Goal: Task Accomplishment & Management: Complete application form

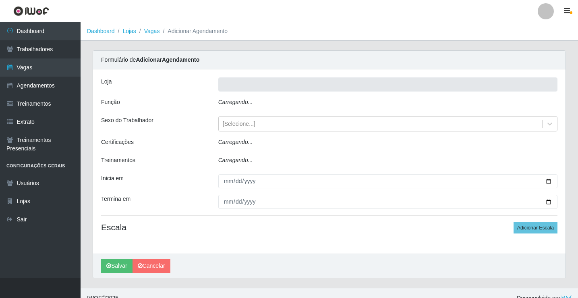
type input "Rede Econômico - Prata"
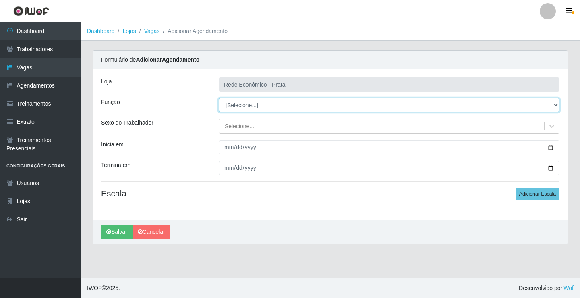
click at [246, 106] on select "[Selecione...] ASG ASG + ASG ++ Embalador Embalador + Embalador ++ Operador de …" at bounding box center [389, 105] width 341 height 14
select select "1"
click at [219, 98] on select "[Selecione...] ASG ASG + ASG ++ Embalador Embalador + Embalador ++ Operador de …" at bounding box center [389, 105] width 341 height 14
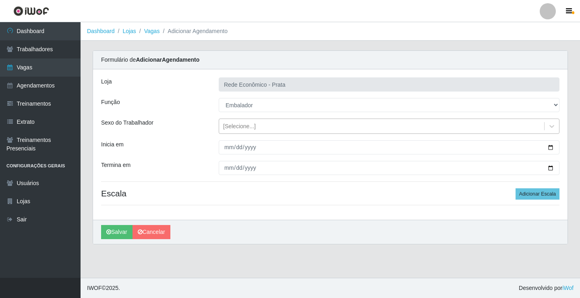
click at [243, 126] on div "[Selecione...]" at bounding box center [239, 126] width 33 height 8
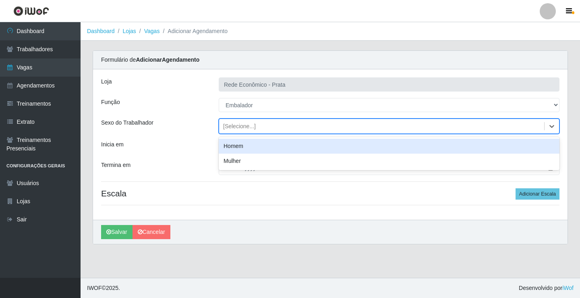
click at [244, 147] on div "Homem" at bounding box center [389, 146] width 341 height 15
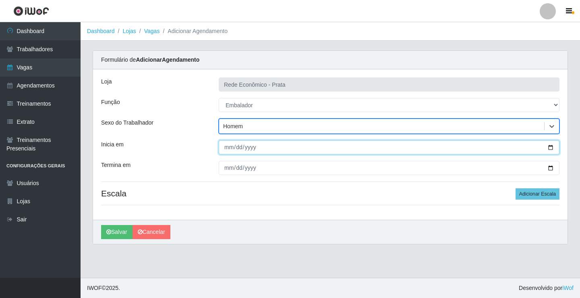
click at [550, 147] on input "Inicia em" at bounding box center [389, 147] width 341 height 14
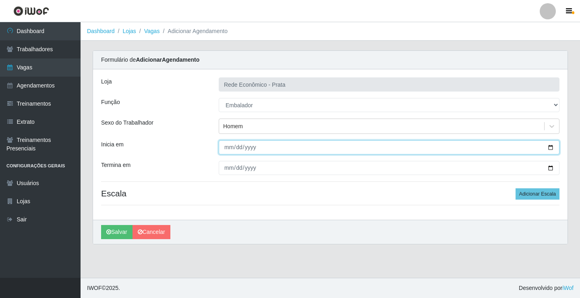
type input "[DATE]"
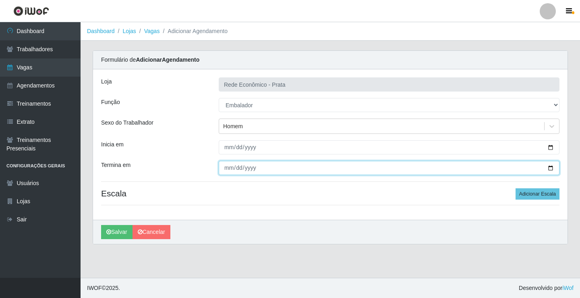
click at [550, 167] on input "Termina em" at bounding box center [389, 168] width 341 height 14
type input "[DATE]"
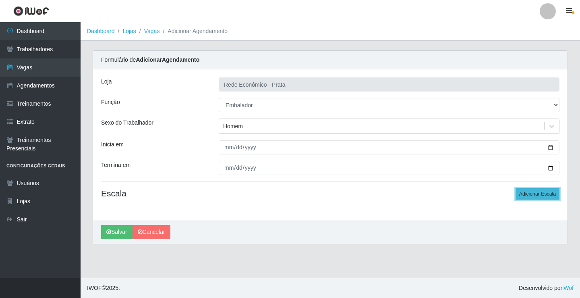
click at [521, 194] on button "Adicionar Escala" at bounding box center [538, 193] width 44 height 11
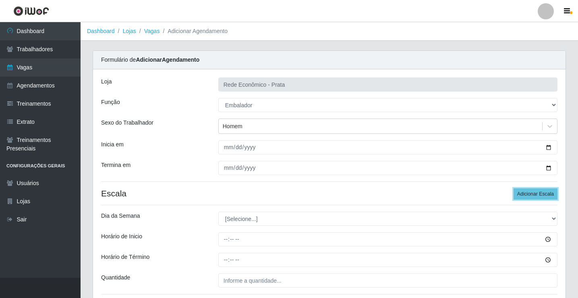
scroll to position [65, 0]
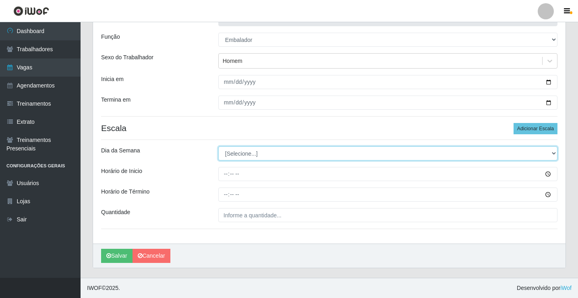
click at [246, 154] on select "[Selecione...] Segunda Terça Quarta Quinta Sexta Sábado Domingo" at bounding box center [387, 153] width 339 height 14
select select "2"
click at [218, 146] on select "[Selecione...] Segunda Terça Quarta Quinta Sexta Sábado Domingo" at bounding box center [387, 153] width 339 height 14
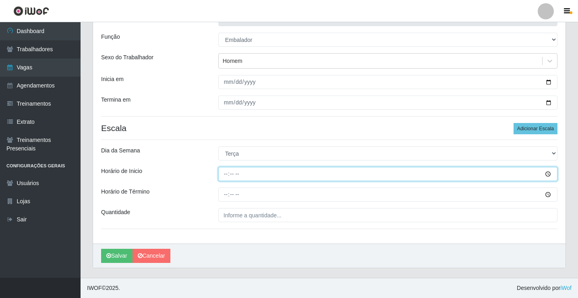
click at [226, 176] on input "Horário de Inicio" at bounding box center [387, 174] width 339 height 14
type input "07:00"
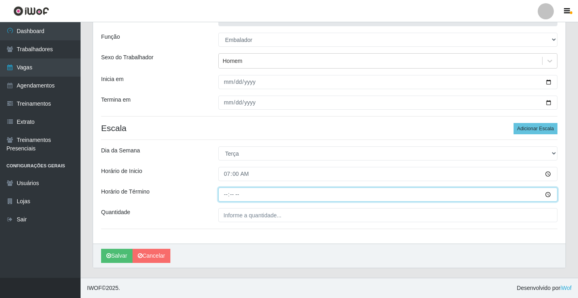
click at [228, 194] on input "Horário de Término" at bounding box center [387, 194] width 339 height 14
type input "13:00"
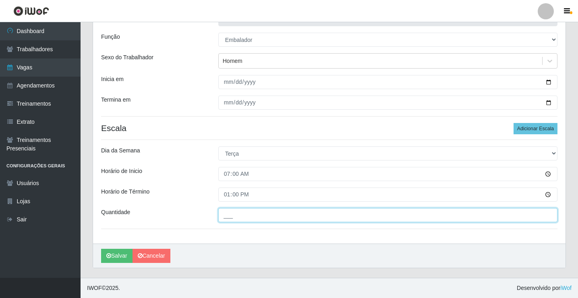
click at [229, 216] on input "___" at bounding box center [387, 215] width 339 height 14
type input "2__"
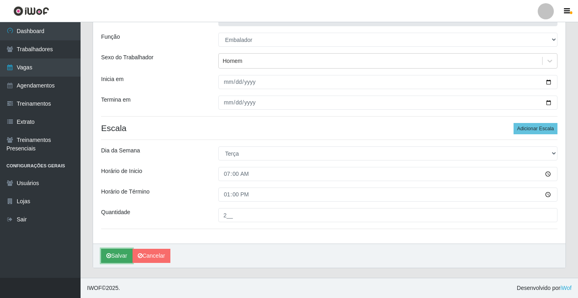
click at [114, 253] on button "Salvar" at bounding box center [116, 256] width 31 height 14
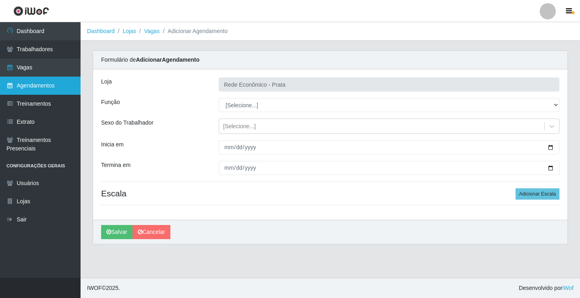
click at [32, 87] on link "Agendamentos" at bounding box center [40, 86] width 81 height 18
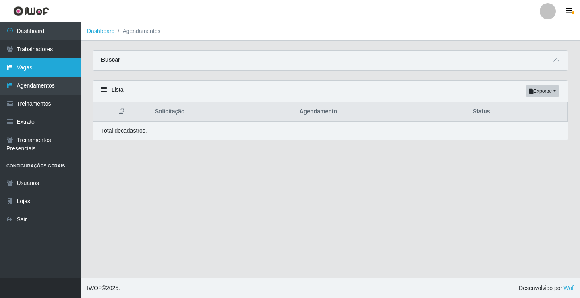
click at [33, 72] on link "Vagas" at bounding box center [40, 67] width 81 height 18
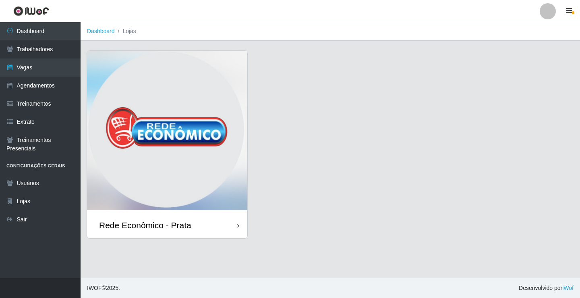
click at [193, 226] on div "Rede Econômico - Prata" at bounding box center [167, 225] width 160 height 26
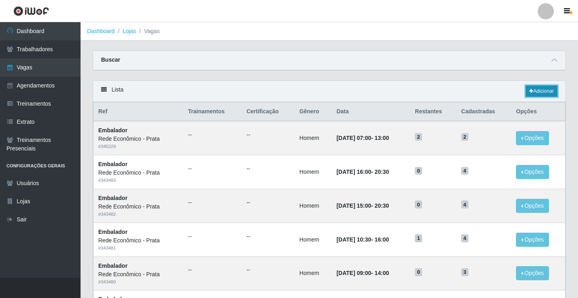
click at [536, 90] on link "Adicionar" at bounding box center [542, 90] width 32 height 11
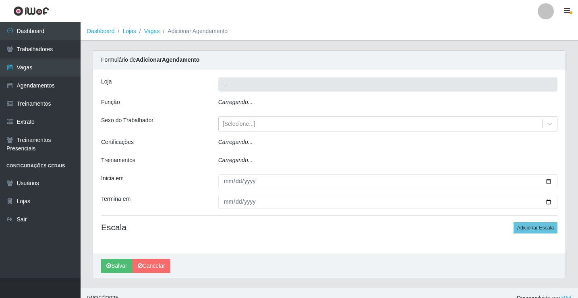
type input "Rede Econômico - Prata"
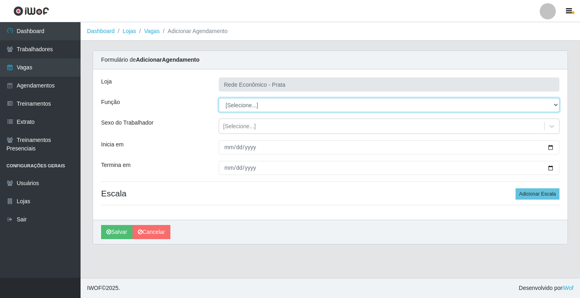
click at [231, 104] on select "[Selecione...] ASG ASG + ASG ++ Embalador Embalador + Embalador ++ Operador de …" at bounding box center [389, 105] width 341 height 14
select select "1"
click at [219, 98] on select "[Selecione...] ASG ASG + ASG ++ Embalador Embalador + Embalador ++ Operador de …" at bounding box center [389, 105] width 341 height 14
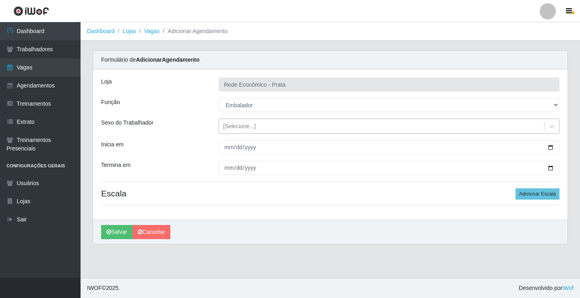
click at [238, 125] on div "[Selecione...]" at bounding box center [239, 126] width 33 height 8
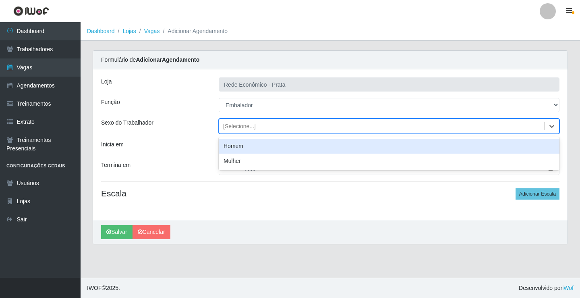
click at [245, 147] on div "Homem" at bounding box center [389, 146] width 341 height 15
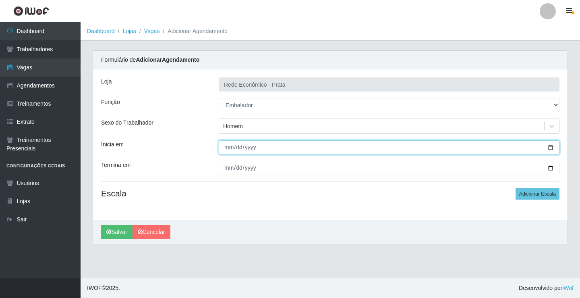
click at [549, 147] on input "Inicia em" at bounding box center [389, 147] width 341 height 14
type input "[DATE]"
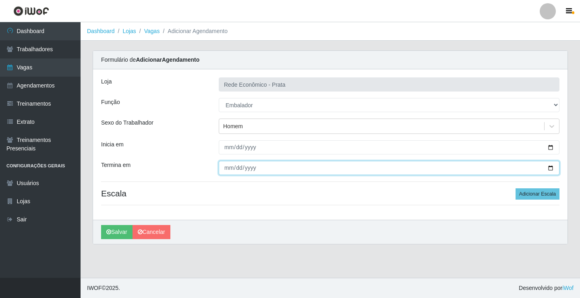
click at [550, 169] on input "Termina em" at bounding box center [389, 168] width 341 height 14
type input "[DATE]"
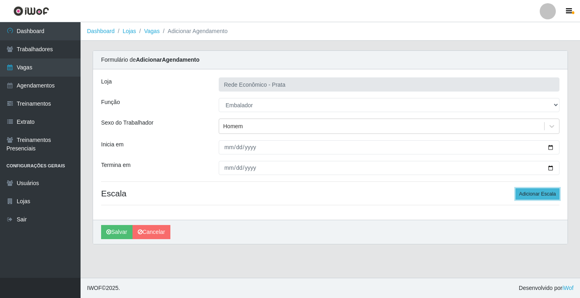
click at [538, 193] on button "Adicionar Escala" at bounding box center [538, 193] width 44 height 11
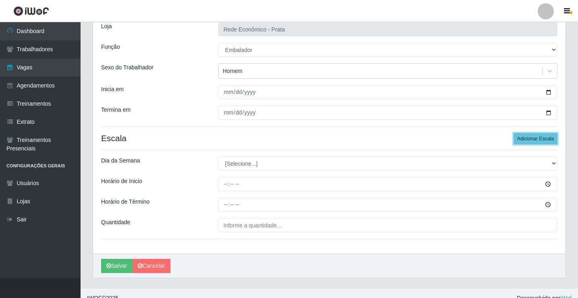
scroll to position [65, 0]
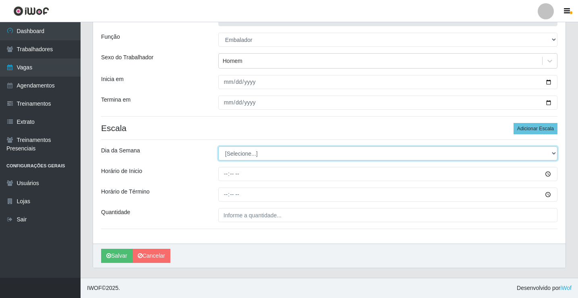
click at [245, 154] on select "[Selecione...] Segunda Terça Quarta Quinta Sexta Sábado Domingo" at bounding box center [387, 153] width 339 height 14
select select "2"
click at [218, 146] on select "[Selecione...] Segunda Terça Quarta Quinta Sexta Sábado Domingo" at bounding box center [387, 153] width 339 height 14
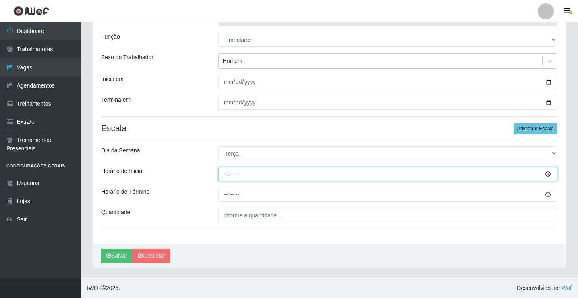
click at [227, 174] on input "Horário de Inicio" at bounding box center [387, 174] width 339 height 14
click at [229, 174] on input "Horário de Inicio" at bounding box center [387, 174] width 339 height 14
type input "10:00"
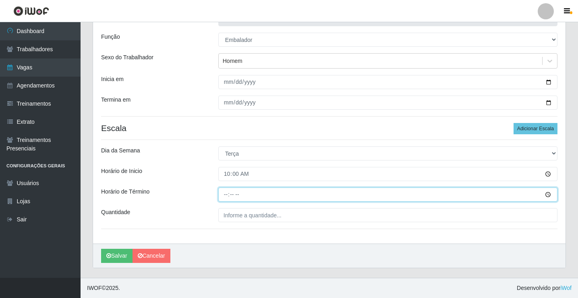
click at [229, 195] on input "Horário de Término" at bounding box center [387, 194] width 339 height 14
type input "14:00"
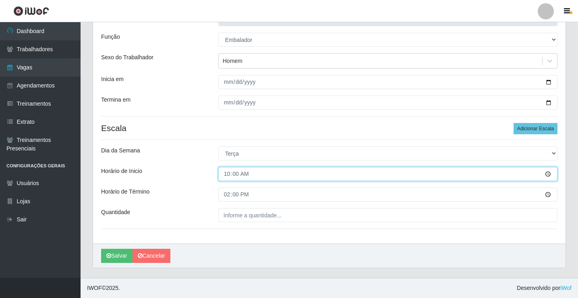
click at [241, 172] on input "10:00" at bounding box center [387, 174] width 339 height 14
type input "09:00"
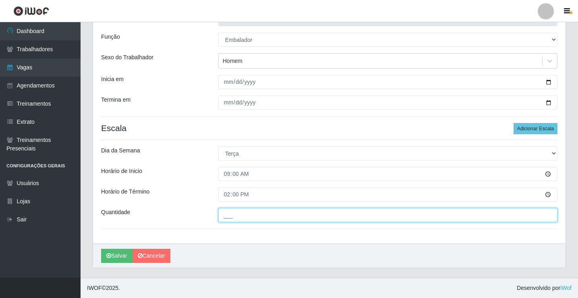
click at [237, 215] on input "___" at bounding box center [387, 215] width 339 height 14
type input "3__"
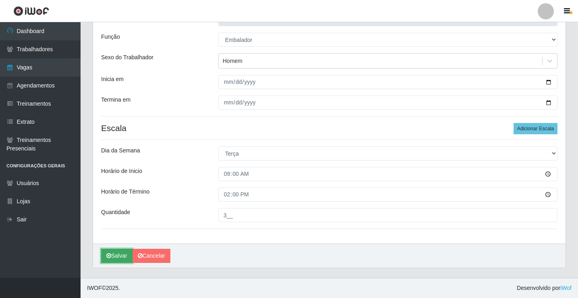
click at [114, 251] on button "Salvar" at bounding box center [116, 256] width 31 height 14
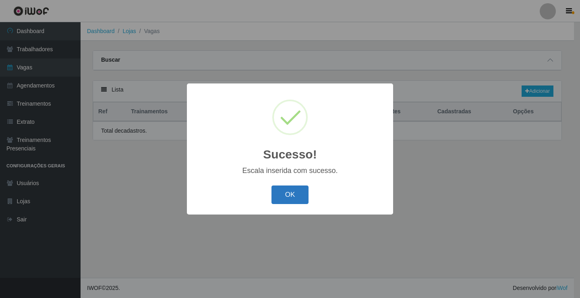
click at [292, 193] on button "OK" at bounding box center [290, 194] width 37 height 19
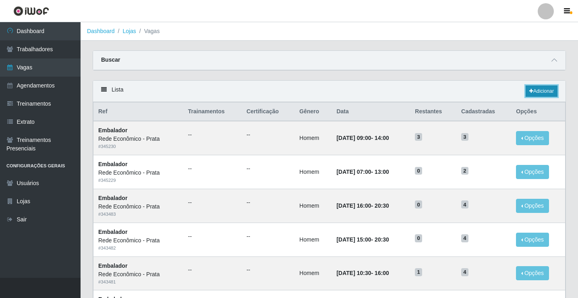
click at [533, 93] on link "Adicionar" at bounding box center [542, 90] width 32 height 11
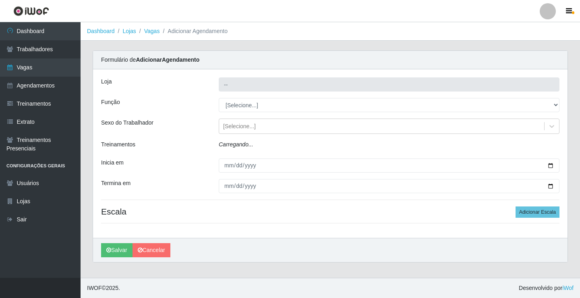
type input "Rede Econômico - Prata"
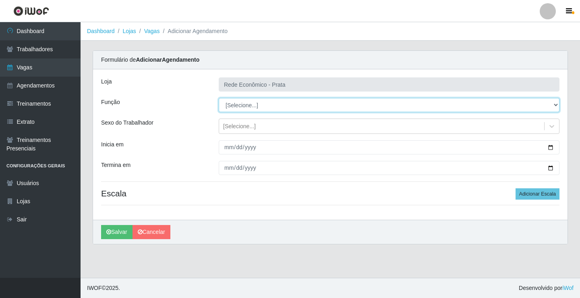
click at [240, 106] on select "[Selecione...] ASG ASG + ASG ++ Embalador Embalador + Embalador ++ Operador de …" at bounding box center [389, 105] width 341 height 14
select select "1"
click at [219, 98] on select "[Selecione...] ASG ASG + ASG ++ Embalador Embalador + Embalador ++ Operador de …" at bounding box center [389, 105] width 341 height 14
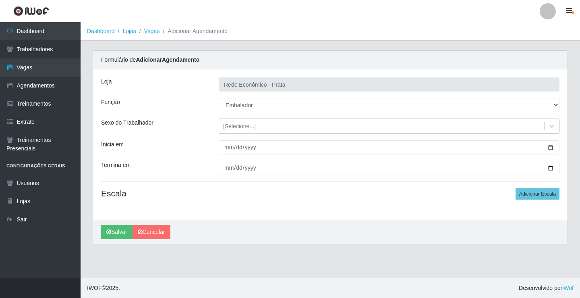
click at [232, 124] on div "[Selecione...]" at bounding box center [239, 126] width 33 height 8
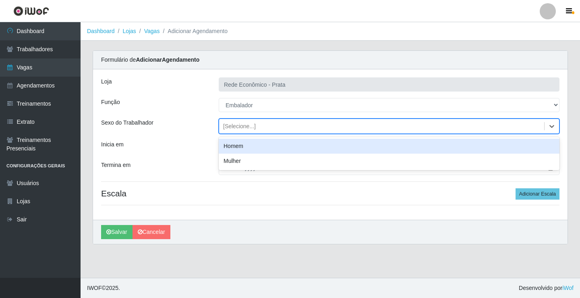
click at [237, 149] on div "Homem" at bounding box center [389, 146] width 341 height 15
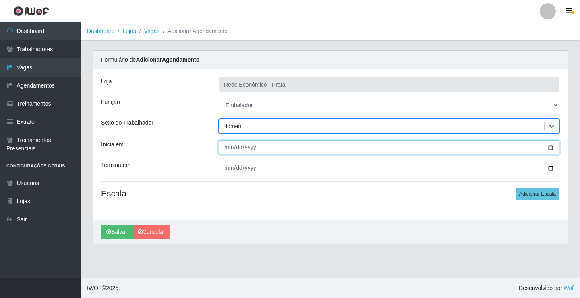
drag, startPoint x: 554, startPoint y: 149, endPoint x: 550, endPoint y: 147, distance: 5.1
click at [552, 148] on input "Inicia em" at bounding box center [389, 147] width 341 height 14
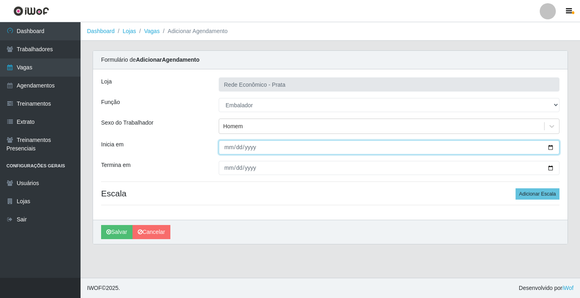
click at [551, 147] on input "Inicia em" at bounding box center [389, 147] width 341 height 14
type input "[DATE]"
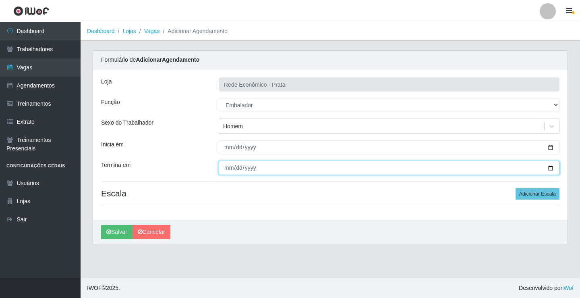
click at [548, 168] on input "Termina em" at bounding box center [389, 168] width 341 height 14
type input "[DATE]"
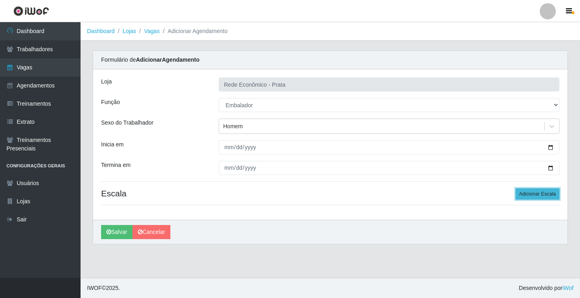
click at [537, 193] on button "Adicionar Escala" at bounding box center [538, 193] width 44 height 11
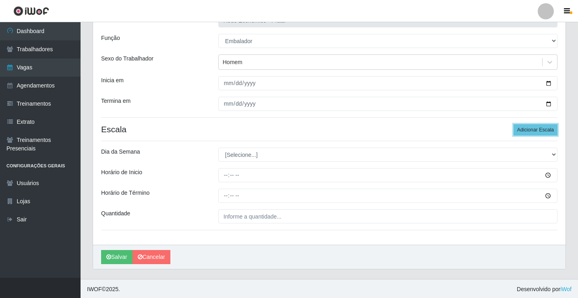
scroll to position [65, 0]
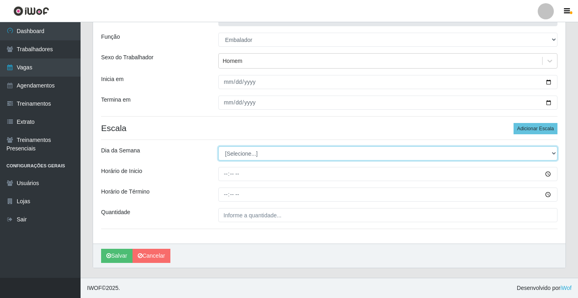
click at [237, 154] on select "[Selecione...] Segunda Terça Quarta Quinta Sexta Sábado Domingo" at bounding box center [387, 153] width 339 height 14
select select "2"
click at [218, 146] on select "[Selecione...] Segunda Terça Quarta Quinta Sexta Sábado Domingo" at bounding box center [387, 153] width 339 height 14
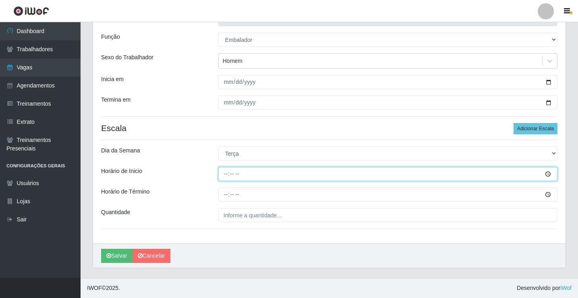
click at [225, 175] on input "Horário de Inicio" at bounding box center [387, 174] width 339 height 14
type input "07:00"
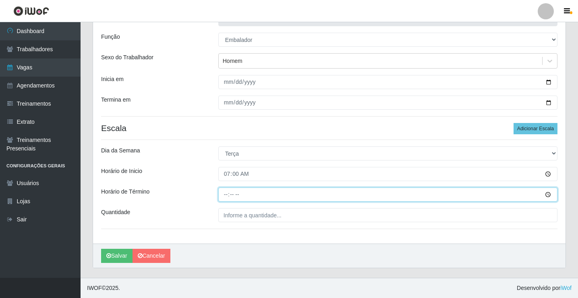
click at [226, 192] on input "Horário de Término" at bounding box center [387, 194] width 339 height 14
type input "13:00"
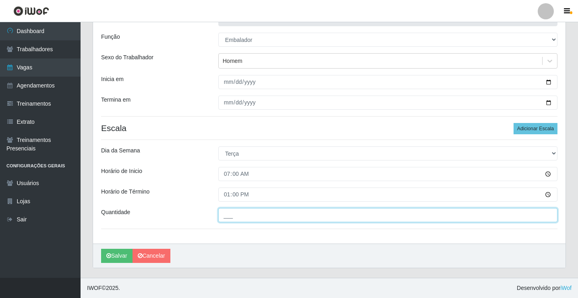
click at [239, 217] on input "___" at bounding box center [387, 215] width 339 height 14
type input "1__"
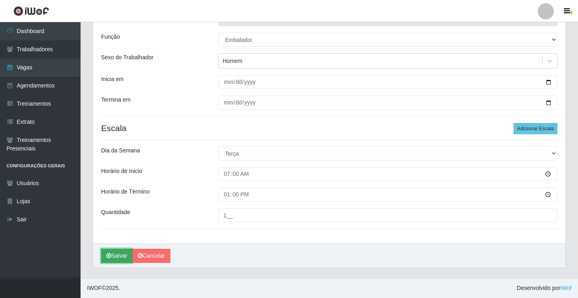
click at [116, 254] on button "Salvar" at bounding box center [116, 256] width 31 height 14
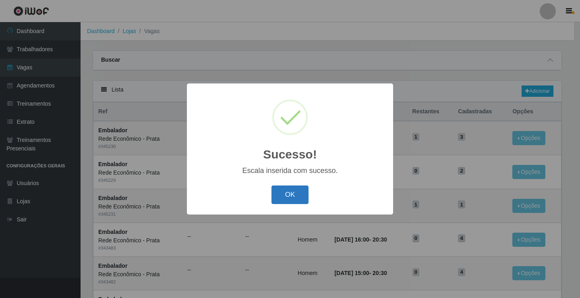
click at [296, 198] on button "OK" at bounding box center [290, 194] width 37 height 19
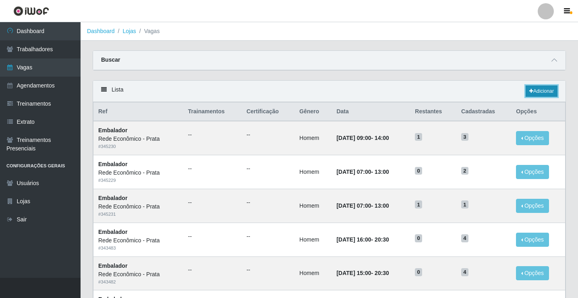
click at [537, 93] on link "Adicionar" at bounding box center [542, 90] width 32 height 11
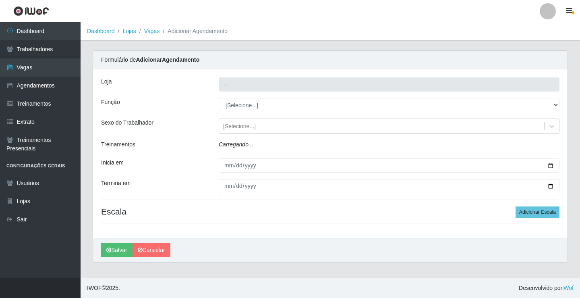
type input "Rede Econômico - Prata"
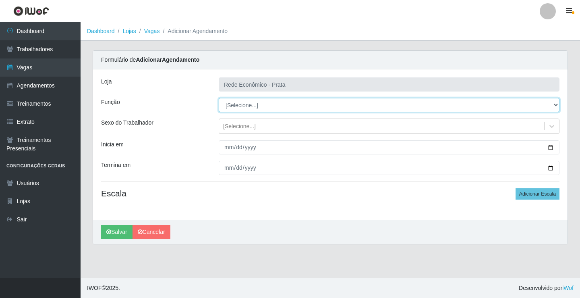
click at [239, 106] on select "[Selecione...] ASG ASG + ASG ++ Embalador Embalador + Embalador ++ Operador de …" at bounding box center [389, 105] width 341 height 14
select select "1"
click at [219, 98] on select "[Selecione...] ASG ASG + ASG ++ Embalador Embalador + Embalador ++ Operador de …" at bounding box center [389, 105] width 341 height 14
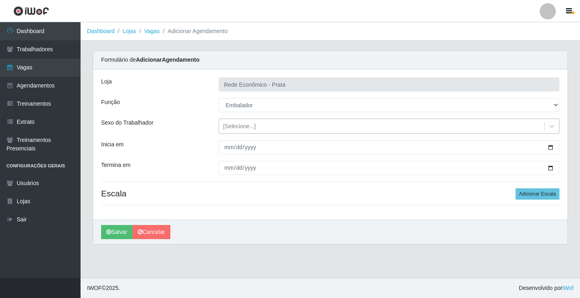
click at [229, 127] on div "[Selecione...]" at bounding box center [239, 126] width 33 height 8
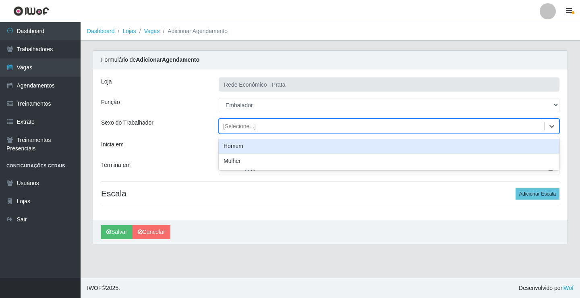
click at [237, 147] on div "Homem" at bounding box center [389, 146] width 341 height 15
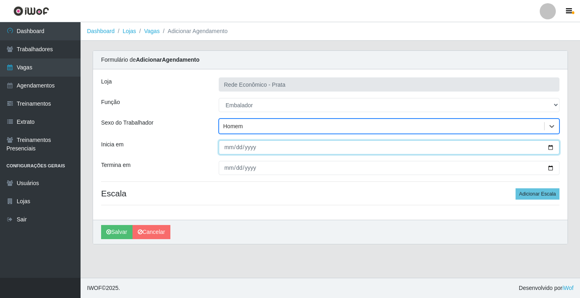
click at [551, 148] on input "Inicia em" at bounding box center [389, 147] width 341 height 14
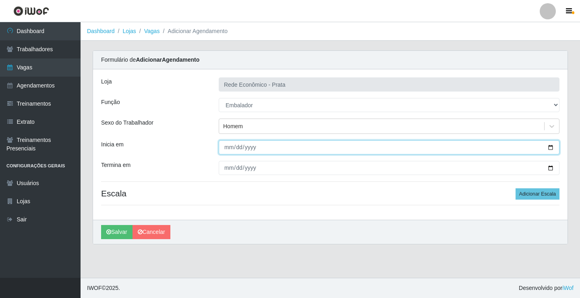
type input "[DATE]"
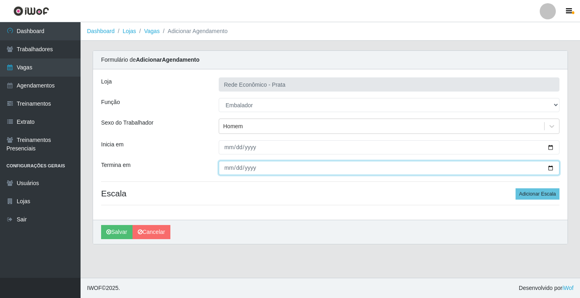
drag, startPoint x: 550, startPoint y: 167, endPoint x: 494, endPoint y: 191, distance: 60.8
click at [549, 168] on input "Termina em" at bounding box center [389, 168] width 341 height 14
type input "[DATE]"
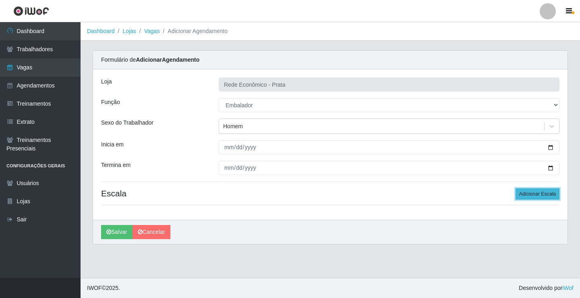
click at [542, 191] on button "Adicionar Escala" at bounding box center [538, 193] width 44 height 11
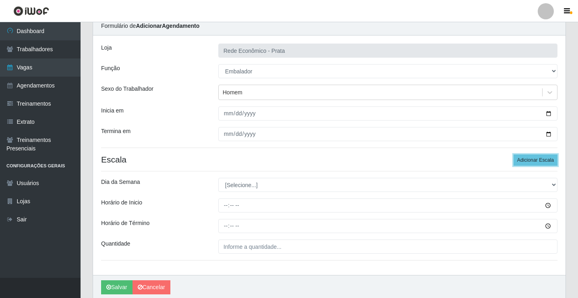
scroll to position [65, 0]
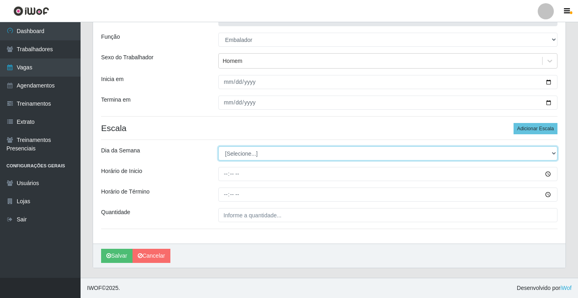
click at [235, 155] on select "[Selecione...] Segunda Terça Quarta Quinta Sexta Sábado Domingo" at bounding box center [387, 153] width 339 height 14
select select "2"
click at [218, 146] on select "[Selecione...] Segunda Terça Quarta Quinta Sexta Sábado Domingo" at bounding box center [387, 153] width 339 height 14
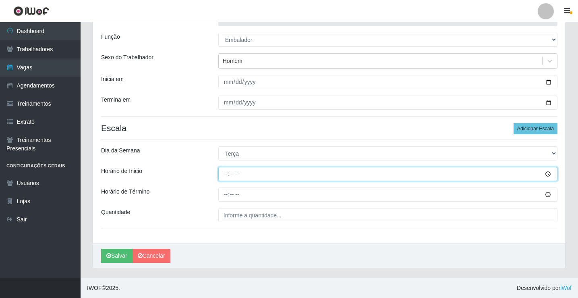
click at [224, 175] on input "Horário de Inicio" at bounding box center [387, 174] width 339 height 14
type input "08:00"
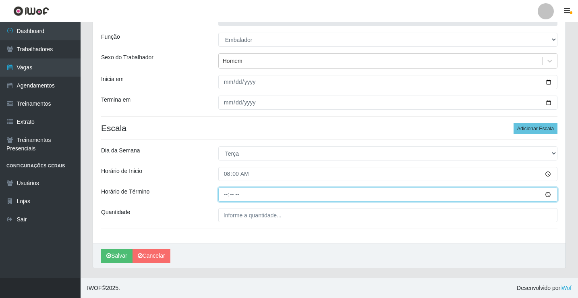
click at [225, 194] on input "Horário de Término" at bounding box center [387, 194] width 339 height 14
type input "13:00"
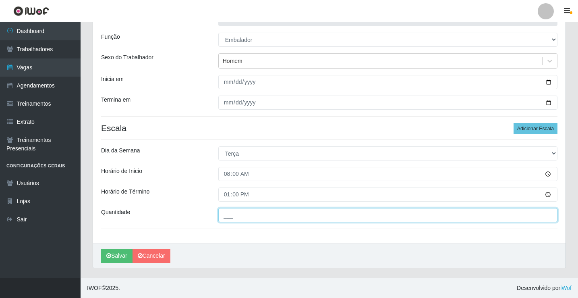
click at [230, 213] on input "___" at bounding box center [387, 215] width 339 height 14
type input "1__"
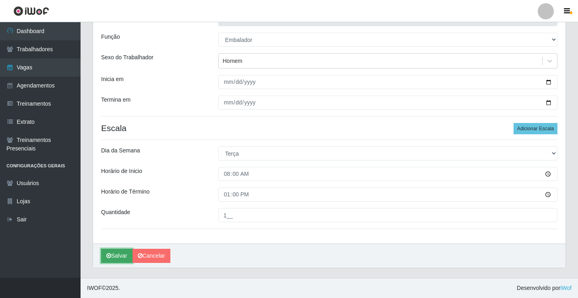
click at [124, 257] on button "Salvar" at bounding box center [116, 256] width 31 height 14
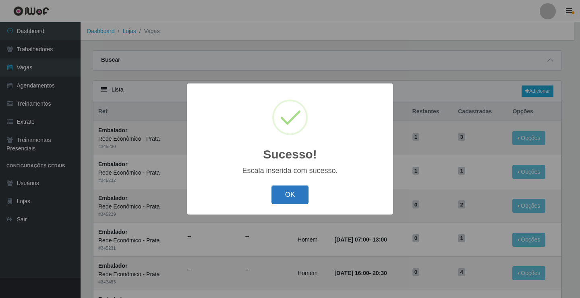
click at [277, 197] on button "OK" at bounding box center [290, 194] width 37 height 19
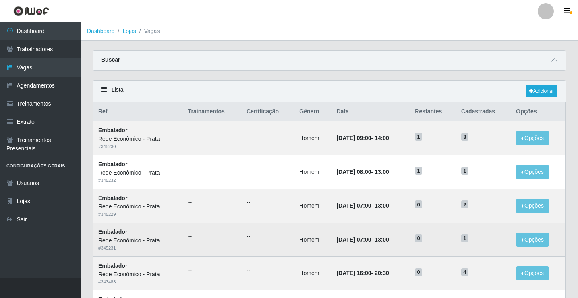
scroll to position [40, 0]
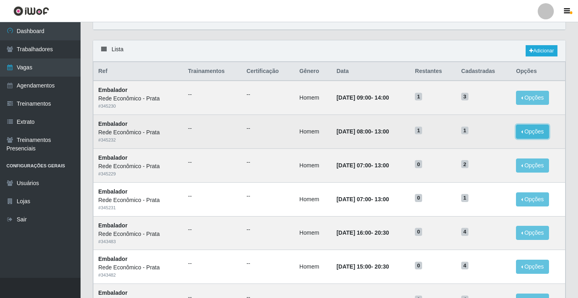
click at [523, 134] on button "Opções" at bounding box center [532, 132] width 33 height 14
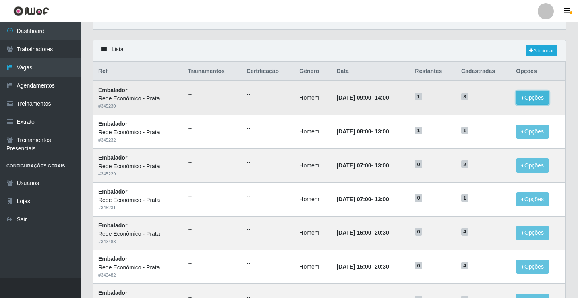
click at [523, 98] on button "Opções" at bounding box center [532, 98] width 33 height 14
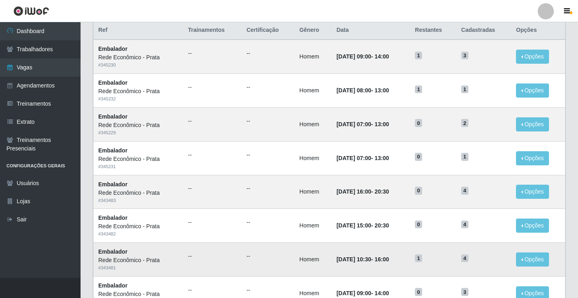
scroll to position [0, 0]
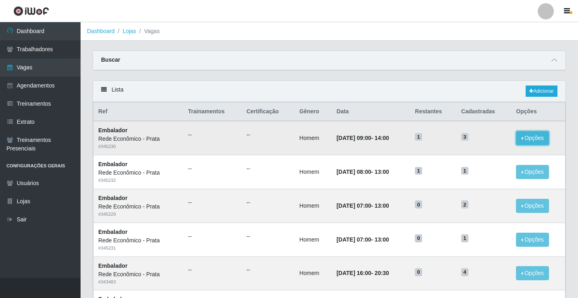
click at [523, 140] on button "Opções" at bounding box center [532, 138] width 33 height 14
click at [480, 139] on link "Editar" at bounding box center [470, 139] width 23 height 6
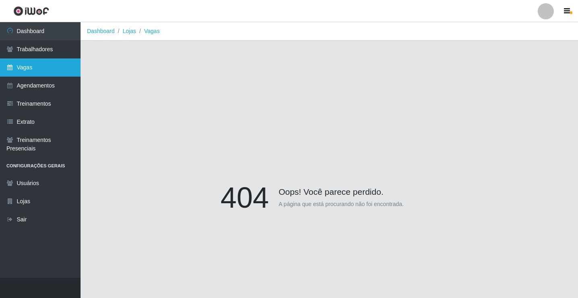
click at [35, 67] on link "Vagas" at bounding box center [40, 67] width 81 height 18
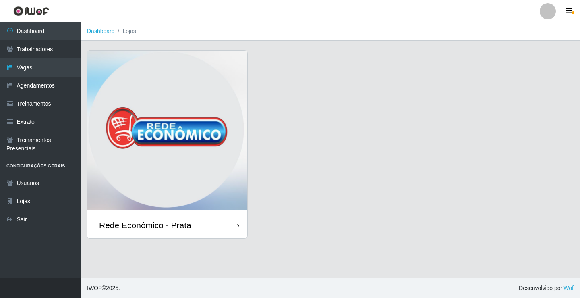
click at [197, 223] on div "Rede Econômico - Prata" at bounding box center [167, 225] width 160 height 26
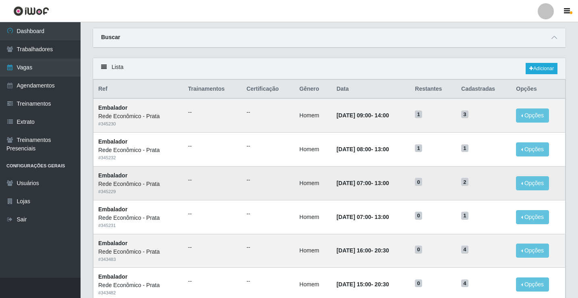
scroll to position [40, 0]
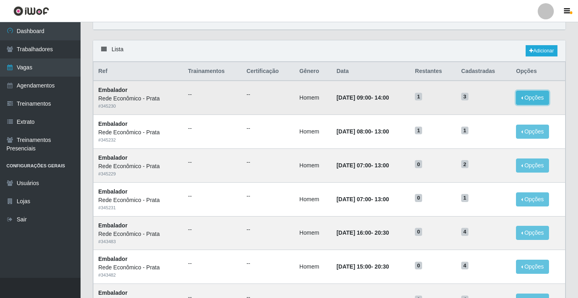
click at [524, 97] on button "Opções" at bounding box center [532, 98] width 33 height 14
click at [524, 98] on button "Opções" at bounding box center [532, 98] width 33 height 14
click at [525, 99] on button "Opções" at bounding box center [532, 98] width 33 height 14
click at [525, 98] on button "Opções" at bounding box center [532, 98] width 33 height 14
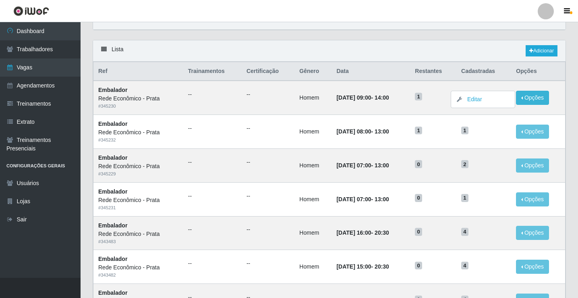
click at [537, 48] on link "Adicionar" at bounding box center [542, 50] width 32 height 11
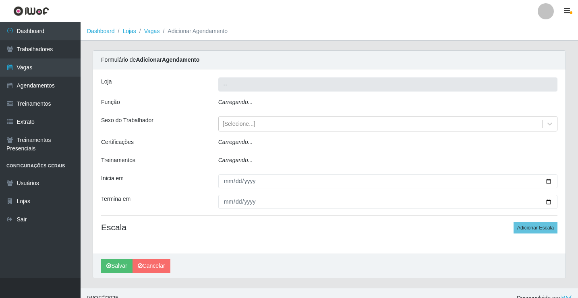
type input "Rede Econômico - Prata"
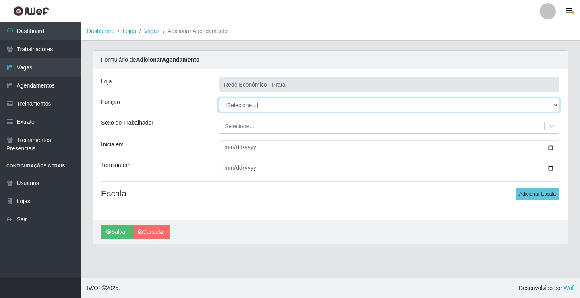
click at [239, 106] on select "[Selecione...] ASG ASG + ASG ++ Embalador Embalador + Embalador ++ Operador de …" at bounding box center [389, 105] width 341 height 14
select select "1"
click at [219, 98] on select "[Selecione...] ASG ASG + ASG ++ Embalador Embalador + Embalador ++ Operador de …" at bounding box center [389, 105] width 341 height 14
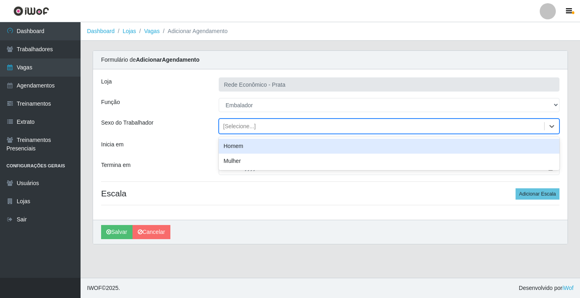
click at [239, 125] on div "[Selecione...]" at bounding box center [239, 126] width 33 height 8
click at [244, 147] on div "Homem" at bounding box center [389, 146] width 341 height 15
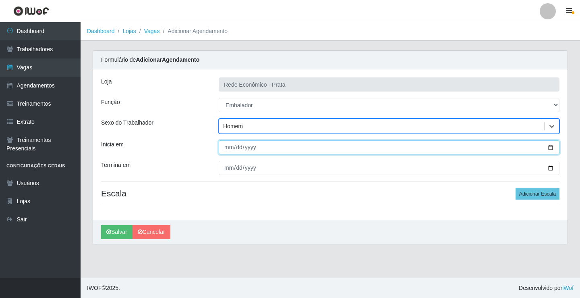
click at [551, 147] on input "Inicia em" at bounding box center [389, 147] width 341 height 14
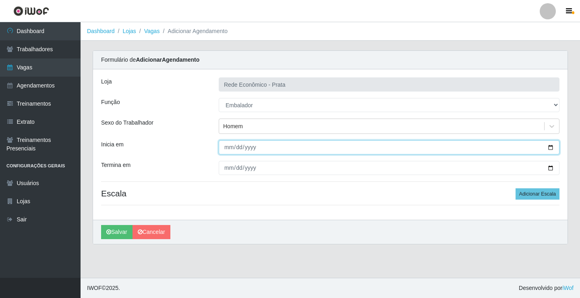
type input "[DATE]"
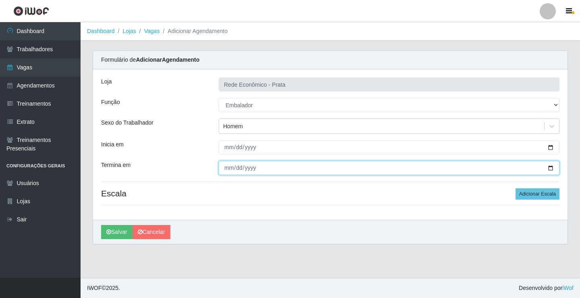
click at [548, 169] on input "Termina em" at bounding box center [389, 168] width 341 height 14
type input "[DATE]"
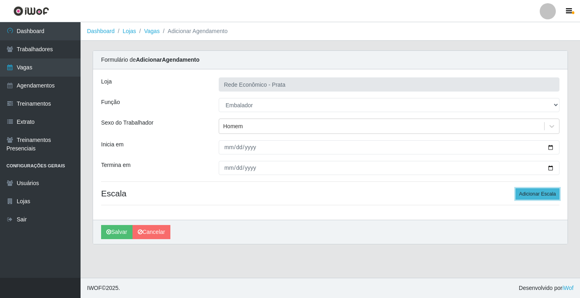
click at [531, 195] on button "Adicionar Escala" at bounding box center [538, 193] width 44 height 11
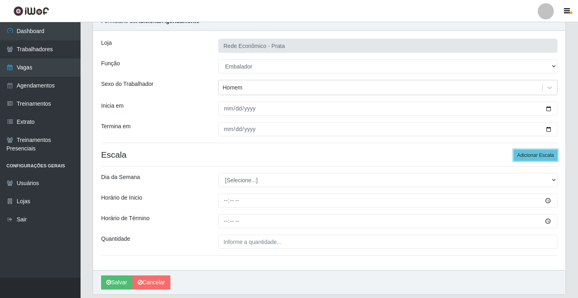
scroll to position [65, 0]
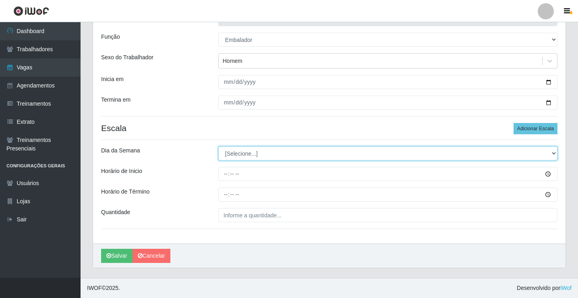
click at [235, 155] on select "[Selecione...] Segunda Terça Quarta Quinta Sexta Sábado Domingo" at bounding box center [387, 153] width 339 height 14
select select "2"
click at [218, 146] on select "[Selecione...] Segunda Terça Quarta Quinta Sexta Sábado Domingo" at bounding box center [387, 153] width 339 height 14
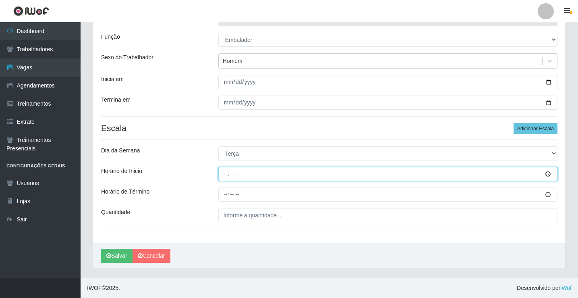
click at [227, 176] on input "Horário de Inicio" at bounding box center [387, 174] width 339 height 14
type input "10:30"
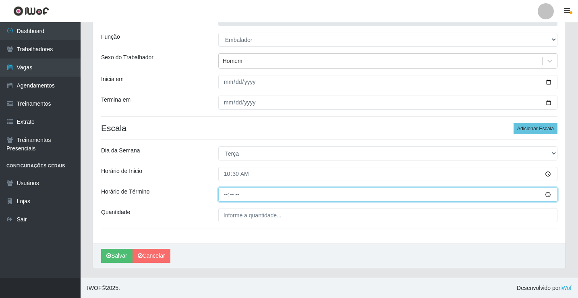
click at [225, 195] on input "Horário de Término" at bounding box center [387, 194] width 339 height 14
type input "16:00"
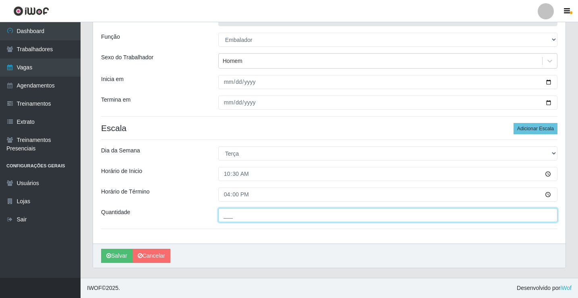
click at [243, 216] on input "___" at bounding box center [387, 215] width 339 height 14
type input "3__"
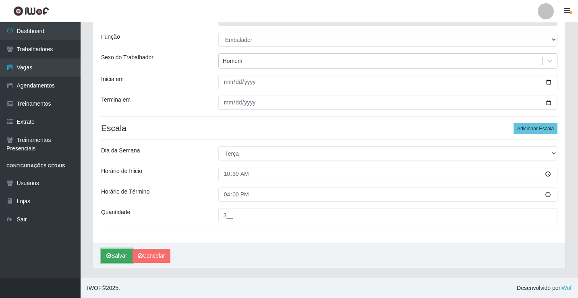
click at [123, 254] on button "Salvar" at bounding box center [116, 256] width 31 height 14
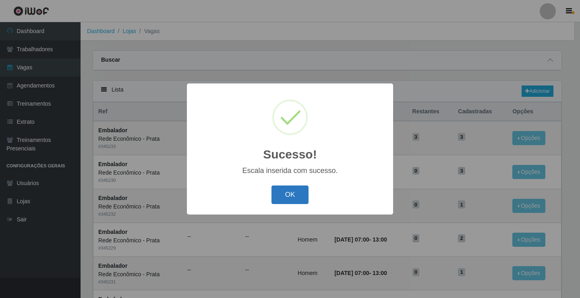
click at [294, 193] on button "OK" at bounding box center [290, 194] width 37 height 19
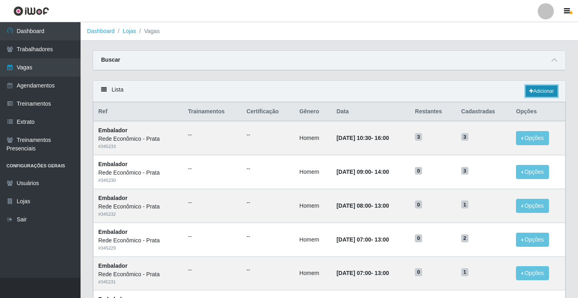
click at [538, 91] on link "Adicionar" at bounding box center [542, 90] width 32 height 11
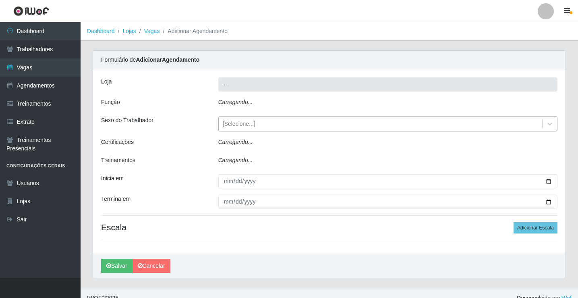
type input "Rede Econômico - Prata"
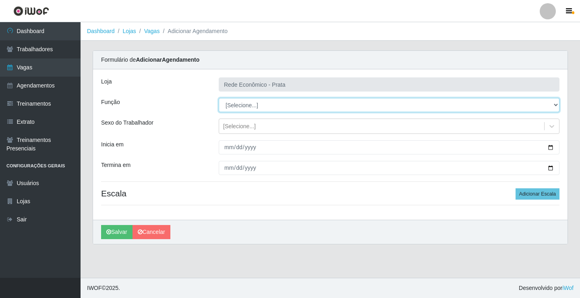
click at [247, 106] on select "[Selecione...] ASG ASG + ASG ++ Embalador Embalador + Embalador ++ Operador de …" at bounding box center [389, 105] width 341 height 14
select select "1"
click at [219, 98] on select "[Selecione...] ASG ASG + ASG ++ Embalador Embalador + Embalador ++ Operador de …" at bounding box center [389, 105] width 341 height 14
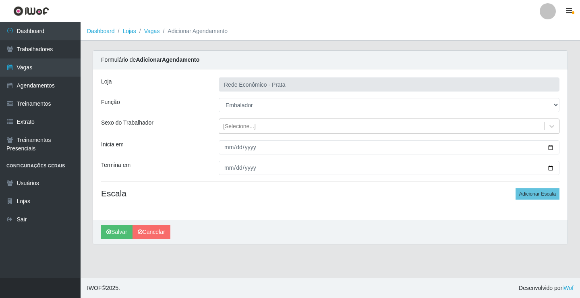
click at [240, 128] on div "[Selecione...]" at bounding box center [239, 126] width 33 height 8
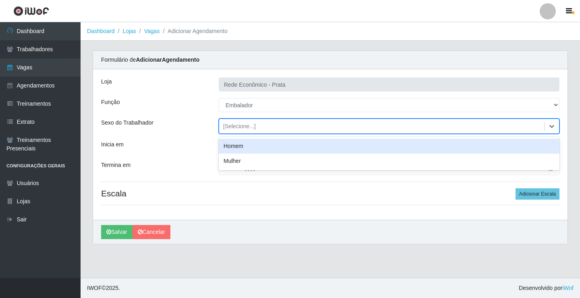
click at [248, 148] on div "Homem" at bounding box center [389, 146] width 341 height 15
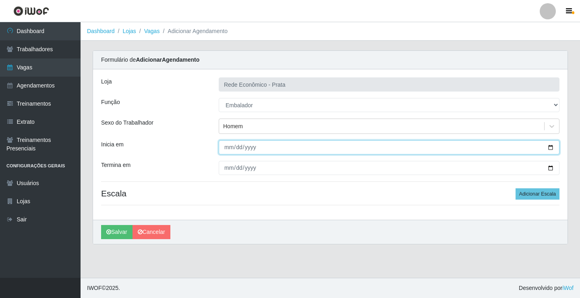
click at [551, 147] on input "Inicia em" at bounding box center [389, 147] width 341 height 14
type input "[DATE]"
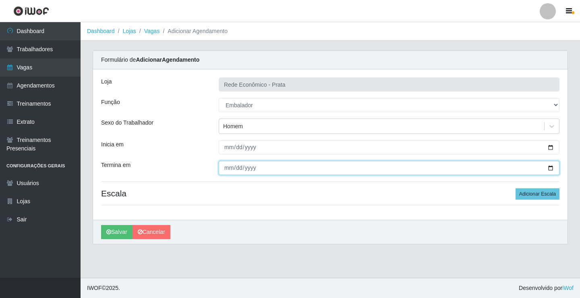
click at [552, 167] on input "Termina em" at bounding box center [389, 168] width 341 height 14
type input "[DATE]"
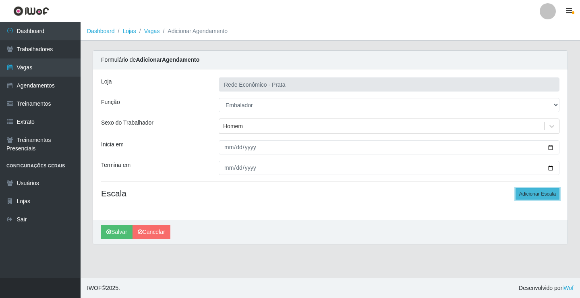
click at [534, 193] on button "Adicionar Escala" at bounding box center [538, 193] width 44 height 11
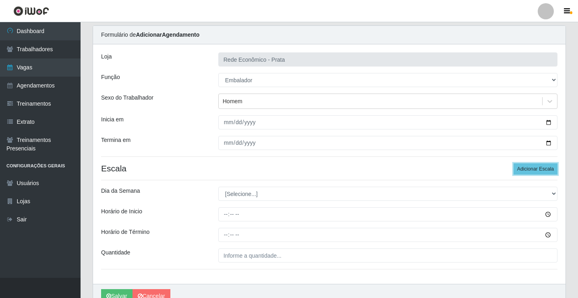
scroll to position [65, 0]
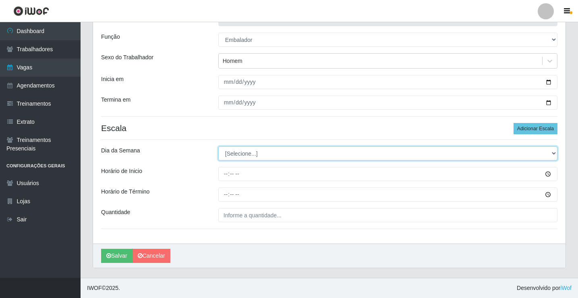
click at [239, 156] on select "[Selecione...] Segunda Terça Quarta Quinta Sexta Sábado Domingo" at bounding box center [387, 153] width 339 height 14
select select "2"
click at [218, 146] on select "[Selecione...] Segunda Terça Quarta Quinta Sexta Sábado Domingo" at bounding box center [387, 153] width 339 height 14
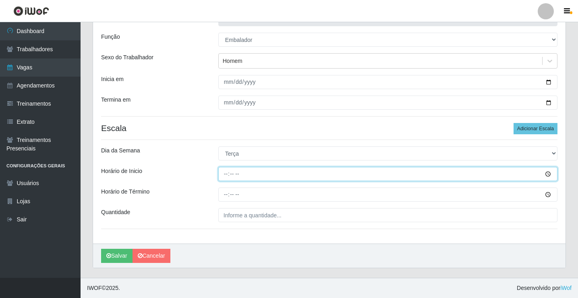
click at [226, 175] on input "Horário de Inicio" at bounding box center [387, 174] width 339 height 14
type input "15:00"
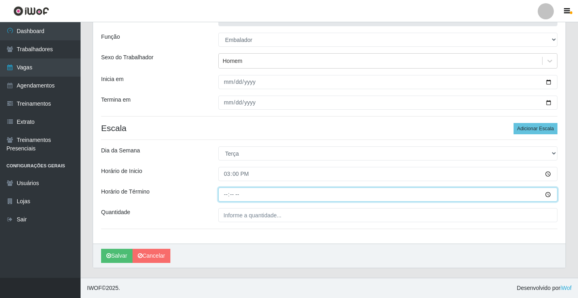
click at [224, 195] on input "Horário de Término" at bounding box center [387, 194] width 339 height 14
type input "20:30"
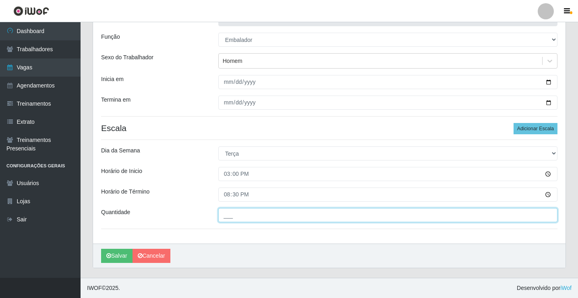
click at [240, 215] on input "___" at bounding box center [387, 215] width 339 height 14
type input "3__"
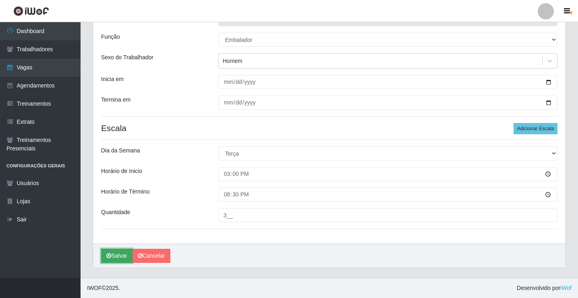
click at [118, 255] on button "Salvar" at bounding box center [116, 256] width 31 height 14
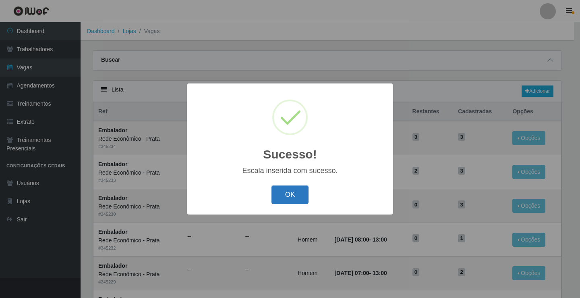
click at [280, 199] on button "OK" at bounding box center [290, 194] width 37 height 19
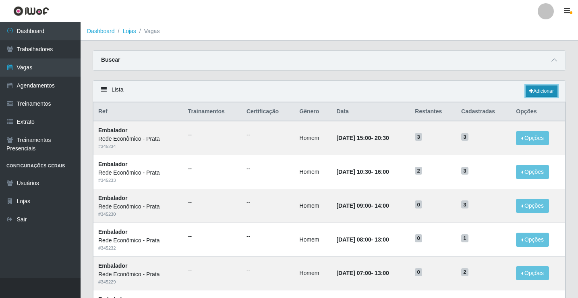
click at [545, 91] on link "Adicionar" at bounding box center [542, 90] width 32 height 11
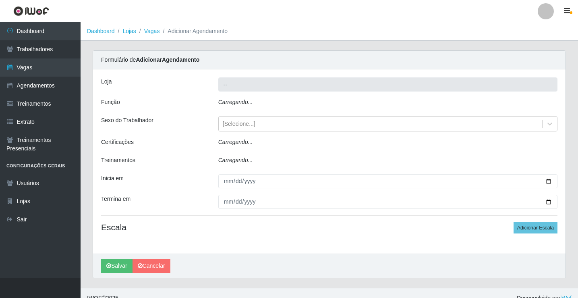
type input "Rede Econômico - Prata"
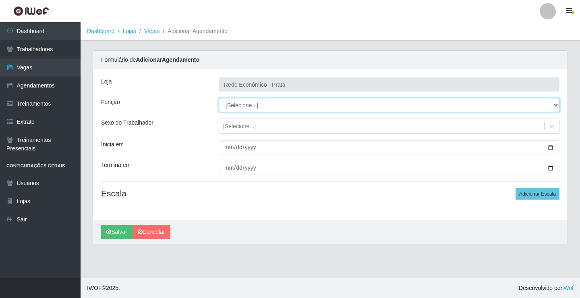
click at [239, 106] on select "[Selecione...] ASG ASG + ASG ++ Embalador Embalador + Embalador ++ Operador de …" at bounding box center [389, 105] width 341 height 14
select select "1"
click at [219, 98] on select "[Selecione...] ASG ASG + ASG ++ Embalador Embalador + Embalador ++ Operador de …" at bounding box center [389, 105] width 341 height 14
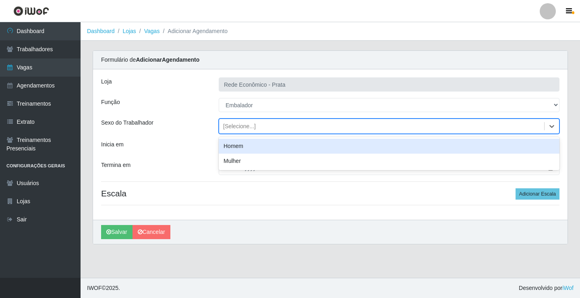
click at [241, 127] on div "[Selecione...]" at bounding box center [239, 126] width 33 height 8
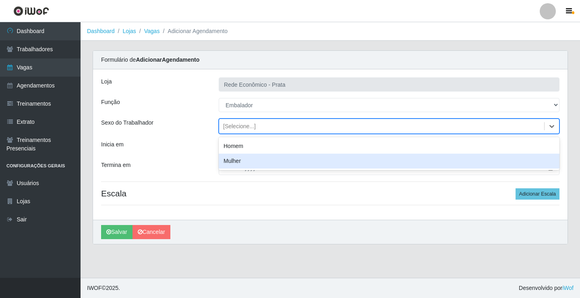
click at [242, 162] on div "Mulher" at bounding box center [389, 161] width 341 height 15
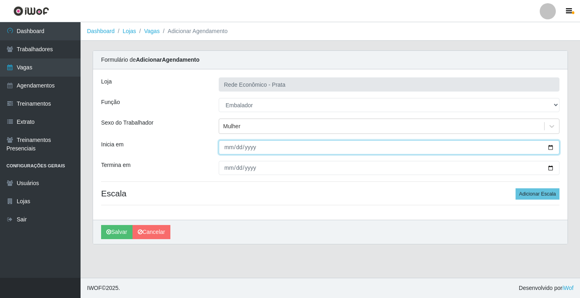
click at [551, 146] on input "Inicia em" at bounding box center [389, 147] width 341 height 14
type input "[DATE]"
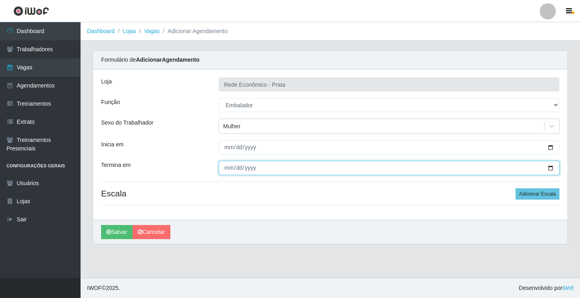
click at [552, 168] on input "Termina em" at bounding box center [389, 168] width 341 height 14
type input "[DATE]"
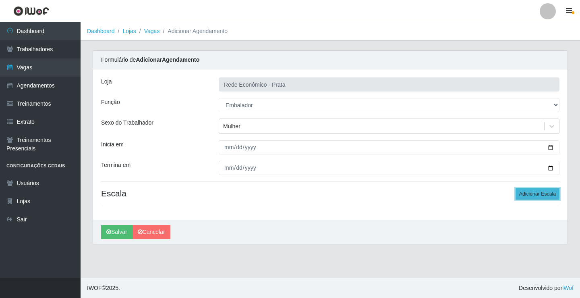
click at [532, 194] on button "Adicionar Escala" at bounding box center [538, 193] width 44 height 11
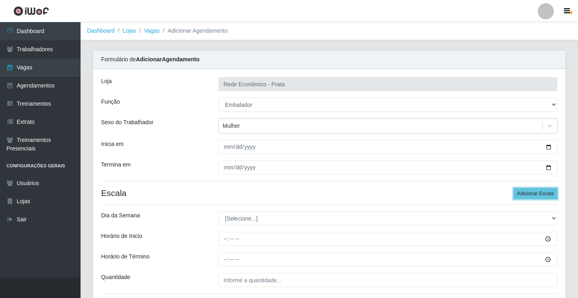
scroll to position [65, 0]
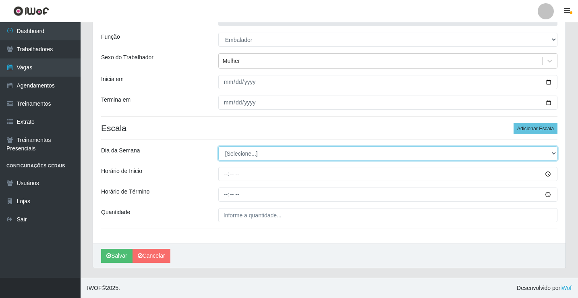
click at [249, 153] on select "[Selecione...] Segunda Terça Quarta Quinta Sexta Sábado Domingo" at bounding box center [387, 153] width 339 height 14
select select "2"
click at [218, 146] on select "[Selecione...] Segunda Terça Quarta Quinta Sexta Sábado Domingo" at bounding box center [387, 153] width 339 height 14
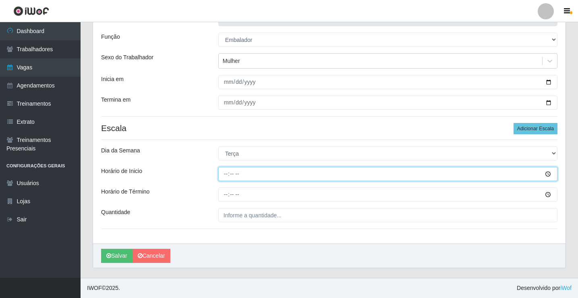
click at [227, 175] on input "Horário de Inicio" at bounding box center [387, 174] width 339 height 14
type input "16:00"
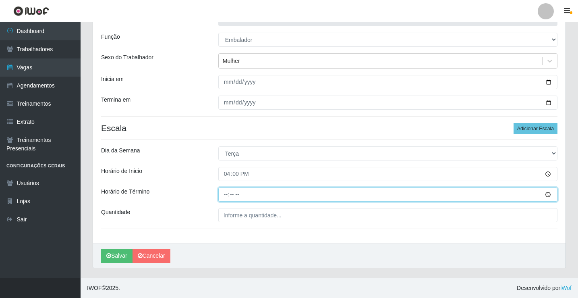
click at [225, 196] on input "Horário de Término" at bounding box center [387, 194] width 339 height 14
type input "20:30"
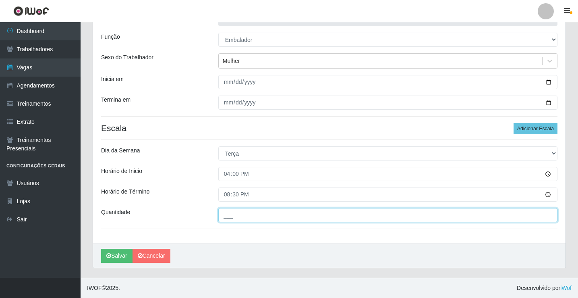
click at [229, 216] on input "___" at bounding box center [387, 215] width 339 height 14
type input "04_"
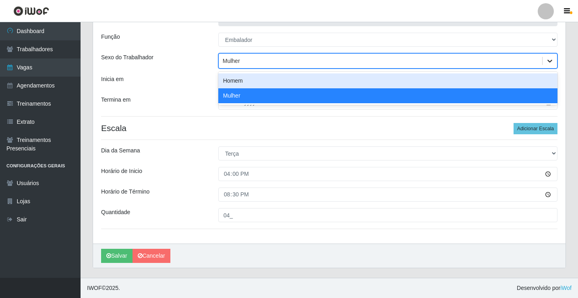
click at [552, 62] on icon at bounding box center [550, 61] width 8 height 8
click at [259, 80] on div "Homem" at bounding box center [387, 80] width 339 height 15
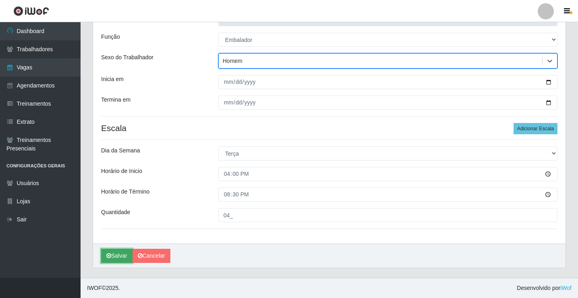
click at [117, 256] on button "Salvar" at bounding box center [116, 256] width 31 height 14
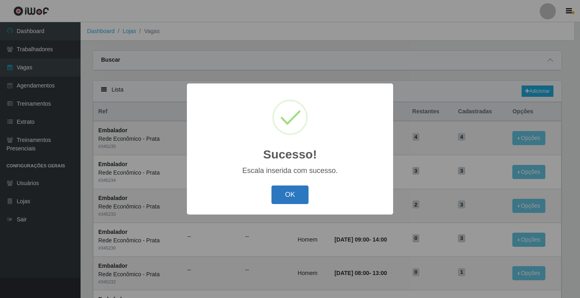
click at [284, 197] on button "OK" at bounding box center [290, 194] width 37 height 19
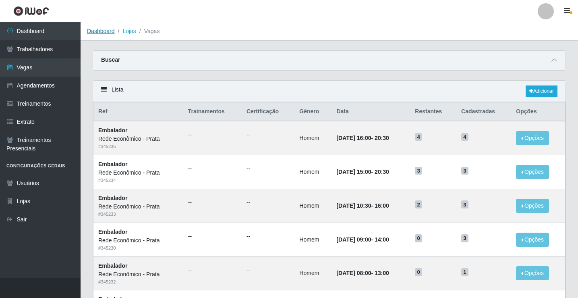
click at [102, 31] on link "Dashboard" at bounding box center [101, 31] width 28 height 6
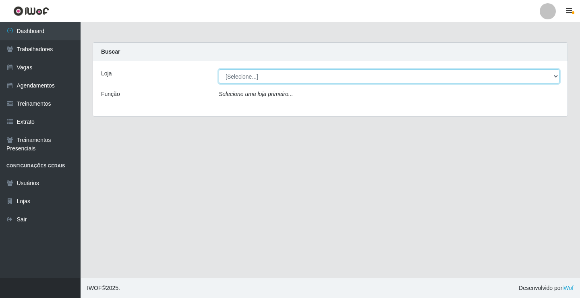
click at [238, 75] on select "[Selecione...] Rede Econômico - Prata" at bounding box center [389, 76] width 341 height 14
select select "192"
click at [219, 69] on select "[Selecione...] Rede Econômico - Prata" at bounding box center [389, 76] width 341 height 14
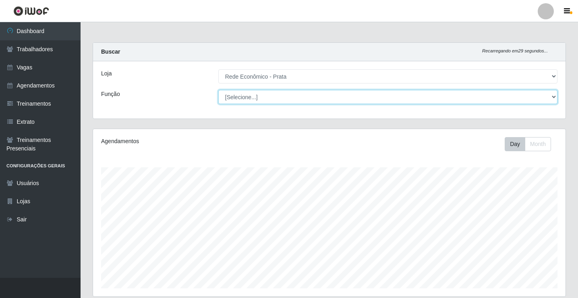
click at [247, 98] on select "[Selecione...] ASG ASG + ASG ++ Embalador Embalador + Embalador ++ Operador de …" at bounding box center [387, 97] width 339 height 14
select select "1"
click at [218, 90] on select "[Selecione...] ASG ASG + ASG ++ Embalador Embalador + Embalador ++ Operador de …" at bounding box center [387, 97] width 339 height 14
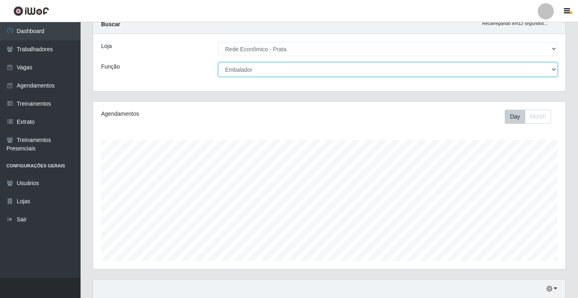
scroll to position [94, 0]
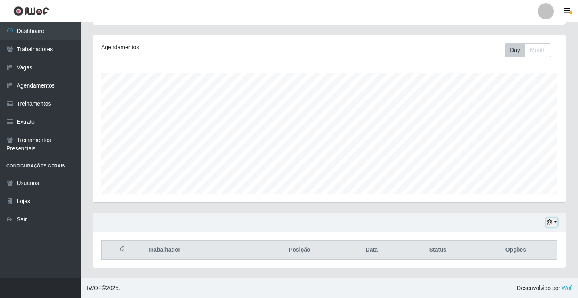
click at [553, 221] on button "button" at bounding box center [551, 222] width 11 height 9
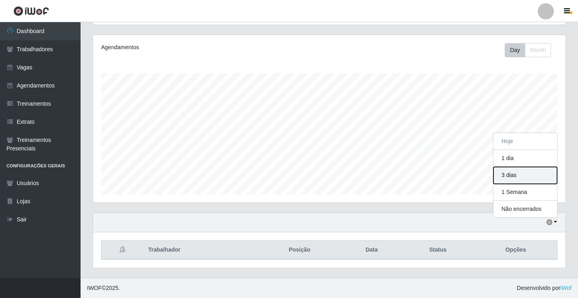
click at [532, 176] on button "3 dias" at bounding box center [526, 175] width 64 height 17
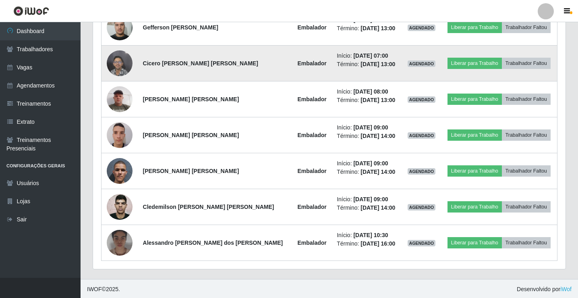
scroll to position [381, 0]
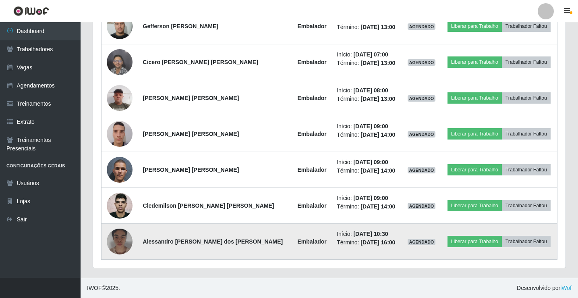
click at [121, 243] on img at bounding box center [120, 241] width 26 height 32
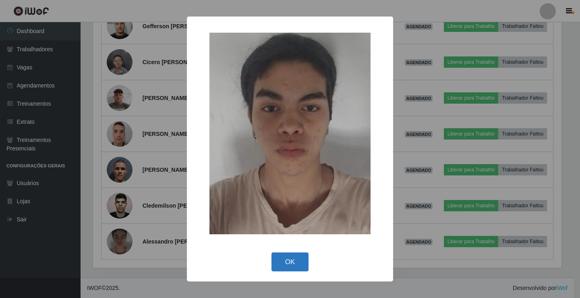
click at [296, 266] on button "OK" at bounding box center [290, 261] width 37 height 19
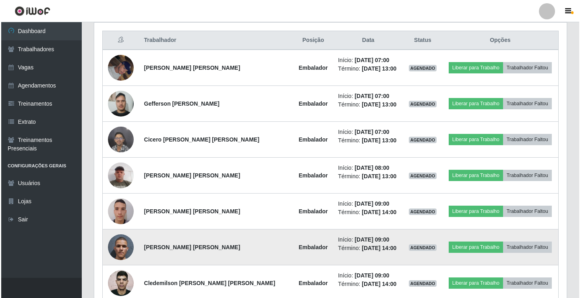
scroll to position [300, 0]
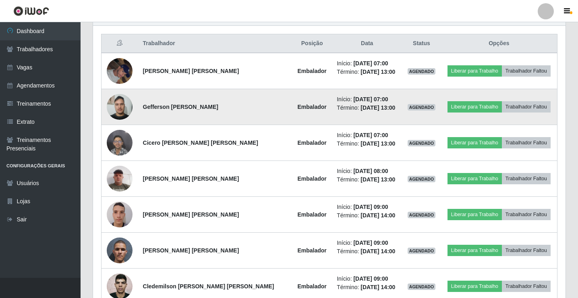
click at [116, 110] on img at bounding box center [120, 106] width 26 height 34
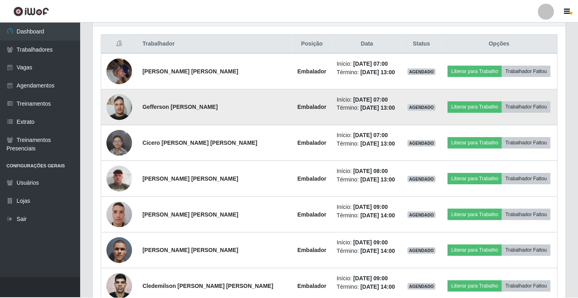
scroll to position [167, 469]
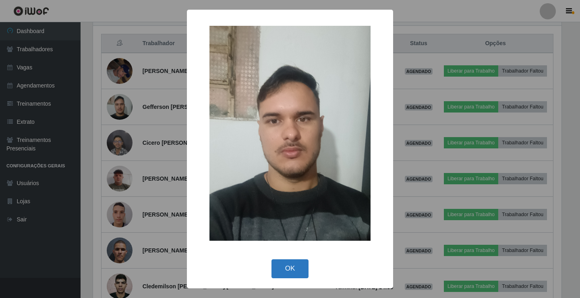
click at [295, 264] on button "OK" at bounding box center [290, 268] width 37 height 19
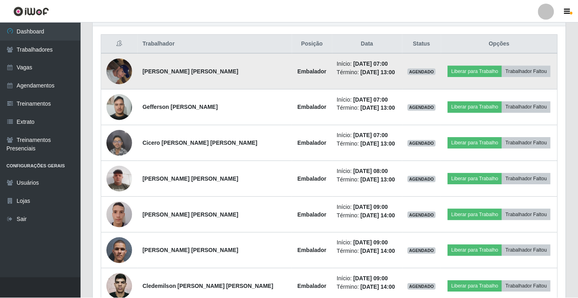
scroll to position [167, 473]
click at [119, 72] on img at bounding box center [120, 71] width 26 height 34
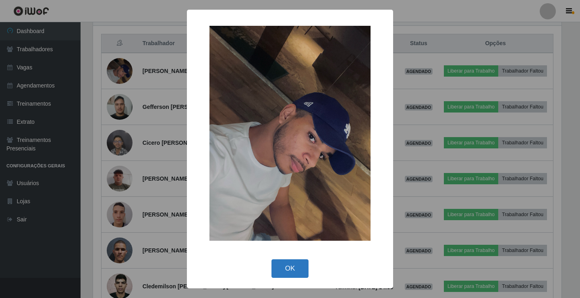
click at [295, 269] on button "OK" at bounding box center [290, 268] width 37 height 19
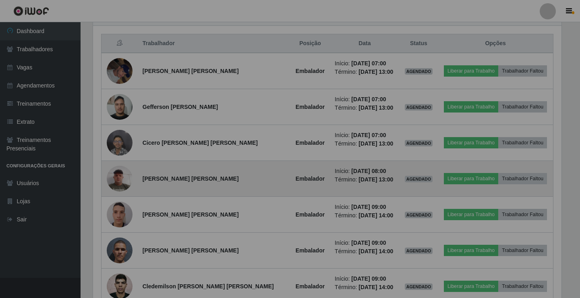
scroll to position [167, 473]
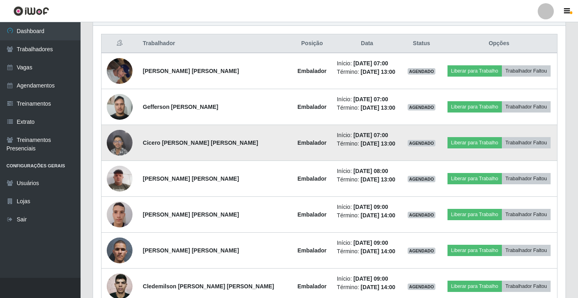
click at [121, 148] on img at bounding box center [120, 142] width 26 height 34
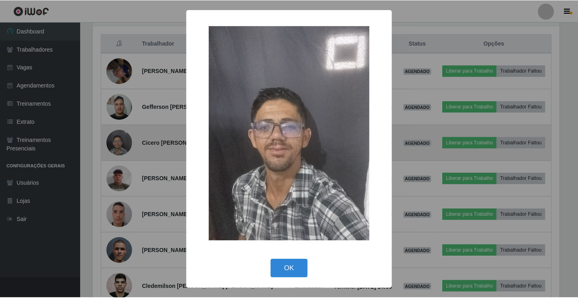
scroll to position [167, 469]
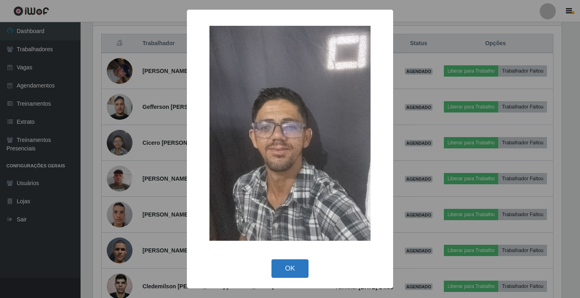
click at [294, 270] on button "OK" at bounding box center [290, 268] width 37 height 19
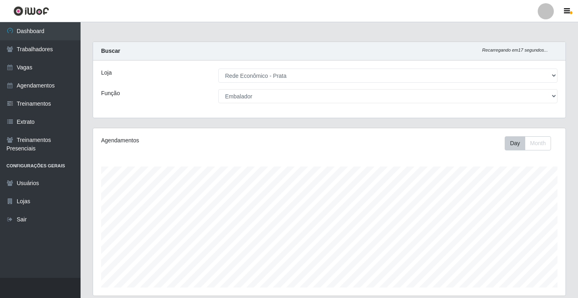
scroll to position [0, 0]
click at [37, 72] on link "Vagas" at bounding box center [40, 67] width 81 height 18
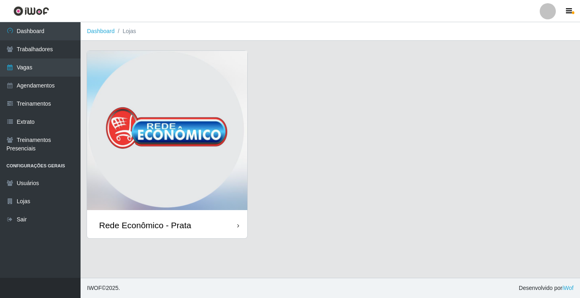
click at [187, 229] on div "Rede Econômico - Prata" at bounding box center [145, 225] width 92 height 10
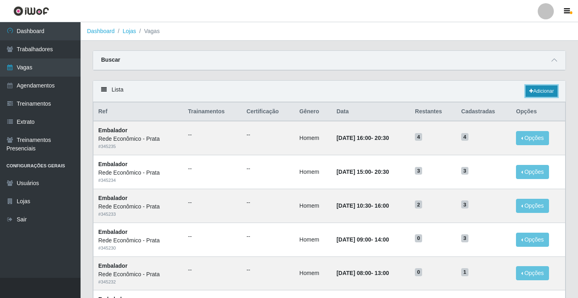
click at [546, 89] on link "Adicionar" at bounding box center [542, 90] width 32 height 11
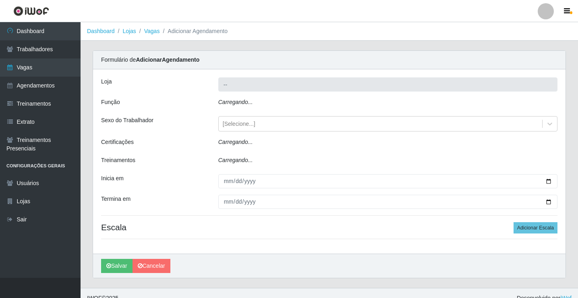
type input "Rede Econômico - Prata"
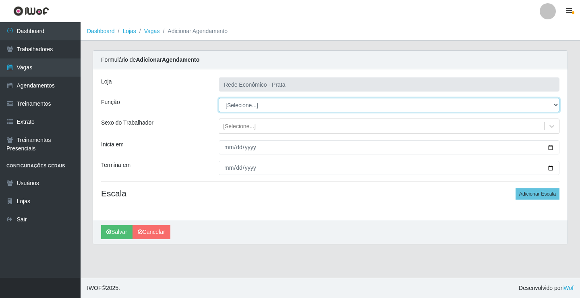
click at [245, 105] on select "[Selecione...] ASG ASG + ASG ++ Embalador Embalador + Embalador ++ Operador de …" at bounding box center [389, 105] width 341 height 14
select select "1"
click at [219, 98] on select "[Selecione...] ASG ASG + ASG ++ Embalador Embalador + Embalador ++ Operador de …" at bounding box center [389, 105] width 341 height 14
click at [239, 105] on select "[Selecione...] ASG ASG + ASG ++ Embalador Embalador + Embalador ++ Operador de …" at bounding box center [389, 105] width 341 height 14
click at [219, 98] on select "[Selecione...] ASG ASG + ASG ++ Embalador Embalador + Embalador ++ Operador de …" at bounding box center [389, 105] width 341 height 14
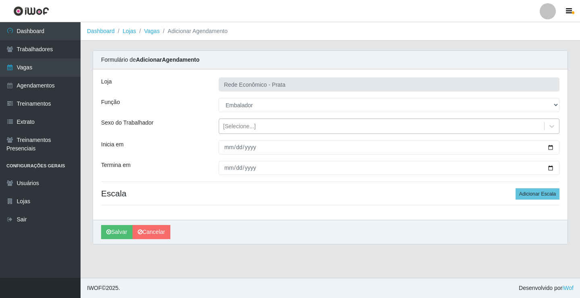
click at [241, 126] on div "[Selecione...]" at bounding box center [239, 126] width 33 height 8
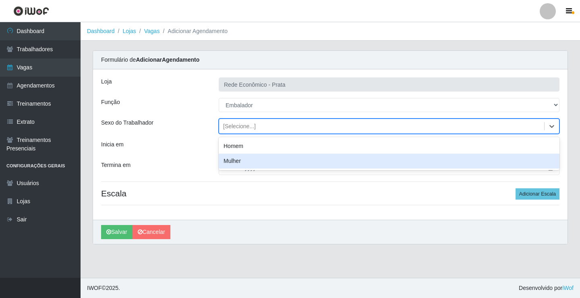
click at [237, 163] on div "Mulher" at bounding box center [389, 161] width 341 height 15
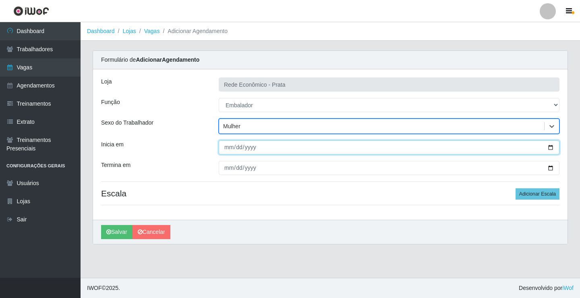
click at [550, 147] on input "Inicia em" at bounding box center [389, 147] width 341 height 14
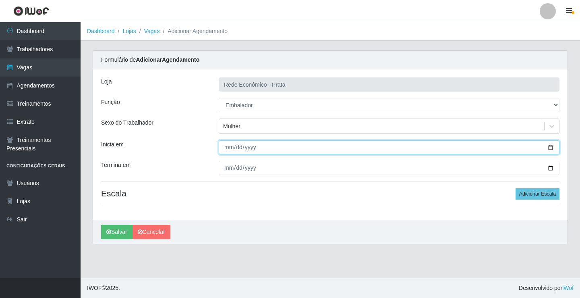
type input "2025-09-17"
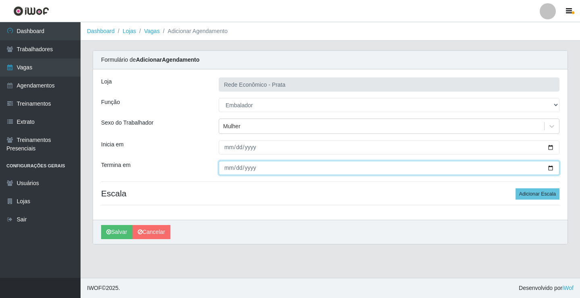
click at [551, 168] on input "Termina em" at bounding box center [389, 168] width 341 height 14
type input "2025-09-17"
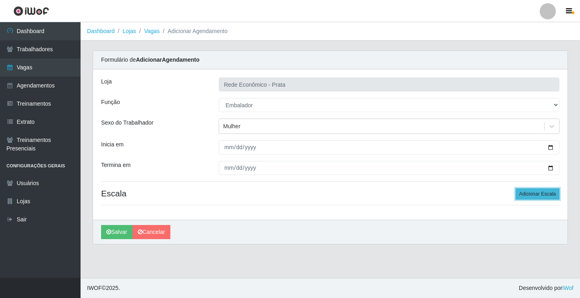
click at [532, 194] on button "Adicionar Escala" at bounding box center [538, 193] width 44 height 11
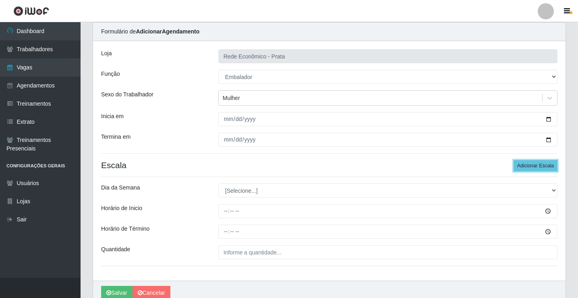
scroll to position [65, 0]
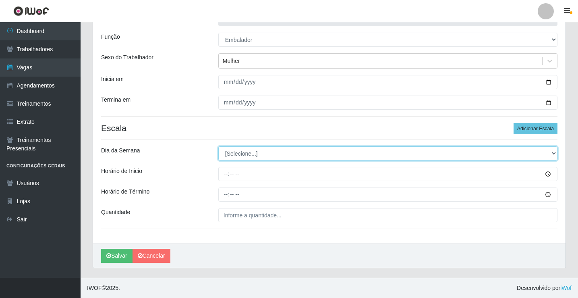
click at [242, 153] on select "[Selecione...] Segunda Terça Quarta Quinta Sexta Sábado Domingo" at bounding box center [387, 153] width 339 height 14
select select "3"
click at [218, 146] on select "[Selecione...] Segunda Terça Quarta Quinta Sexta Sábado Domingo" at bounding box center [387, 153] width 339 height 14
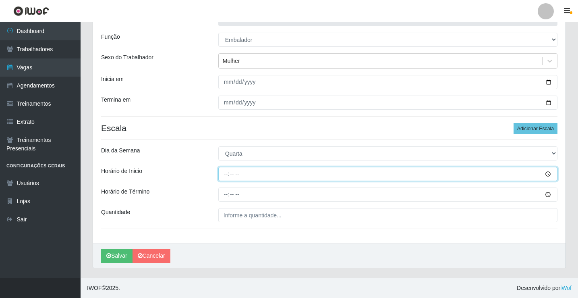
click at [225, 173] on input "Horário de Inicio" at bounding box center [387, 174] width 339 height 14
type input "07:00"
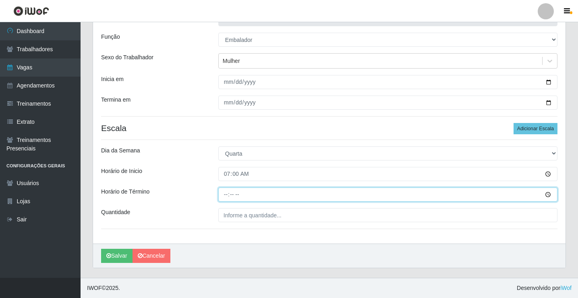
click at [227, 195] on input "Horário de Término" at bounding box center [387, 194] width 339 height 14
type input "13:00"
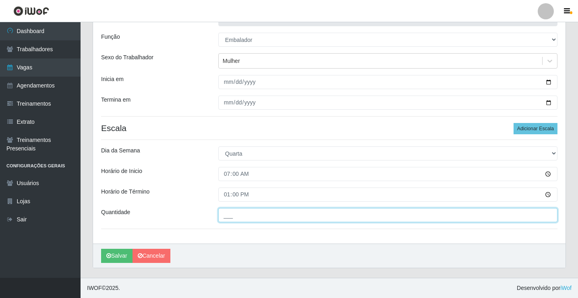
click at [232, 213] on input "___" at bounding box center [387, 215] width 339 height 14
type input "4__"
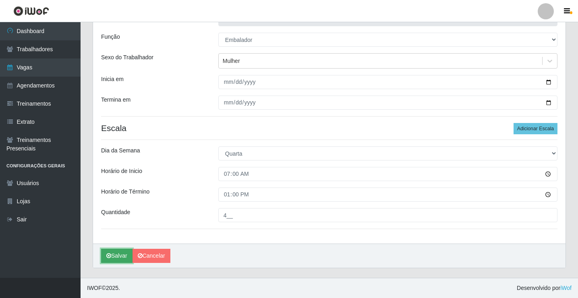
click at [112, 257] on button "Salvar" at bounding box center [116, 256] width 31 height 14
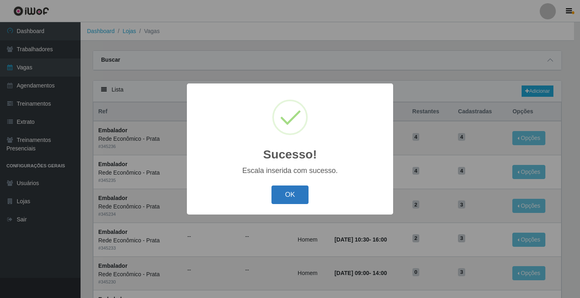
click at [286, 199] on button "OK" at bounding box center [290, 194] width 37 height 19
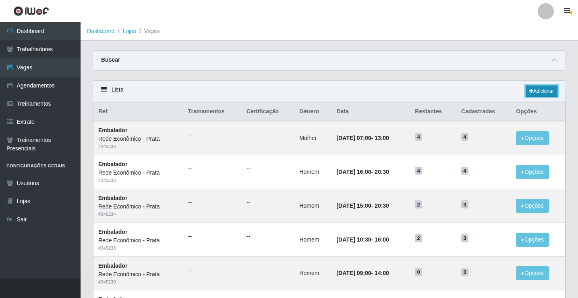
click at [546, 93] on link "Adicionar" at bounding box center [542, 90] width 32 height 11
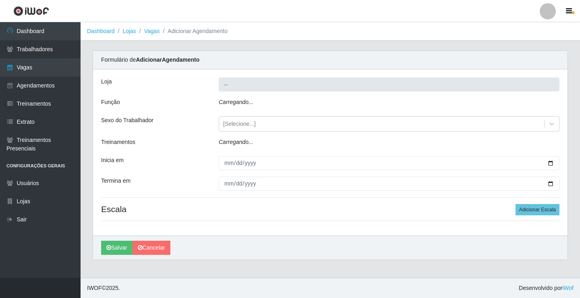
type input "Rede Econômico - Prata"
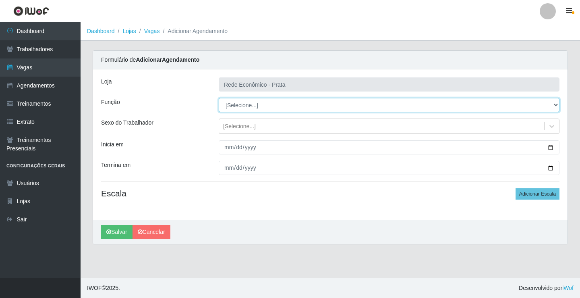
click at [245, 104] on select "[Selecione...] ASG ASG + ASG ++ Embalador Embalador + Embalador ++ Operador de …" at bounding box center [389, 105] width 341 height 14
select select "1"
click at [219, 98] on select "[Selecione...] ASG ASG + ASG ++ Embalador Embalador + Embalador ++ Operador de …" at bounding box center [389, 105] width 341 height 14
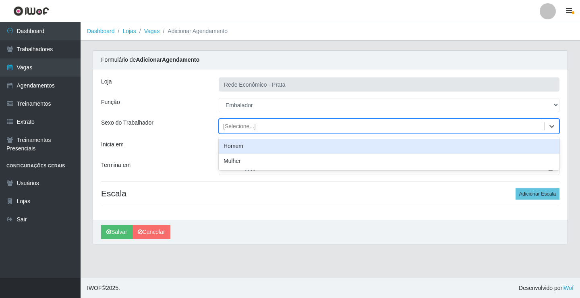
click at [247, 127] on div "[Selecione...]" at bounding box center [239, 126] width 33 height 8
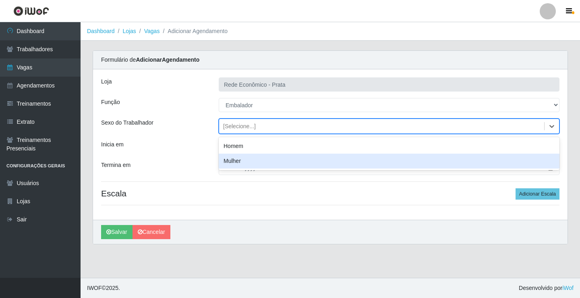
click at [236, 162] on div "Mulher" at bounding box center [389, 161] width 341 height 15
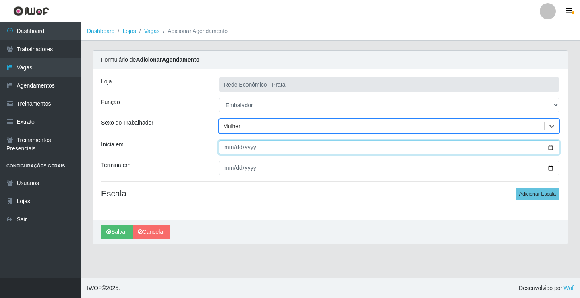
click at [552, 147] on input "Inicia em" at bounding box center [389, 147] width 341 height 14
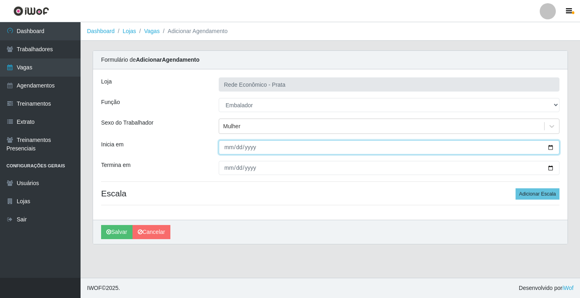
type input "2025-09-17"
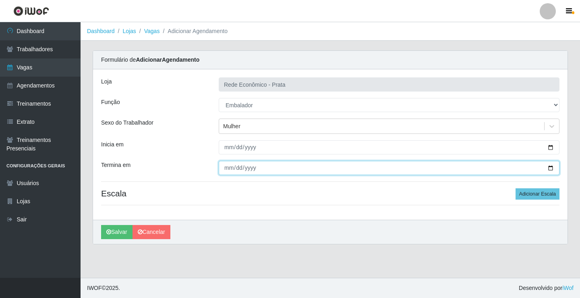
click at [550, 167] on input "Termina em" at bounding box center [389, 168] width 341 height 14
type input "2025-09-17"
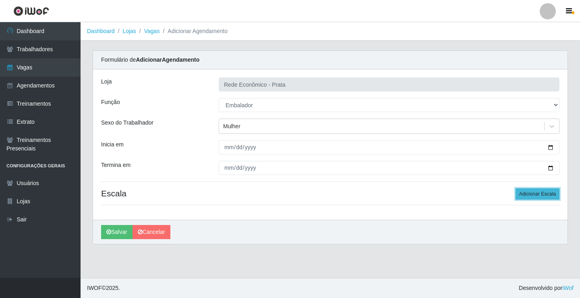
click at [526, 195] on button "Adicionar Escala" at bounding box center [538, 193] width 44 height 11
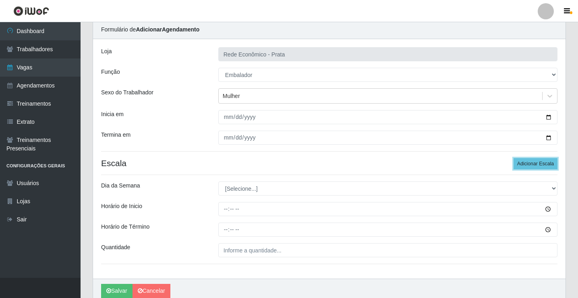
scroll to position [65, 0]
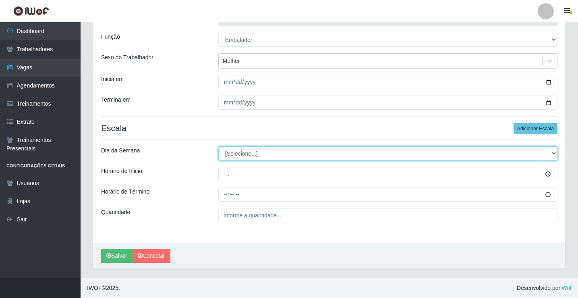
click at [248, 154] on select "[Selecione...] Segunda Terça Quarta Quinta Sexta Sábado Domingo" at bounding box center [387, 153] width 339 height 14
select select "3"
click at [218, 146] on select "[Selecione...] Segunda Terça Quarta Quinta Sexta Sábado Domingo" at bounding box center [387, 153] width 339 height 14
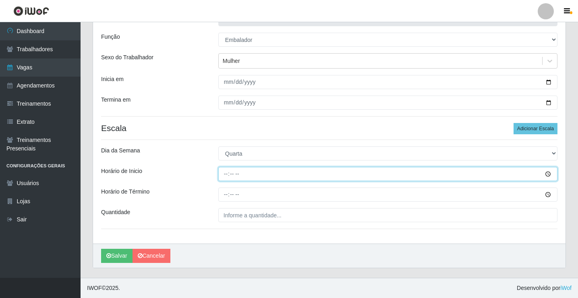
click at [226, 171] on input "Horário de Inicio" at bounding box center [387, 174] width 339 height 14
type input "10:00"
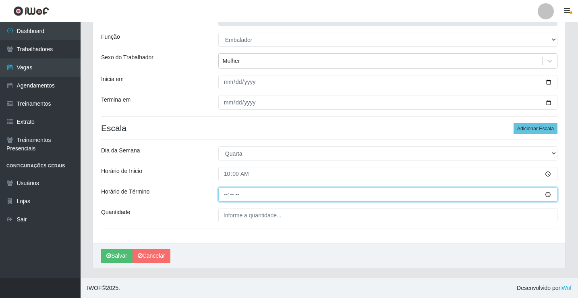
click at [224, 194] on input "Horário de Término" at bounding box center [387, 194] width 339 height 14
type input "14:00"
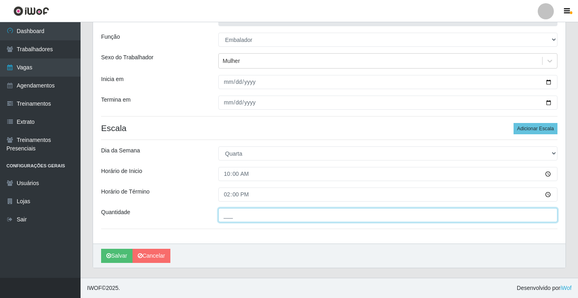
click at [232, 214] on input "___" at bounding box center [387, 215] width 339 height 14
type input "3__"
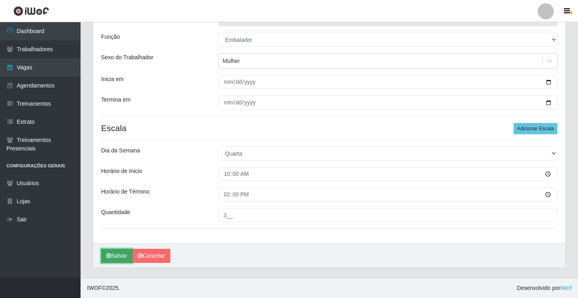
click at [121, 255] on button "Salvar" at bounding box center [116, 256] width 31 height 14
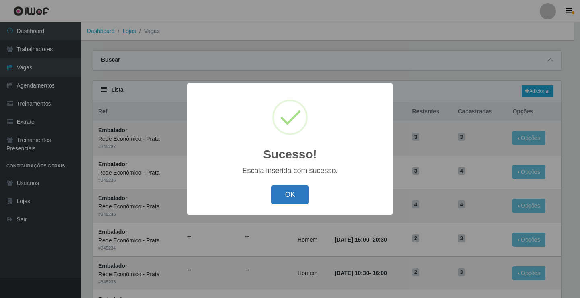
click at [291, 194] on button "OK" at bounding box center [290, 194] width 37 height 19
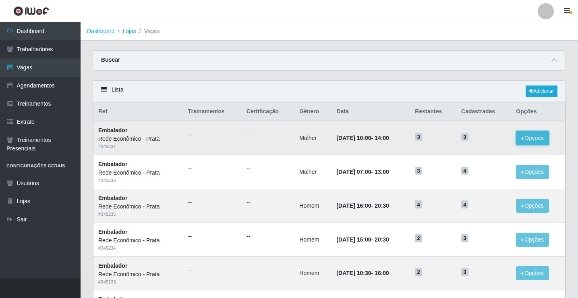
click at [525, 139] on button "Opções" at bounding box center [532, 138] width 33 height 14
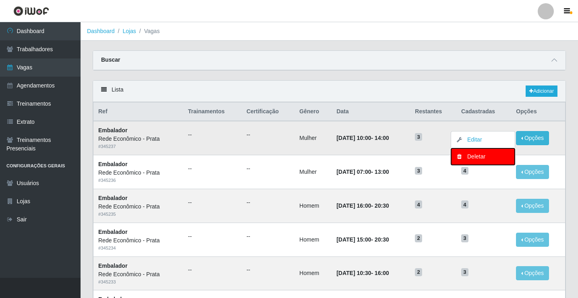
click at [485, 157] on div "Deletar" at bounding box center [483, 156] width 48 height 8
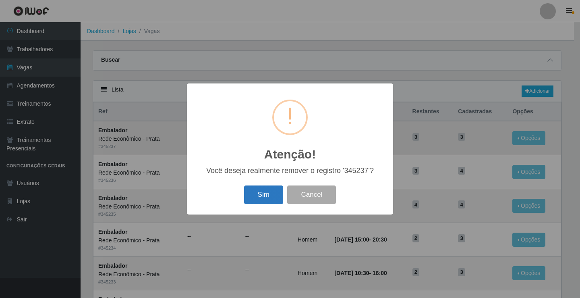
click at [251, 196] on button "Sim" at bounding box center [263, 194] width 39 height 19
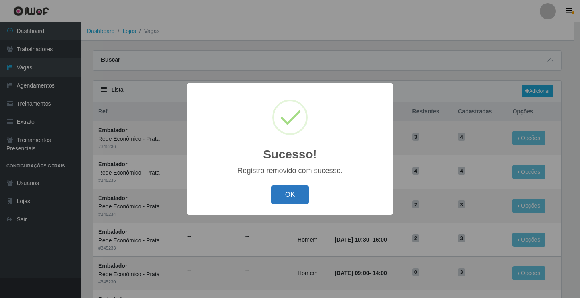
click at [287, 197] on button "OK" at bounding box center [290, 194] width 37 height 19
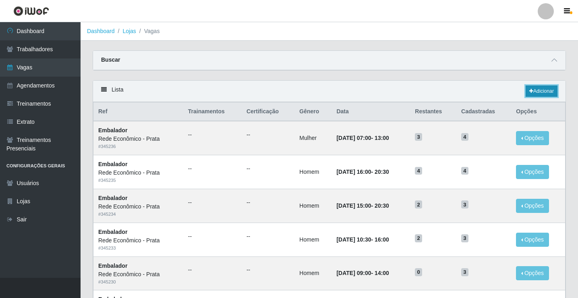
click at [535, 90] on link "Adicionar" at bounding box center [542, 90] width 32 height 11
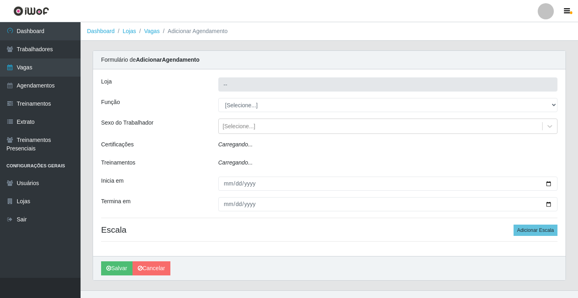
type input "Rede Econômico - Prata"
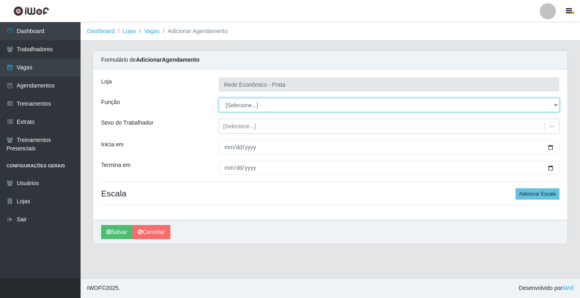
click at [247, 106] on select "[Selecione...] ASG ASG + ASG ++ Embalador Embalador + Embalador ++ Operador de …" at bounding box center [389, 105] width 341 height 14
select select "1"
click at [219, 98] on select "[Selecione...] ASG ASG + ASG ++ Embalador Embalador + Embalador ++ Operador de …" at bounding box center [389, 105] width 341 height 14
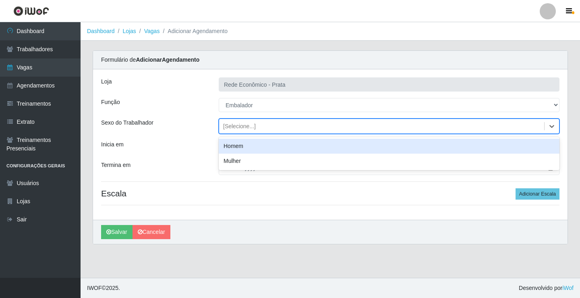
click at [241, 126] on div "[Selecione...]" at bounding box center [239, 126] width 33 height 8
click at [245, 146] on div "Homem" at bounding box center [389, 146] width 341 height 15
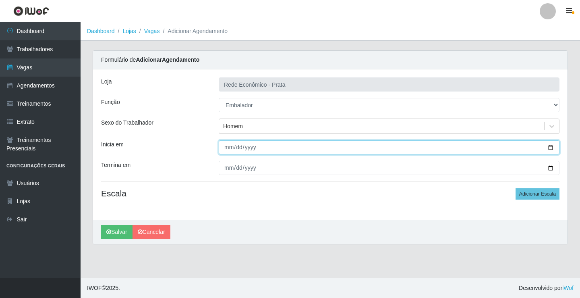
click at [550, 147] on input "Inicia em" at bounding box center [389, 147] width 341 height 14
type input "2025-09-17"
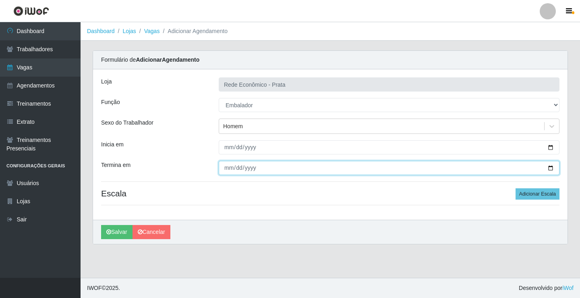
click at [549, 168] on input "Termina em" at bounding box center [389, 168] width 341 height 14
type input "2025-09-17"
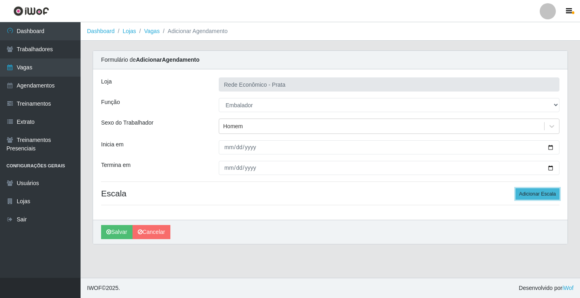
click at [528, 197] on button "Adicionar Escala" at bounding box center [538, 193] width 44 height 11
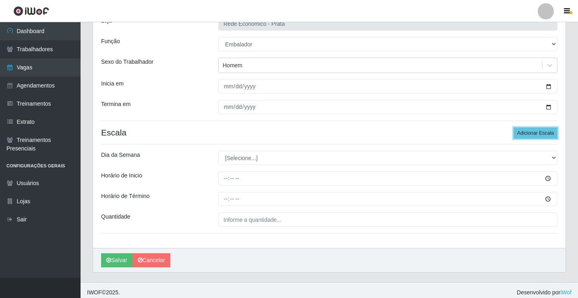
scroll to position [65, 0]
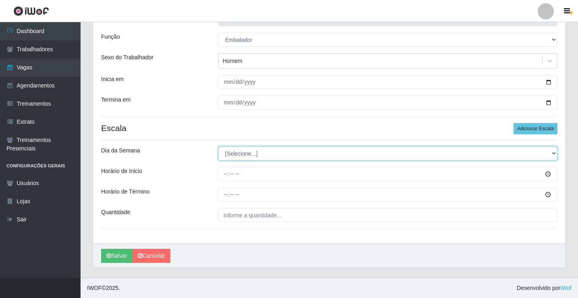
click at [241, 153] on select "[Selecione...] Segunda Terça Quarta Quinta Sexta Sábado Domingo" at bounding box center [387, 153] width 339 height 14
select select "3"
click at [218, 146] on select "[Selecione...] Segunda Terça Quarta Quinta Sexta Sábado Domingo" at bounding box center [387, 153] width 339 height 14
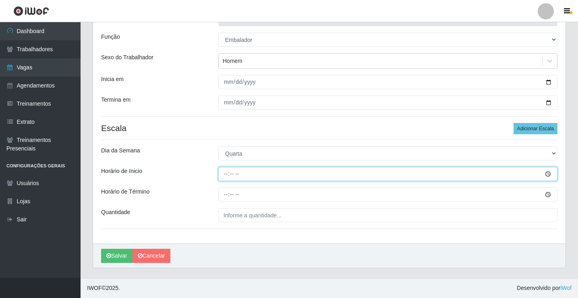
click at [228, 174] on input "Horário de Inicio" at bounding box center [387, 174] width 339 height 14
click at [227, 174] on input "Horário de Inicio" at bounding box center [387, 174] width 339 height 14
type input "10:00"
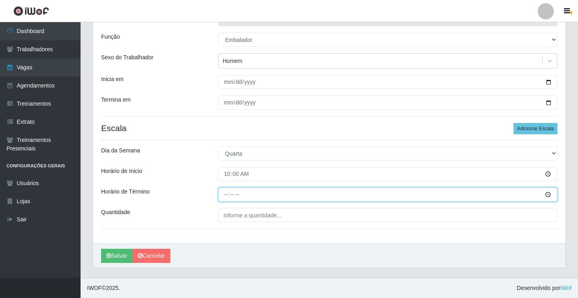
click at [229, 194] on input "Horário de Término" at bounding box center [387, 194] width 339 height 14
type input "14:00"
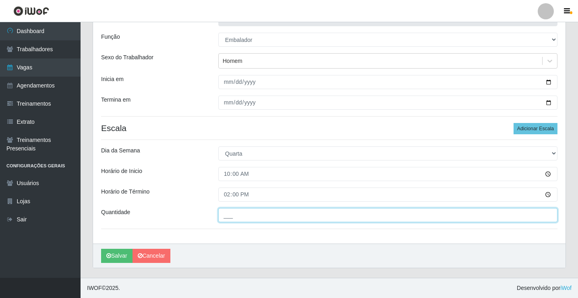
click at [231, 218] on input "___" at bounding box center [387, 215] width 339 height 14
type input "3__"
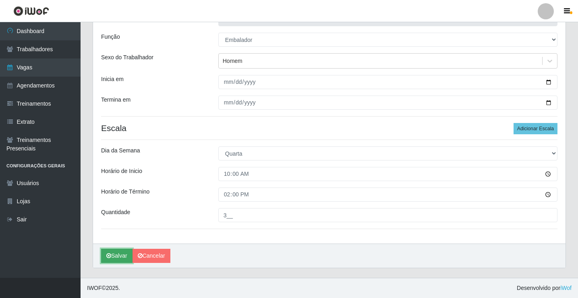
click at [120, 254] on button "Salvar" at bounding box center [116, 256] width 31 height 14
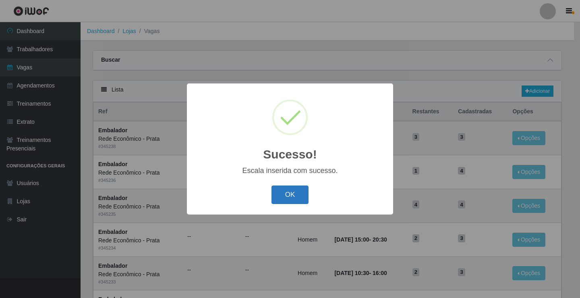
click at [300, 196] on button "OK" at bounding box center [290, 194] width 37 height 19
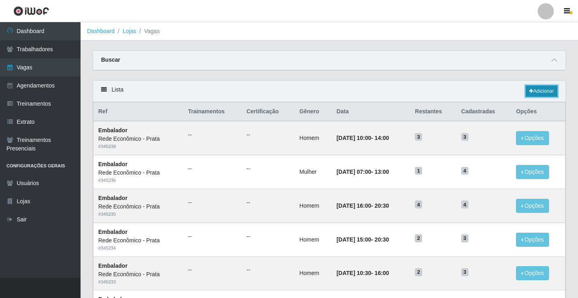
click at [537, 90] on link "Adicionar" at bounding box center [542, 90] width 32 height 11
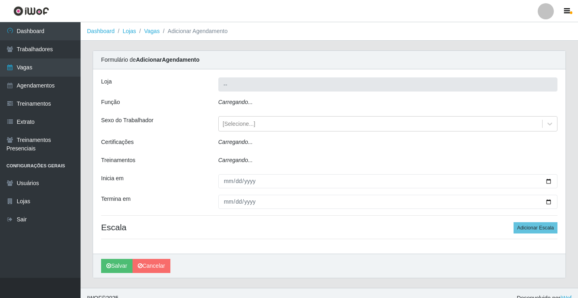
type input "Rede Econômico - Prata"
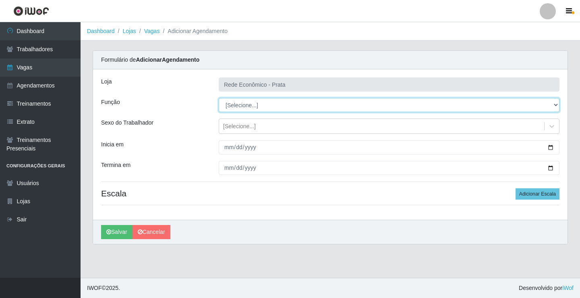
click at [232, 103] on select "[Selecione...] ASG ASG + ASG ++ Embalador Embalador + Embalador ++ Operador de …" at bounding box center [389, 105] width 341 height 14
select select "1"
click at [219, 98] on select "[Selecione...] ASG ASG + ASG ++ Embalador Embalador + Embalador ++ Operador de …" at bounding box center [389, 105] width 341 height 14
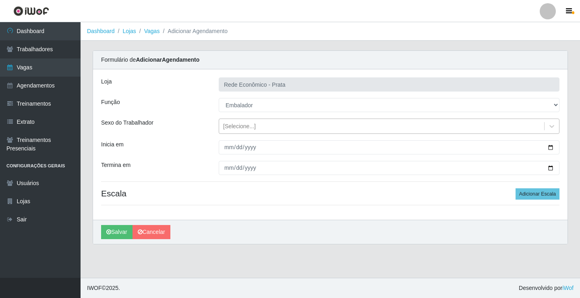
click at [228, 127] on div "[Selecione...]" at bounding box center [239, 126] width 33 height 8
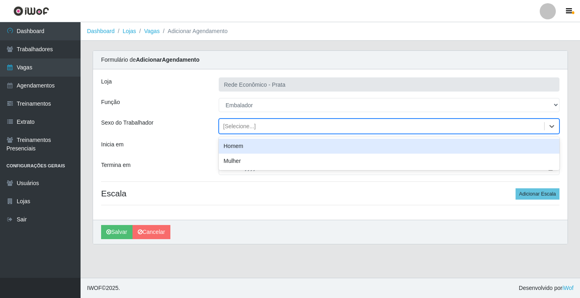
click at [241, 151] on div "Homem" at bounding box center [389, 146] width 341 height 15
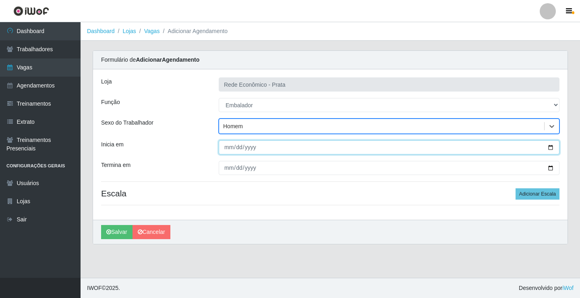
drag, startPoint x: 550, startPoint y: 148, endPoint x: 538, endPoint y: 148, distance: 12.1
click at [550, 148] on input "Inicia em" at bounding box center [389, 147] width 341 height 14
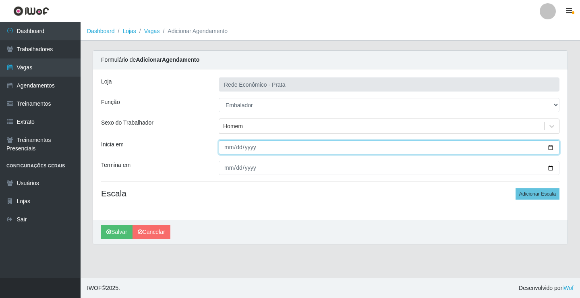
type input "2025-09-17"
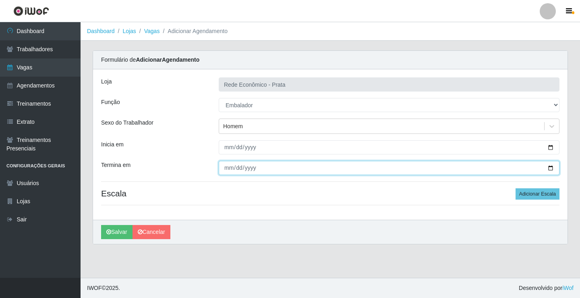
click at [550, 168] on input "Termina em" at bounding box center [389, 168] width 341 height 14
type input "2025-09-17"
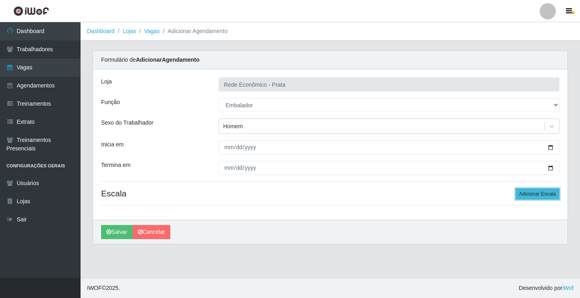
click at [535, 194] on button "Adicionar Escala" at bounding box center [538, 193] width 44 height 11
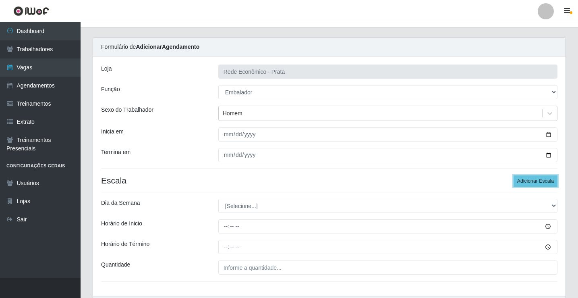
scroll to position [65, 0]
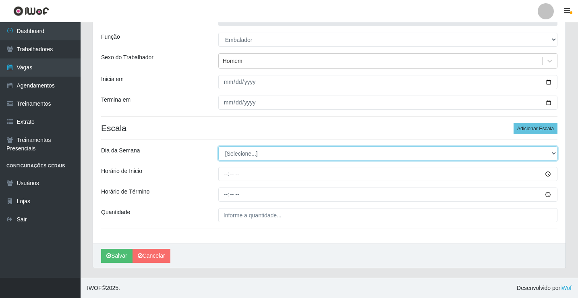
click at [240, 150] on select "[Selecione...] Segunda Terça Quarta Quinta Sexta Sábado Domingo" at bounding box center [387, 153] width 339 height 14
select select "3"
click at [218, 146] on select "[Selecione...] Segunda Terça Quarta Quinta Sexta Sábado Domingo" at bounding box center [387, 153] width 339 height 14
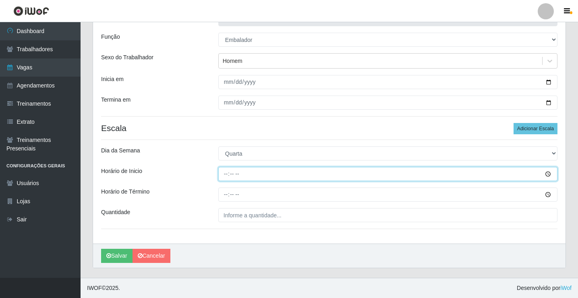
click at [225, 174] on input "Horário de Inicio" at bounding box center [387, 174] width 339 height 14
type input "10:30"
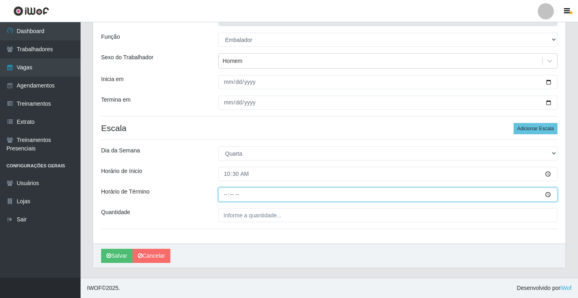
click at [224, 194] on input "Horário de Término" at bounding box center [387, 194] width 339 height 14
type input "16:00"
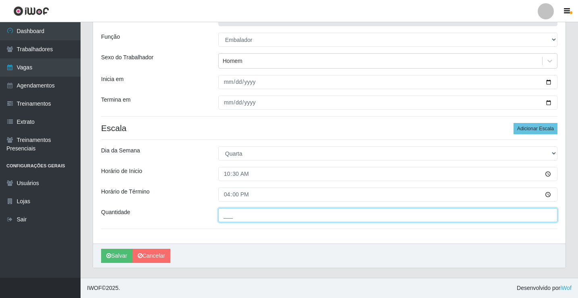
click at [236, 217] on input "___" at bounding box center [387, 215] width 339 height 14
type input "3__"
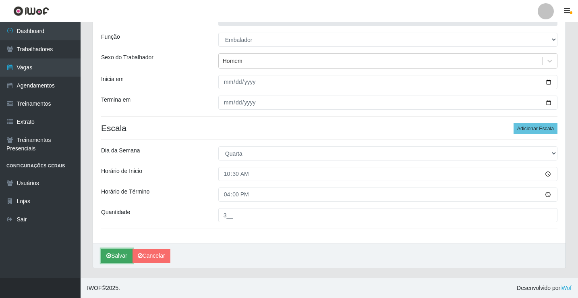
click at [114, 252] on button "Salvar" at bounding box center [116, 256] width 31 height 14
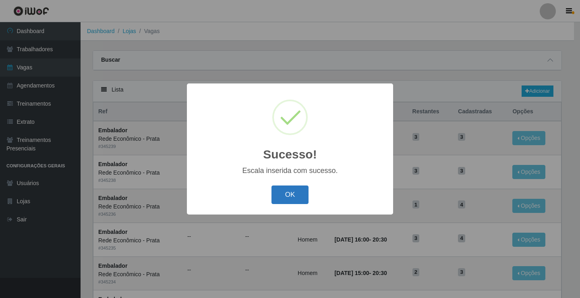
click at [290, 195] on button "OK" at bounding box center [290, 194] width 37 height 19
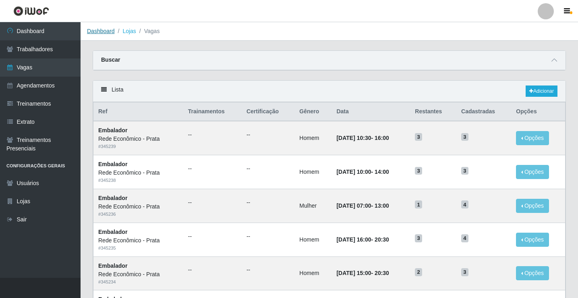
click at [98, 33] on link "Dashboard" at bounding box center [101, 31] width 28 height 6
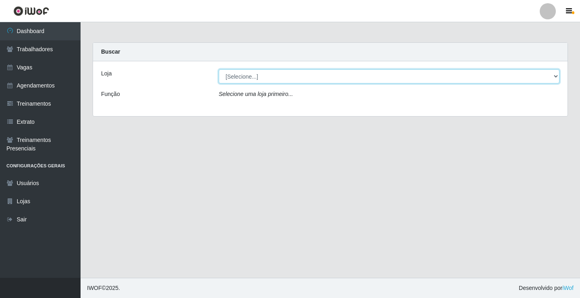
click at [248, 77] on select "[Selecione...] Rede Econômico - Prata" at bounding box center [389, 76] width 341 height 14
select select "192"
click at [219, 69] on select "[Selecione...] Rede Econômico - Prata" at bounding box center [389, 76] width 341 height 14
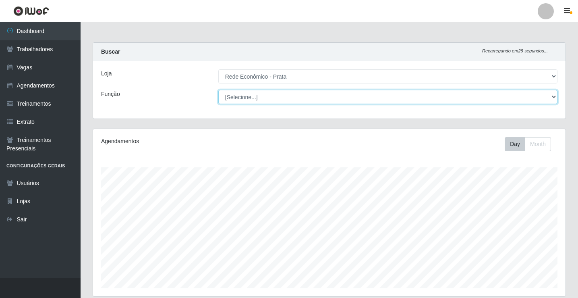
click at [244, 98] on select "[Selecione...] ASG ASG + ASG ++ Embalador Embalador + Embalador ++ Operador de …" at bounding box center [387, 97] width 339 height 14
select select "1"
click at [218, 90] on select "[Selecione...] ASG ASG + ASG ++ Embalador Embalador + Embalador ++ Operador de …" at bounding box center [387, 97] width 339 height 14
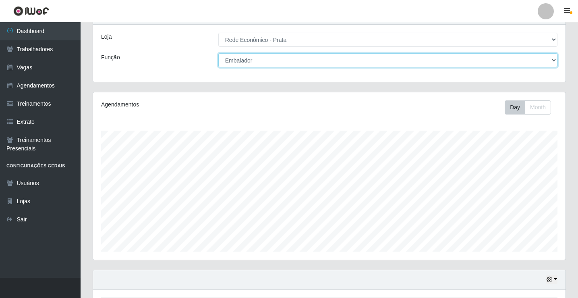
scroll to position [94, 0]
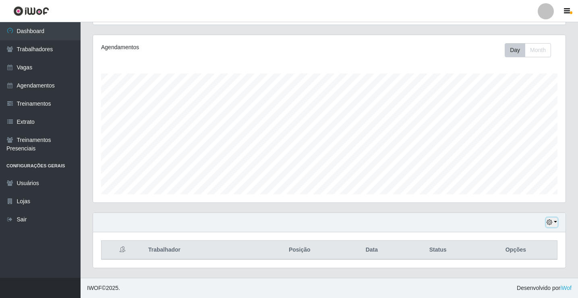
click at [556, 221] on button "button" at bounding box center [551, 222] width 11 height 9
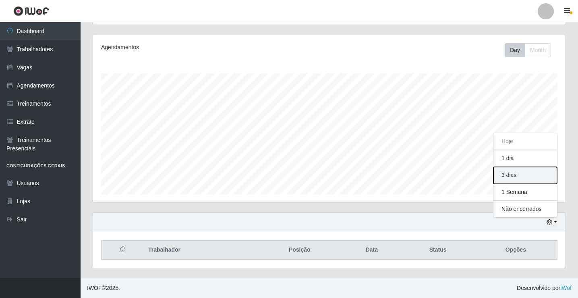
click at [523, 177] on button "3 dias" at bounding box center [526, 175] width 64 height 17
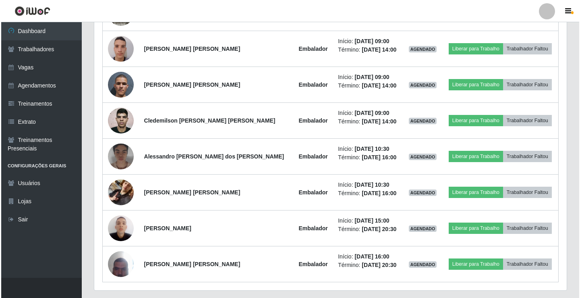
scroll to position [488, 0]
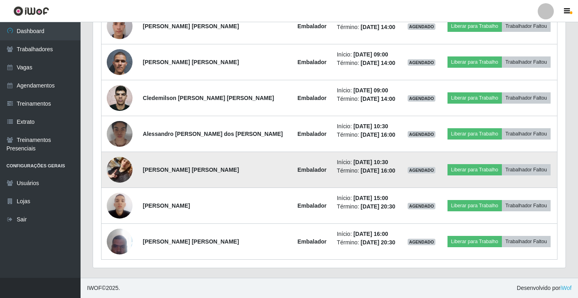
click at [120, 168] on img at bounding box center [120, 170] width 26 height 46
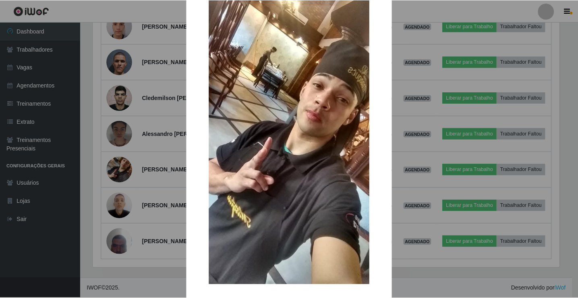
scroll to position [59, 0]
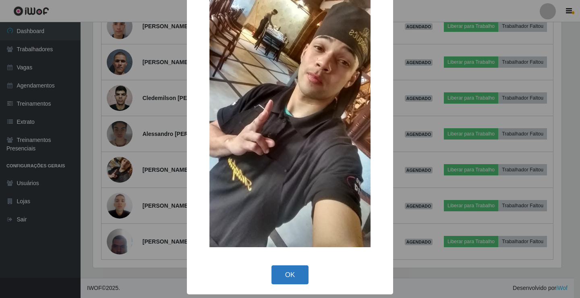
click at [287, 278] on button "OK" at bounding box center [290, 274] width 37 height 19
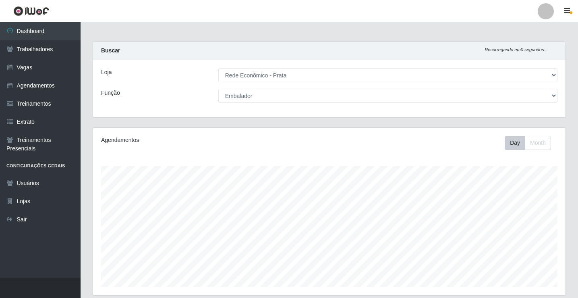
scroll to position [0, 0]
click at [41, 71] on link "Vagas" at bounding box center [40, 67] width 81 height 18
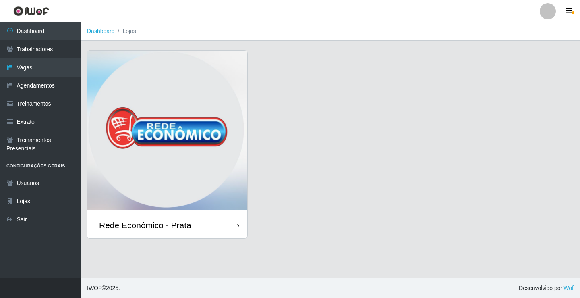
click at [191, 224] on div "Rede Econômico - Prata" at bounding box center [167, 225] width 160 height 26
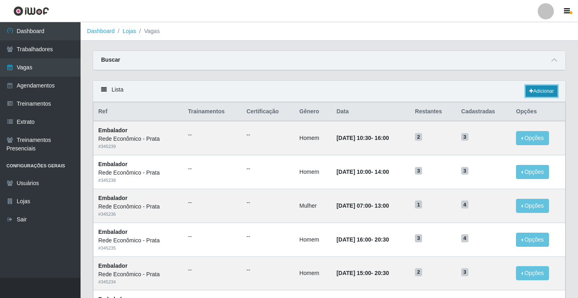
click at [545, 91] on link "Adicionar" at bounding box center [542, 90] width 32 height 11
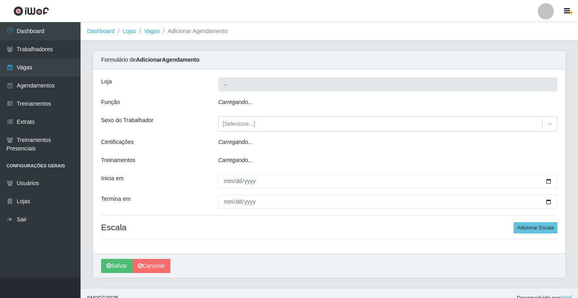
type input "Rede Econômico - Prata"
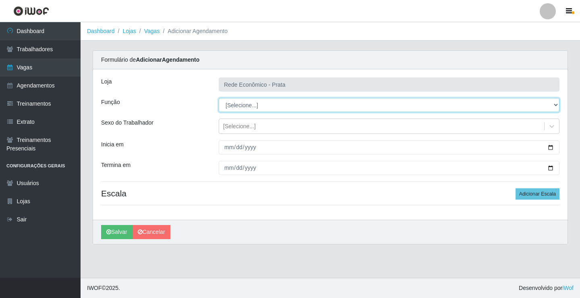
click at [244, 104] on select "[Selecione...] ASG ASG + ASG ++ Embalador Embalador + Embalador ++ Operador de …" at bounding box center [389, 105] width 341 height 14
select select "1"
click at [219, 98] on select "[Selecione...] ASG ASG + ASG ++ Embalador Embalador + Embalador ++ Operador de …" at bounding box center [389, 105] width 341 height 14
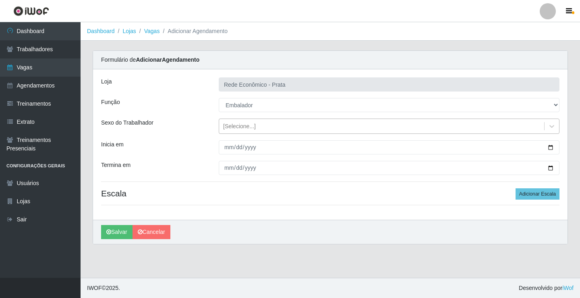
click at [237, 126] on div "[Selecione...]" at bounding box center [239, 126] width 33 height 8
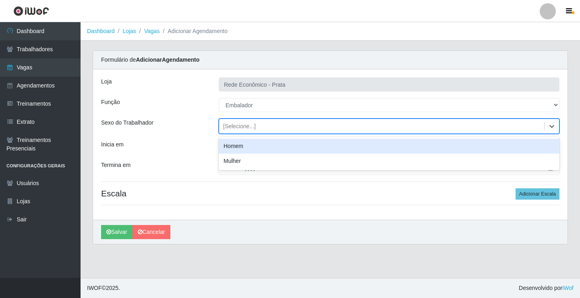
click at [246, 149] on div "Homem" at bounding box center [389, 146] width 341 height 15
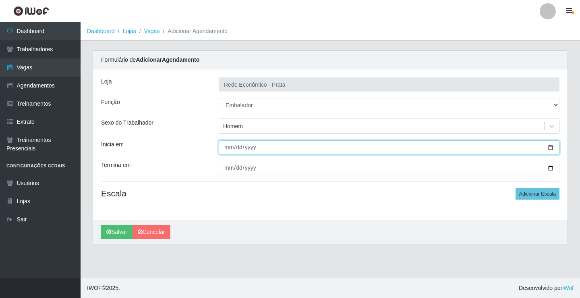
click at [549, 146] on input "Inicia em" at bounding box center [389, 147] width 341 height 14
type input "2025-09-17"
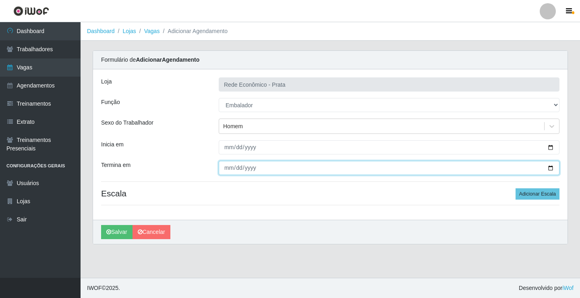
click at [550, 168] on input "Termina em" at bounding box center [389, 168] width 341 height 14
type input "2025-09-17"
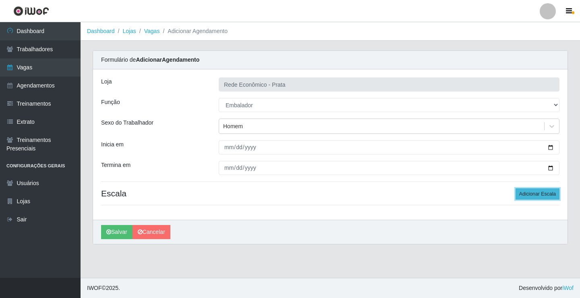
drag, startPoint x: 548, startPoint y: 191, endPoint x: 544, endPoint y: 191, distance: 4.9
click at [548, 191] on button "Adicionar Escala" at bounding box center [538, 193] width 44 height 11
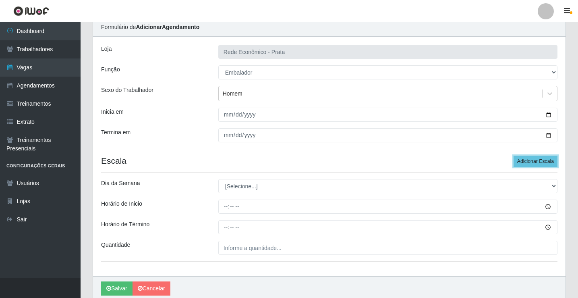
scroll to position [65, 0]
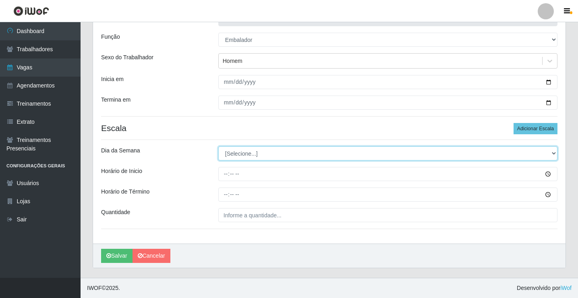
click at [251, 153] on select "[Selecione...] Segunda Terça Quarta Quinta Sexta Sábado Domingo" at bounding box center [387, 153] width 339 height 14
select select "3"
click at [218, 146] on select "[Selecione...] Segunda Terça Quarta Quinta Sexta Sábado Domingo" at bounding box center [387, 153] width 339 height 14
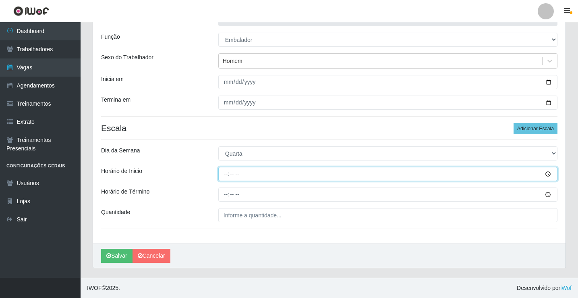
click at [227, 173] on input "Horário de Inicio" at bounding box center [387, 174] width 339 height 14
type input "15:00"
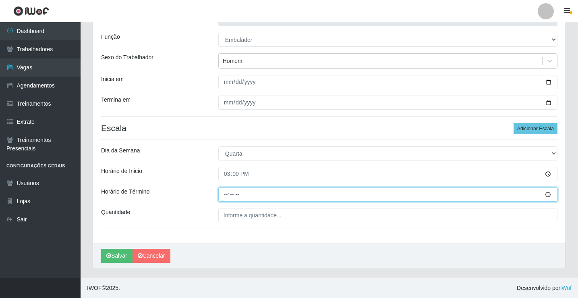
click at [230, 195] on input "Horário de Término" at bounding box center [387, 194] width 339 height 14
type input "20:30"
type input "20:00"
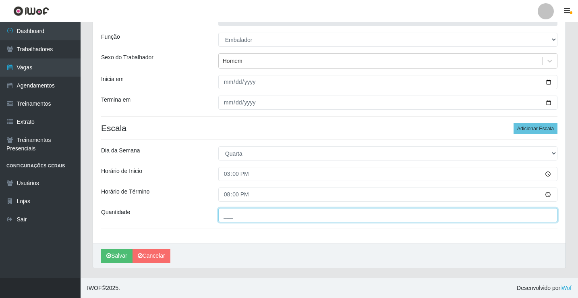
click at [230, 215] on input "___" at bounding box center [387, 215] width 339 height 14
type input "3__"
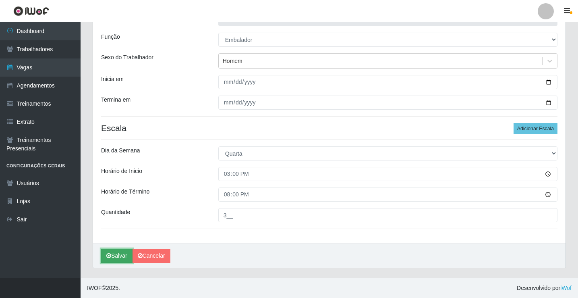
click at [117, 255] on button "Salvar" at bounding box center [116, 256] width 31 height 14
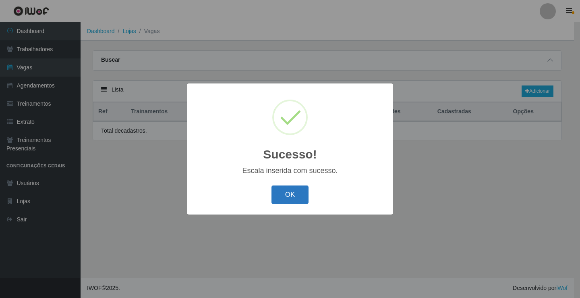
click at [288, 191] on button "OK" at bounding box center [290, 194] width 37 height 19
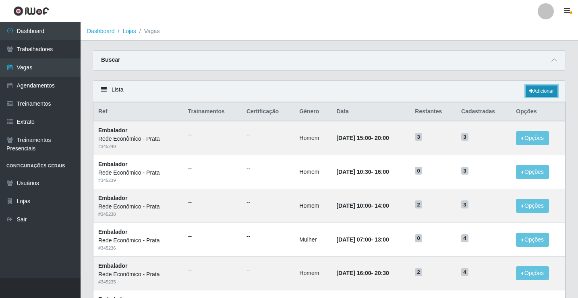
click at [542, 90] on link "Adicionar" at bounding box center [542, 90] width 32 height 11
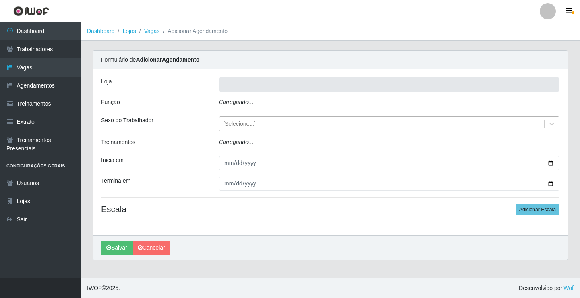
type input "Rede Econômico - Prata"
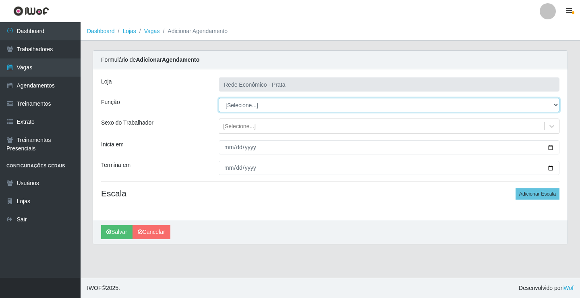
click at [243, 105] on select "[Selecione...] ASG ASG + ASG ++ Embalador Embalador + Embalador ++ Operador de …" at bounding box center [389, 105] width 341 height 14
select select "1"
click at [219, 98] on select "[Selecione...] ASG ASG + ASG ++ Embalador Embalador + Embalador ++ Operador de …" at bounding box center [389, 105] width 341 height 14
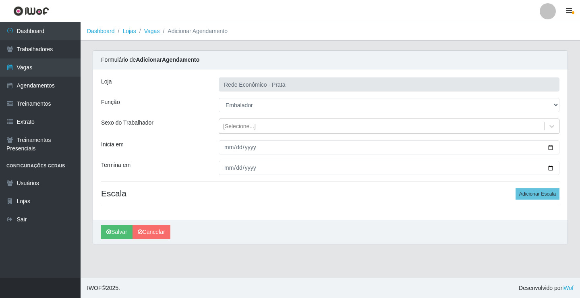
click at [243, 127] on div "[Selecione...]" at bounding box center [239, 126] width 33 height 8
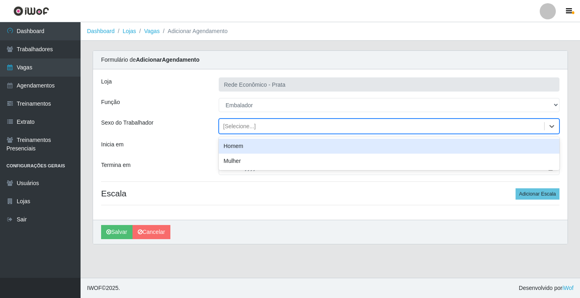
click at [253, 150] on div "Homem" at bounding box center [389, 146] width 341 height 15
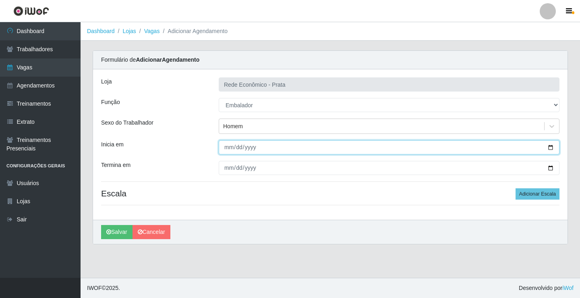
click at [550, 147] on input "Inicia em" at bounding box center [389, 147] width 341 height 14
type input "2025-09-17"
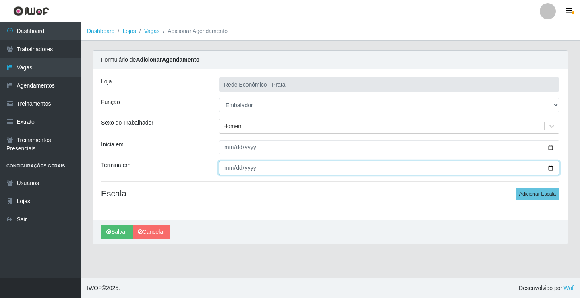
click at [550, 166] on input "Termina em" at bounding box center [389, 168] width 341 height 14
type input "2025-09-17"
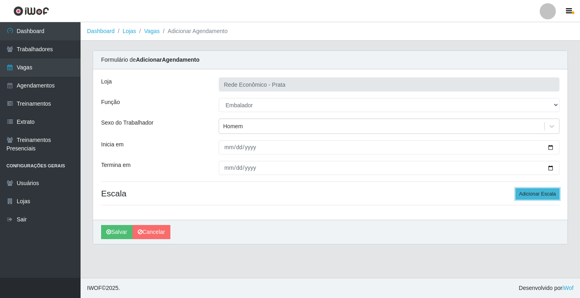
click at [524, 195] on button "Adicionar Escala" at bounding box center [538, 193] width 44 height 11
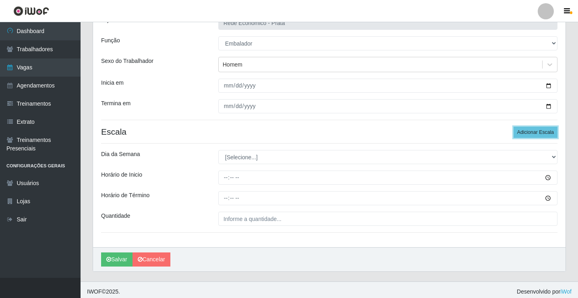
scroll to position [65, 0]
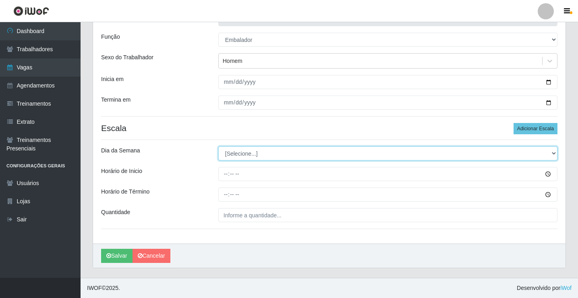
click at [244, 156] on select "[Selecione...] Segunda Terça Quarta Quinta Sexta Sábado Domingo" at bounding box center [387, 153] width 339 height 14
select select "3"
click at [218, 146] on select "[Selecione...] Segunda Terça Quarta Quinta Sexta Sábado Domingo" at bounding box center [387, 153] width 339 height 14
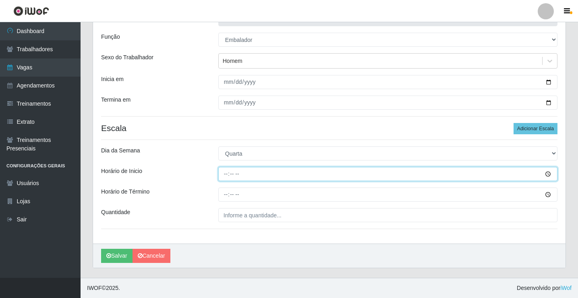
click at [226, 172] on input "Horário de Inicio" at bounding box center [387, 174] width 339 height 14
type input "16:00"
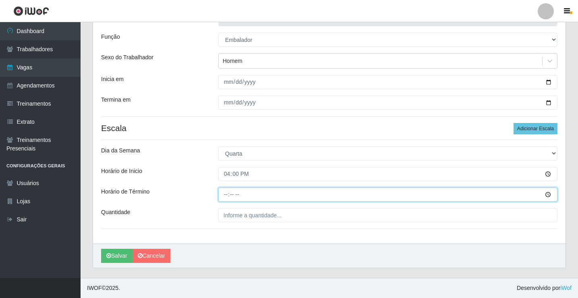
click at [224, 194] on input "Horário de Término" at bounding box center [387, 194] width 339 height 14
type input "20:30"
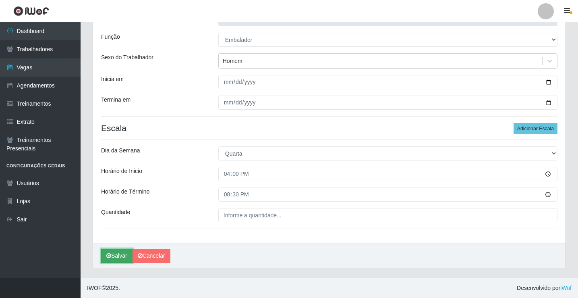
click at [118, 255] on button "Salvar" at bounding box center [116, 256] width 31 height 14
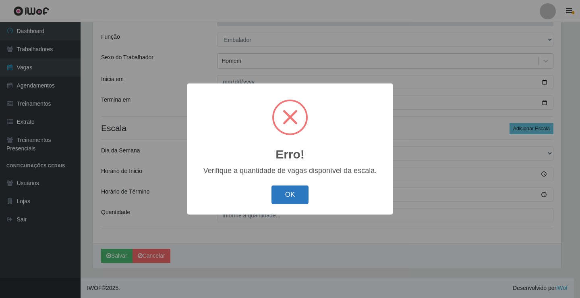
click at [291, 195] on button "OK" at bounding box center [290, 194] width 37 height 19
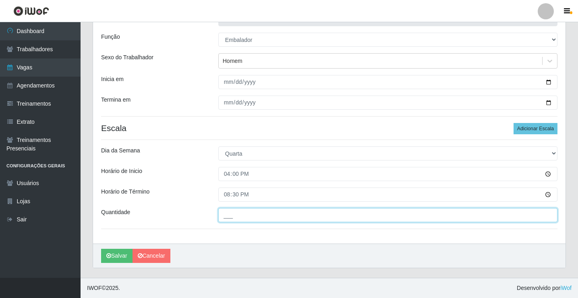
click at [245, 214] on input "___" at bounding box center [387, 215] width 339 height 14
type input "3__"
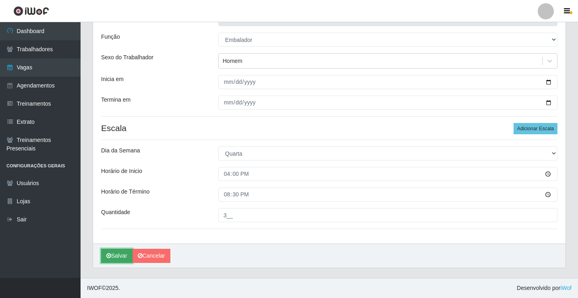
click at [121, 252] on button "Salvar" at bounding box center [116, 256] width 31 height 14
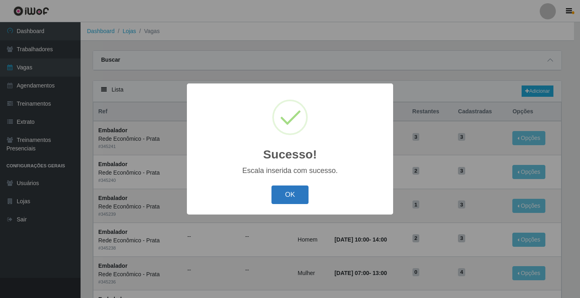
click at [294, 195] on button "OK" at bounding box center [290, 194] width 37 height 19
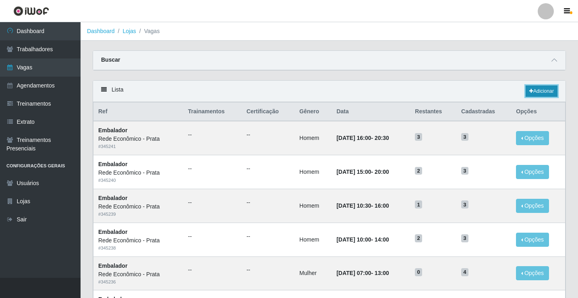
click at [539, 91] on link "Adicionar" at bounding box center [542, 90] width 32 height 11
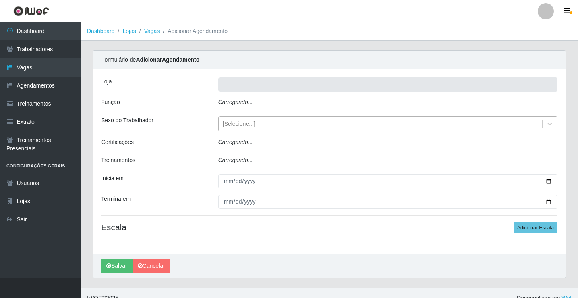
type input "Rede Econômico - Prata"
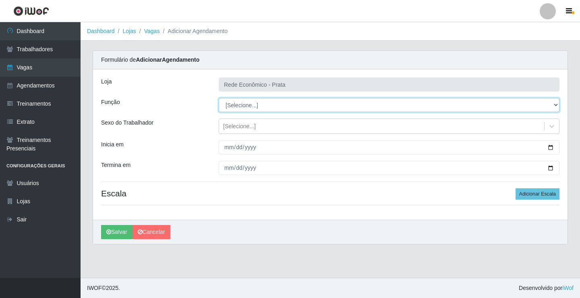
click at [239, 105] on select "[Selecione...] ASG ASG + ASG ++ Embalador Embalador + Embalador ++ Operador de …" at bounding box center [389, 105] width 341 height 14
select select "1"
click at [219, 98] on select "[Selecione...] ASG ASG + ASG ++ Embalador Embalador + Embalador ++ Operador de …" at bounding box center [389, 105] width 341 height 14
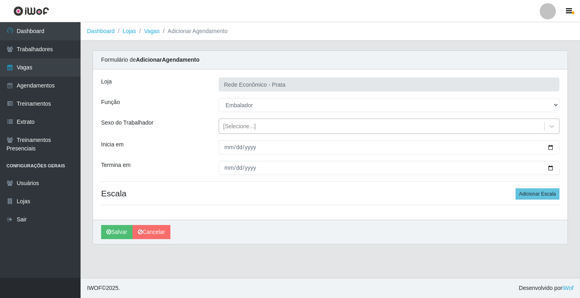
click at [244, 127] on div "[Selecione...]" at bounding box center [239, 126] width 33 height 8
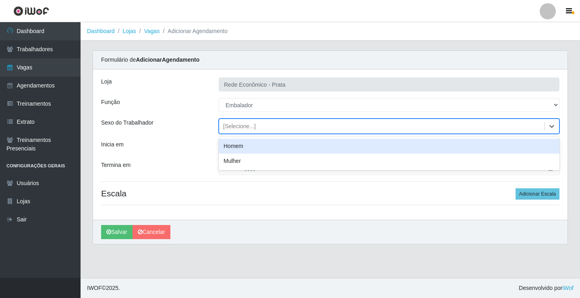
click at [244, 145] on div "Homem" at bounding box center [389, 146] width 341 height 15
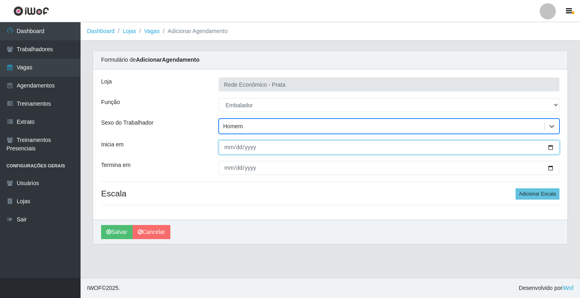
click at [550, 146] on input "Inicia em" at bounding box center [389, 147] width 341 height 14
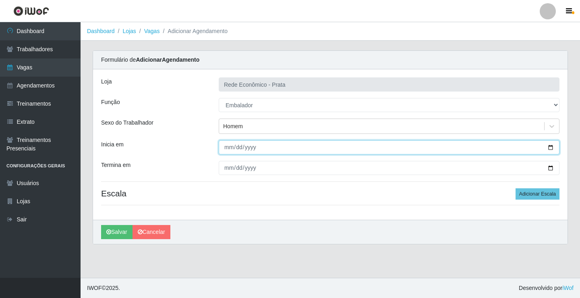
type input "2025-09-18"
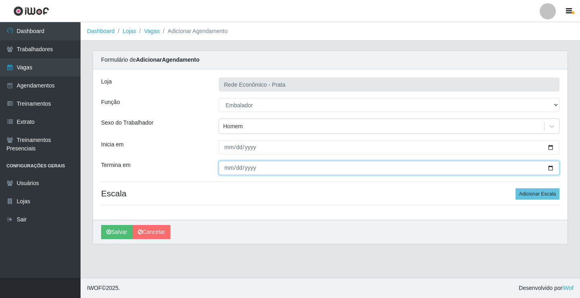
click at [552, 167] on input "Termina em" at bounding box center [389, 168] width 341 height 14
type input "2025-09-18"
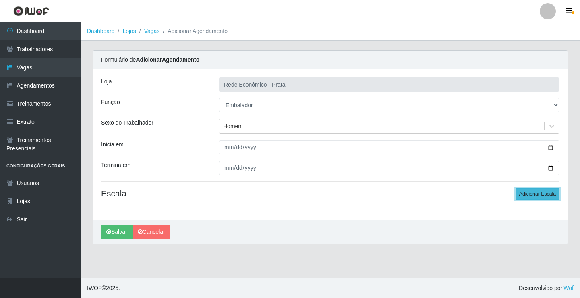
click at [529, 192] on button "Adicionar Escala" at bounding box center [538, 193] width 44 height 11
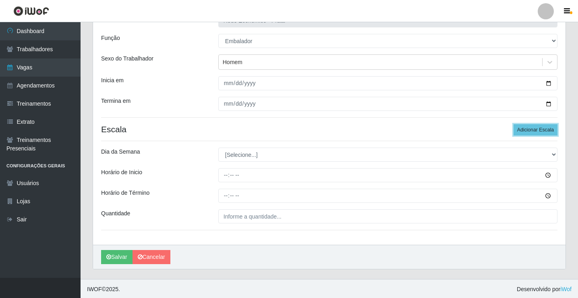
scroll to position [65, 0]
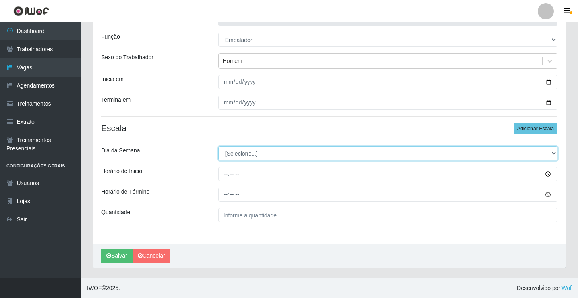
click at [243, 153] on select "[Selecione...] Segunda Terça Quarta Quinta Sexta Sábado Domingo" at bounding box center [387, 153] width 339 height 14
select select "4"
click at [218, 146] on select "[Selecione...] Segunda Terça Quarta Quinta Sexta Sábado Domingo" at bounding box center [387, 153] width 339 height 14
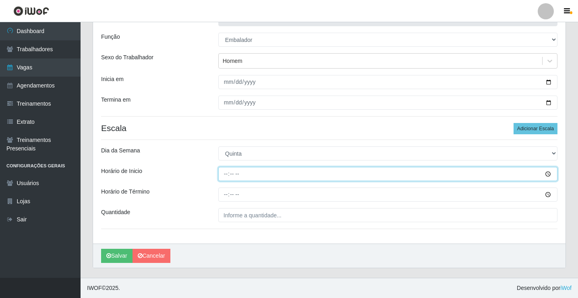
click at [226, 174] on input "Horário de Inicio" at bounding box center [387, 174] width 339 height 14
type input "07:00"
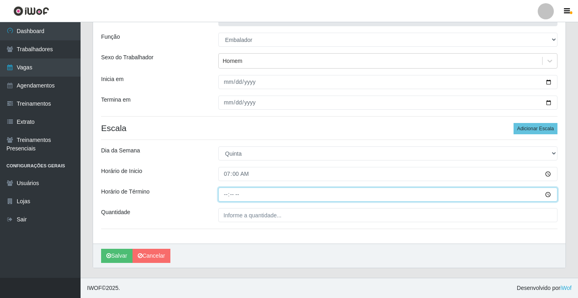
click at [224, 195] on input "Horário de Término" at bounding box center [387, 194] width 339 height 14
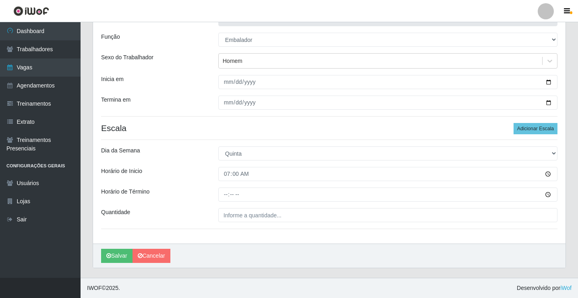
click at [315, 162] on div "Loja Rede Econômico - Prata Função [Selecione...] ASG ASG + ASG ++ Embalador Em…" at bounding box center [329, 123] width 473 height 239
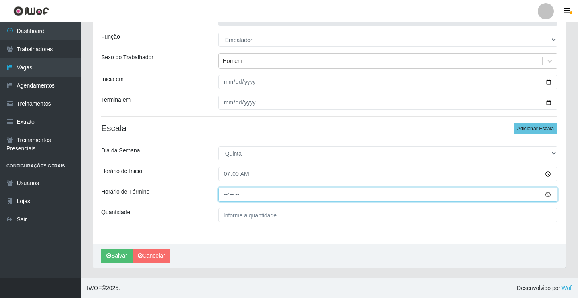
click at [227, 196] on input "Horário de Término" at bounding box center [387, 194] width 339 height 14
type input "13:00"
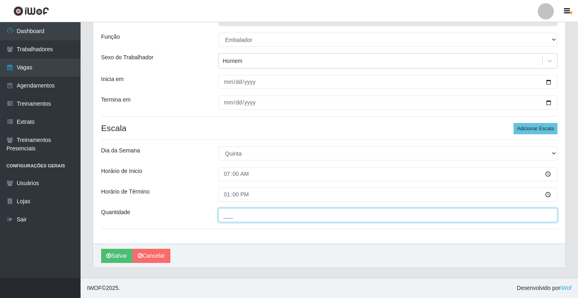
click at [229, 215] on input "___" at bounding box center [387, 215] width 339 height 14
type input "4__"
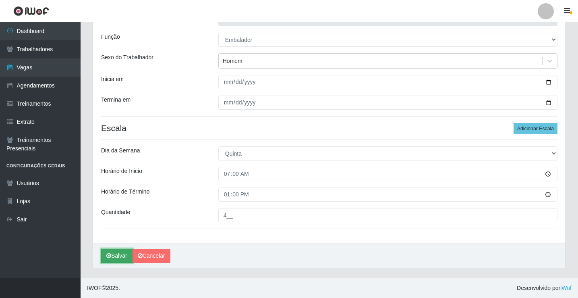
click at [122, 255] on button "Salvar" at bounding box center [116, 256] width 31 height 14
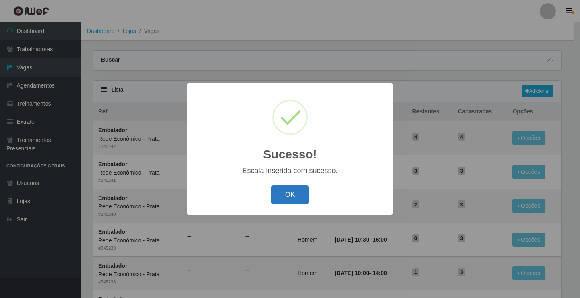
click at [296, 193] on button "OK" at bounding box center [290, 194] width 37 height 19
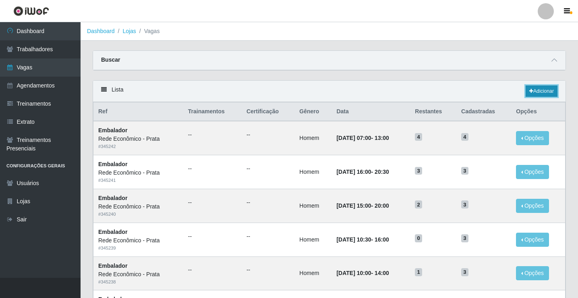
click at [538, 89] on link "Adicionar" at bounding box center [542, 90] width 32 height 11
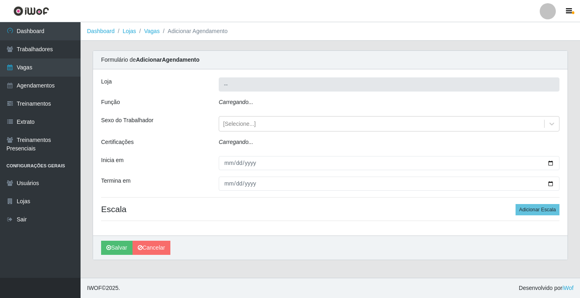
type input "Rede Econômico - Prata"
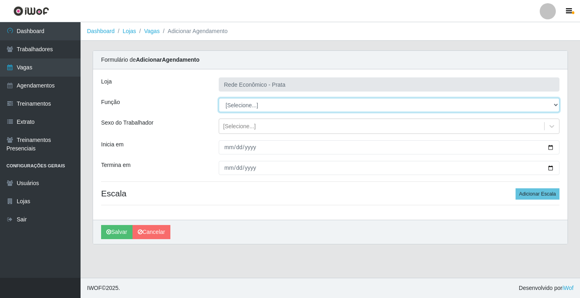
click at [242, 106] on select "[Selecione...] ASG ASG + ASG ++ Embalador Embalador + Embalador ++ Operador de …" at bounding box center [389, 105] width 341 height 14
select select "1"
click at [219, 98] on select "[Selecione...] ASG ASG + ASG ++ Embalador Embalador + Embalador ++ Operador de …" at bounding box center [389, 105] width 341 height 14
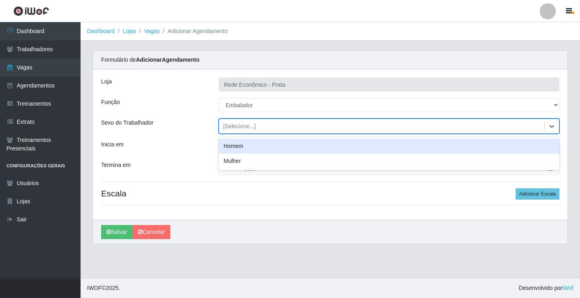
click at [243, 126] on div "[Selecione...]" at bounding box center [239, 126] width 33 height 8
click at [245, 146] on div "Homem" at bounding box center [389, 146] width 341 height 15
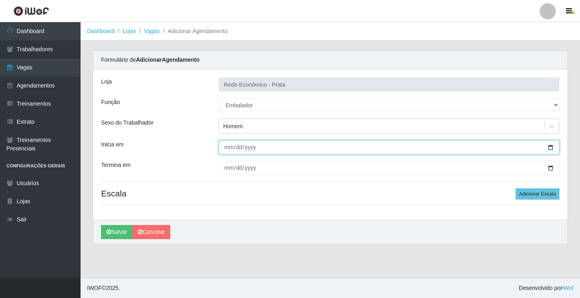
click at [553, 147] on input "Inicia em" at bounding box center [389, 147] width 341 height 14
type input "2025-09-18"
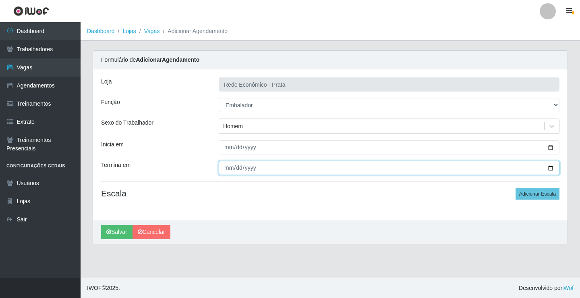
click at [550, 167] on input "Termina em" at bounding box center [389, 168] width 341 height 14
type input "2025-09-18"
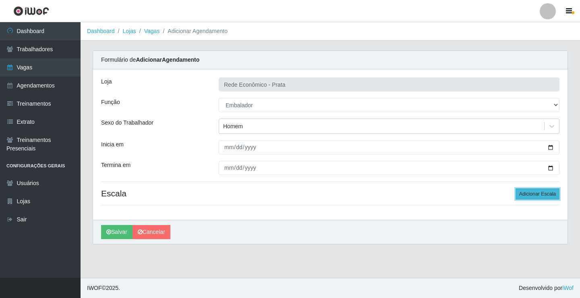
click at [535, 193] on button "Adicionar Escala" at bounding box center [538, 193] width 44 height 11
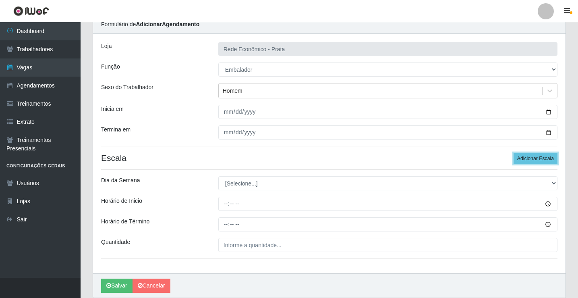
scroll to position [65, 0]
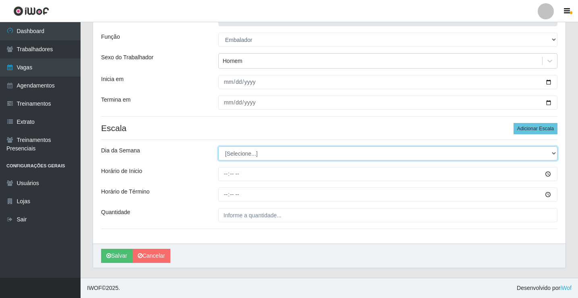
click at [242, 152] on select "[Selecione...] Segunda Terça Quarta Quinta Sexta Sábado Domingo" at bounding box center [387, 153] width 339 height 14
select select "4"
click at [218, 146] on select "[Selecione...] Segunda Terça Quarta Quinta Sexta Sábado Domingo" at bounding box center [387, 153] width 339 height 14
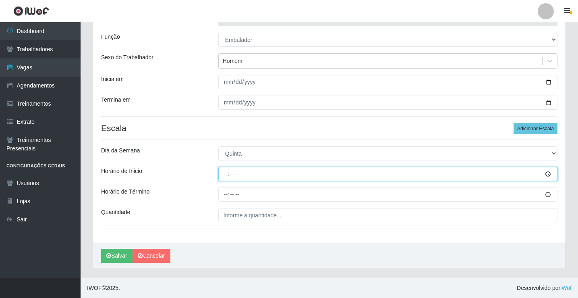
click at [228, 174] on input "Horário de Inicio" at bounding box center [387, 174] width 339 height 14
type input "10:00"
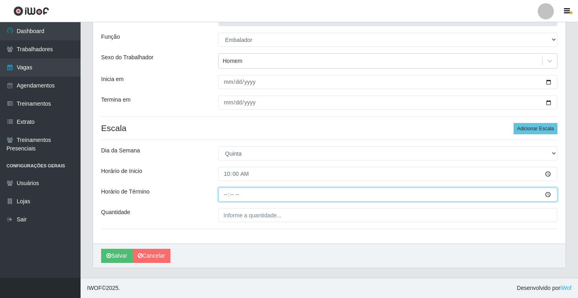
click at [226, 197] on input "Horário de Término" at bounding box center [387, 194] width 339 height 14
type input "14:00"
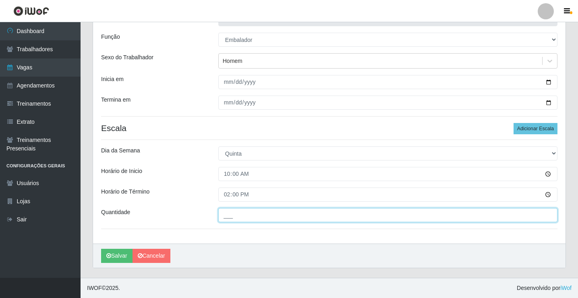
click at [232, 215] on input "___" at bounding box center [387, 215] width 339 height 14
type input "3__"
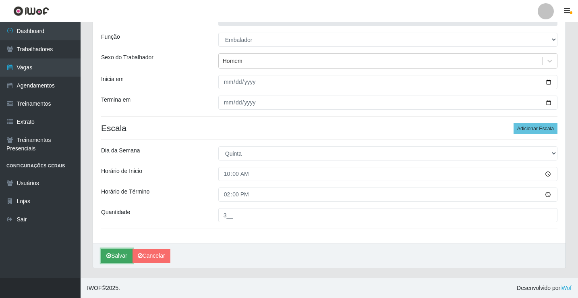
click at [117, 254] on button "Salvar" at bounding box center [116, 256] width 31 height 14
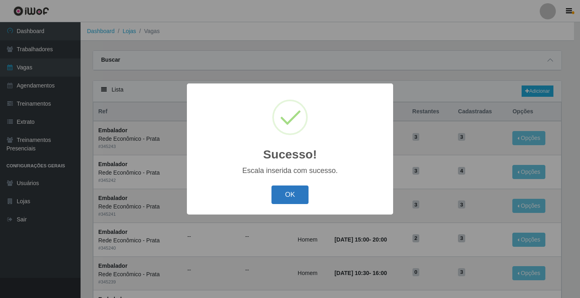
click at [290, 195] on button "OK" at bounding box center [290, 194] width 37 height 19
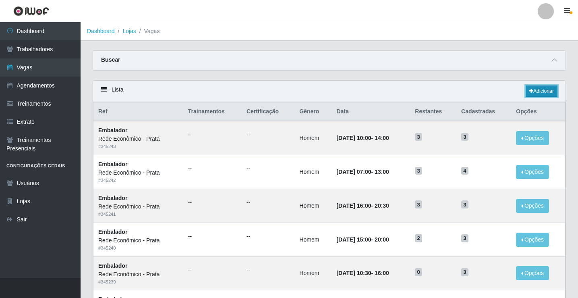
click at [536, 88] on link "Adicionar" at bounding box center [542, 90] width 32 height 11
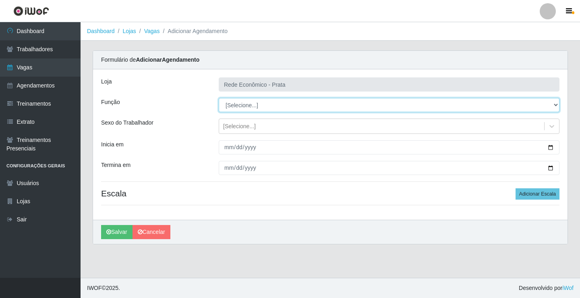
click at [245, 100] on select "[Selecione...] ASG ASG + ASG ++ Embalador Embalador + Embalador ++ Operador de …" at bounding box center [389, 105] width 341 height 14
select select "1"
click at [219, 98] on select "[Selecione...] ASG ASG + ASG ++ Embalador Embalador + Embalador ++ Operador de …" at bounding box center [389, 105] width 341 height 14
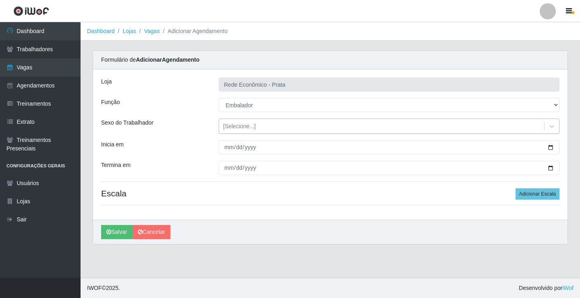
click at [237, 124] on div "[Selecione...]" at bounding box center [239, 126] width 33 height 8
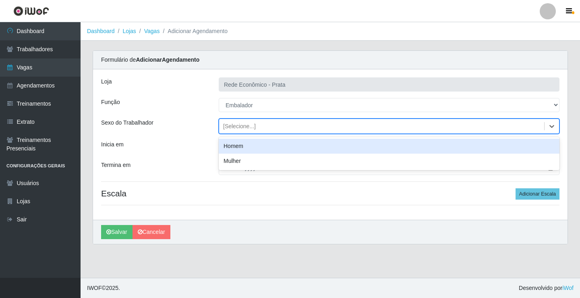
click at [243, 147] on div "Homem" at bounding box center [389, 146] width 341 height 15
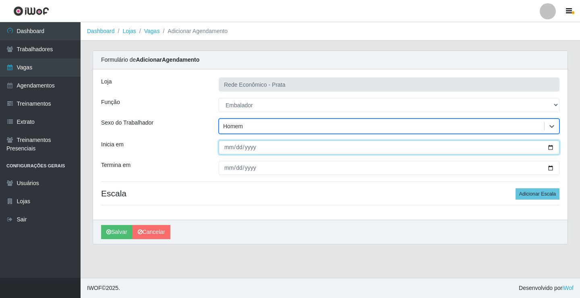
click at [551, 147] on input "Inicia em" at bounding box center [389, 147] width 341 height 14
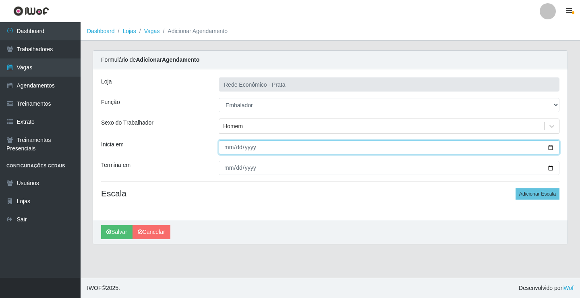
type input "2025-09-18"
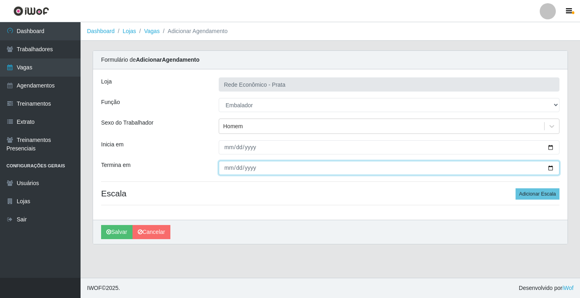
click at [549, 168] on input "Termina em" at bounding box center [389, 168] width 341 height 14
type input "2025-09-18"
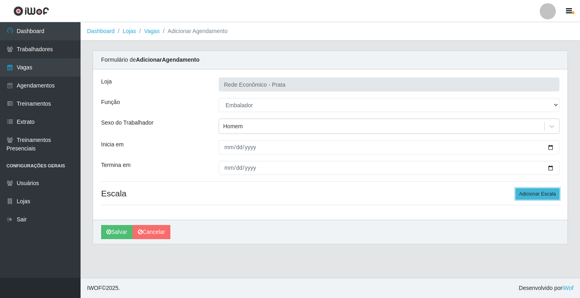
click at [532, 194] on button "Adicionar Escala" at bounding box center [538, 193] width 44 height 11
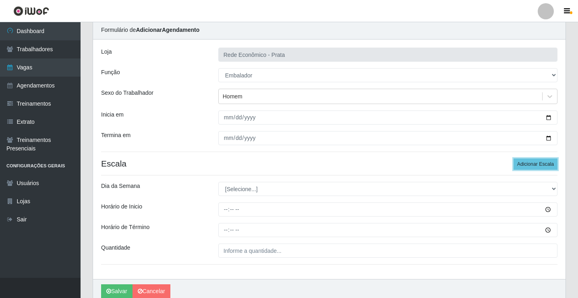
scroll to position [65, 0]
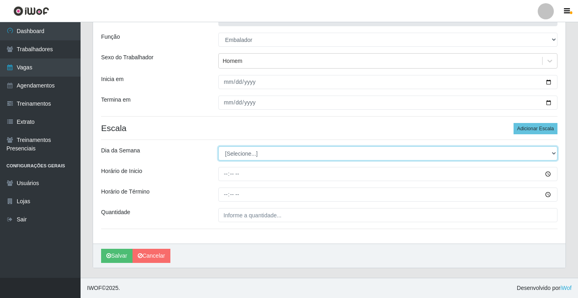
click at [240, 154] on select "[Selecione...] Segunda Terça Quarta Quinta Sexta Sábado Domingo" at bounding box center [387, 153] width 339 height 14
select select "4"
click at [218, 146] on select "[Selecione...] Segunda Terça Quarta Quinta Sexta Sábado Domingo" at bounding box center [387, 153] width 339 height 14
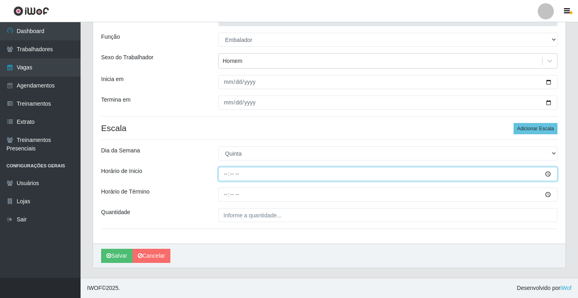
click at [225, 174] on input "Horário de Inicio" at bounding box center [387, 174] width 339 height 14
type input "10:30"
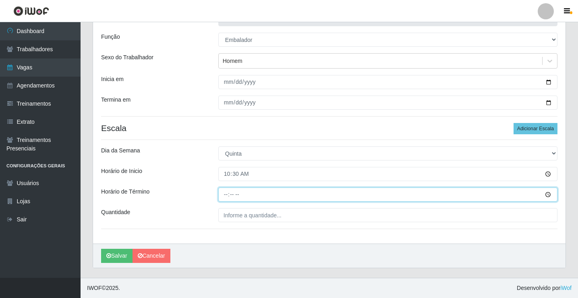
click at [228, 195] on input "Horário de Término" at bounding box center [387, 194] width 339 height 14
type input "16:00"
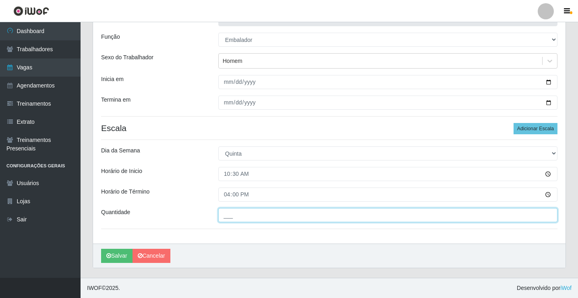
click at [232, 213] on input "___" at bounding box center [387, 215] width 339 height 14
type input "3__"
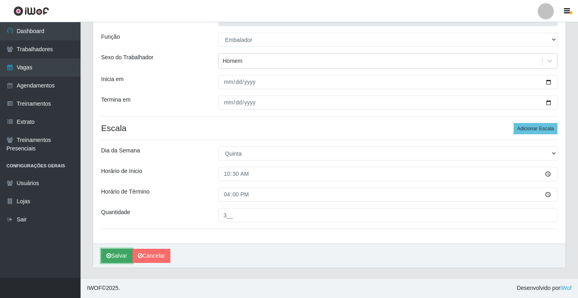
click at [117, 256] on button "Salvar" at bounding box center [116, 256] width 31 height 14
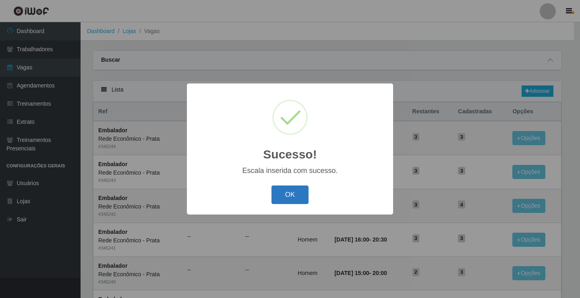
click at [291, 193] on button "OK" at bounding box center [290, 194] width 37 height 19
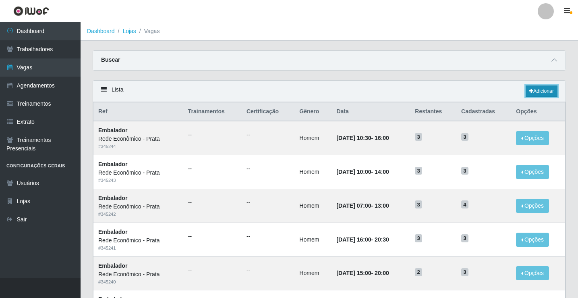
click at [544, 91] on link "Adicionar" at bounding box center [542, 90] width 32 height 11
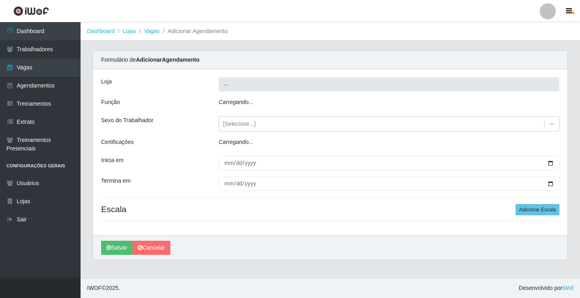
type input "Rede Econômico - Prata"
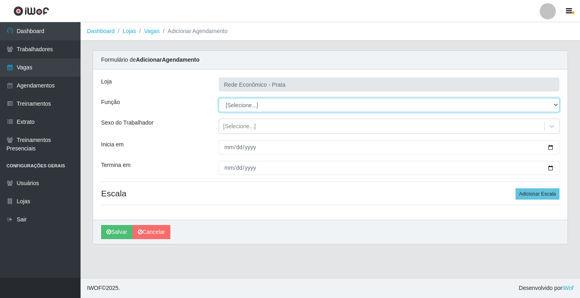
click at [238, 103] on select "[Selecione...] ASG ASG + ASG ++ Embalador Embalador + Embalador ++ Operador de …" at bounding box center [389, 105] width 341 height 14
select select "1"
click at [219, 98] on select "[Selecione...] ASG ASG + ASG ++ Embalador Embalador + Embalador ++ Operador de …" at bounding box center [389, 105] width 341 height 14
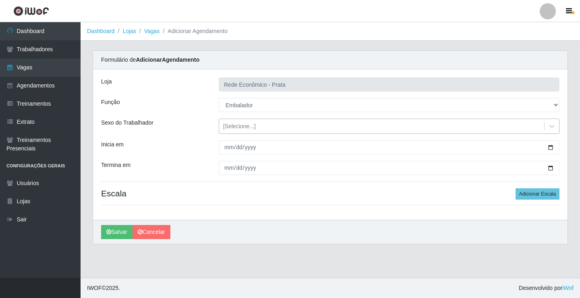
click at [239, 127] on div "[Selecione...]" at bounding box center [239, 126] width 33 height 8
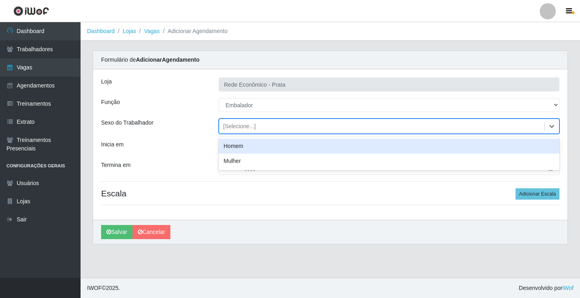
click at [247, 146] on div "Homem" at bounding box center [389, 146] width 341 height 15
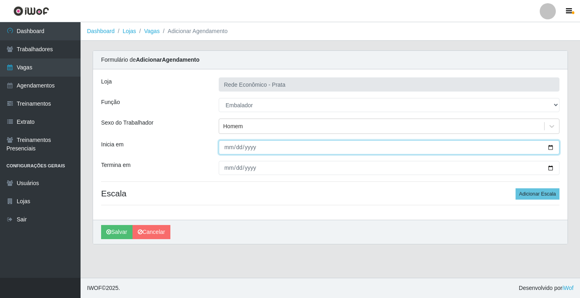
click at [552, 148] on input "Inicia em" at bounding box center [389, 147] width 341 height 14
type input "2025-09-18"
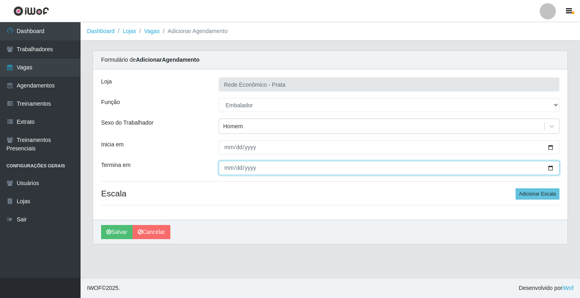
click at [549, 169] on input "Termina em" at bounding box center [389, 168] width 341 height 14
type input "2025-09-18"
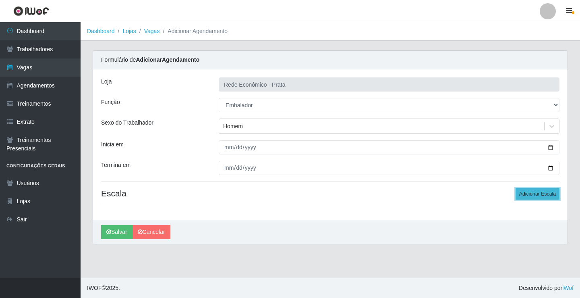
click at [537, 195] on button "Adicionar Escala" at bounding box center [538, 193] width 44 height 11
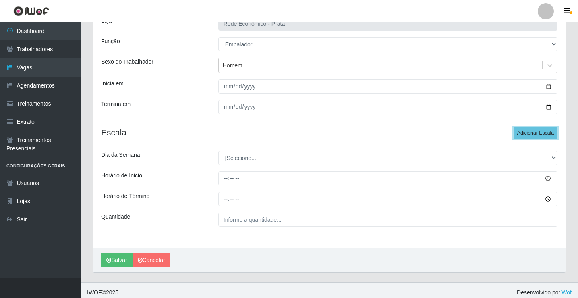
scroll to position [65, 0]
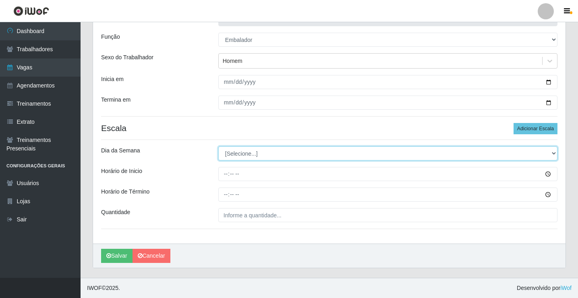
click at [237, 155] on select "[Selecione...] Segunda Terça Quarta Quinta Sexta Sábado Domingo" at bounding box center [387, 153] width 339 height 14
select select "4"
click at [218, 146] on select "[Selecione...] Segunda Terça Quarta Quinta Sexta Sábado Domingo" at bounding box center [387, 153] width 339 height 14
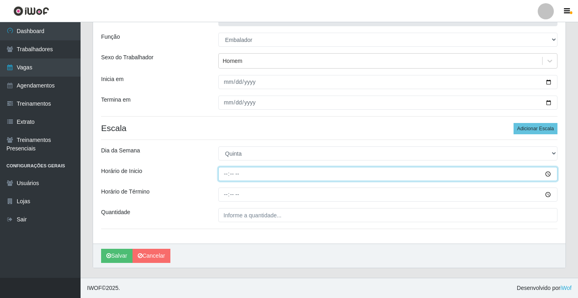
click at [225, 174] on input "Horário de Inicio" at bounding box center [387, 174] width 339 height 14
type input "15:00"
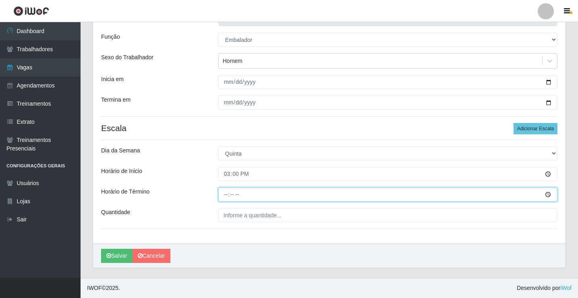
click at [223, 192] on input "Horário de Término" at bounding box center [387, 194] width 339 height 14
type input "20:00"
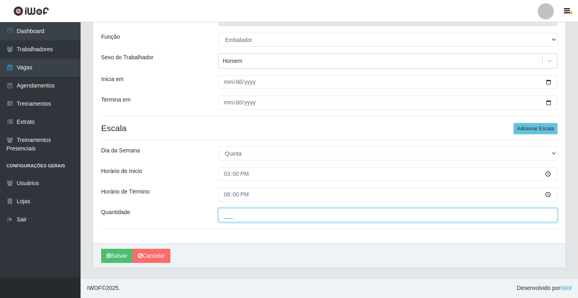
click at [234, 213] on input "___" at bounding box center [387, 215] width 339 height 14
type input "3__"
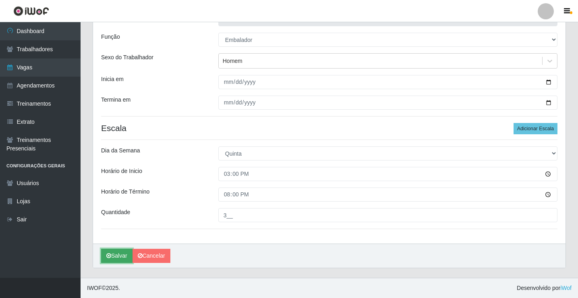
click at [120, 253] on button "Salvar" at bounding box center [116, 256] width 31 height 14
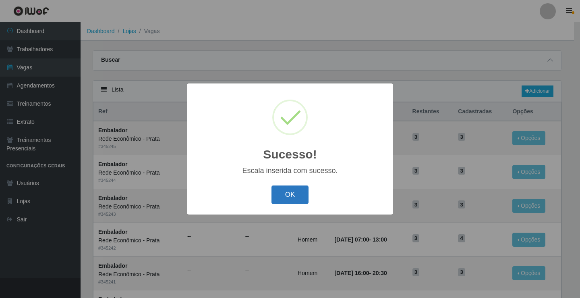
click at [296, 198] on button "OK" at bounding box center [290, 194] width 37 height 19
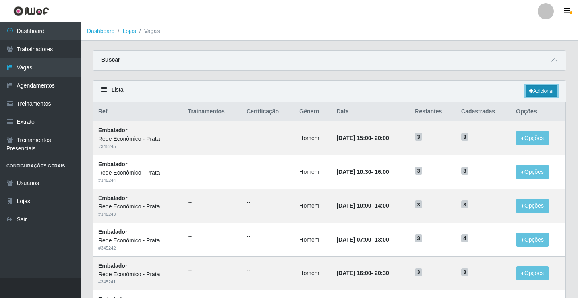
click at [536, 90] on link "Adicionar" at bounding box center [542, 90] width 32 height 11
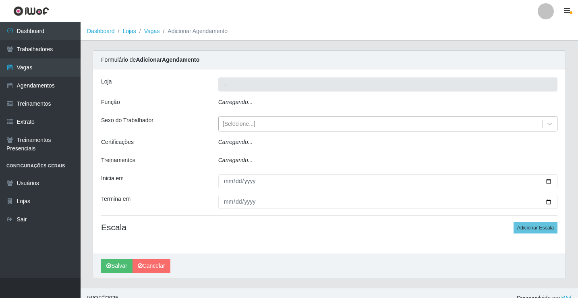
type input "Rede Econômico - Prata"
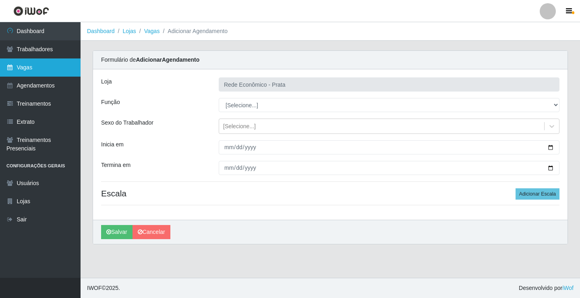
click at [26, 66] on link "Vagas" at bounding box center [40, 67] width 81 height 18
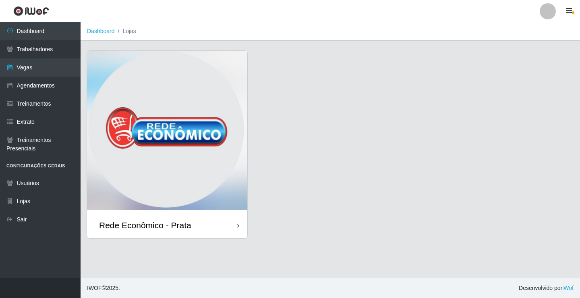
click at [203, 222] on div "Rede Econômico - Prata" at bounding box center [167, 225] width 160 height 26
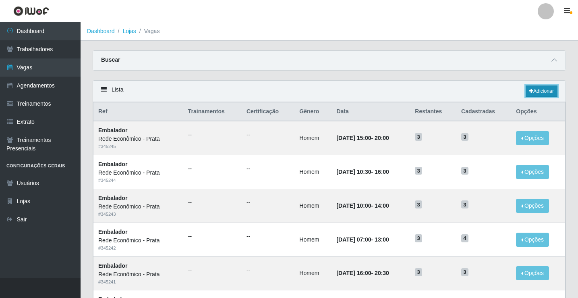
click at [541, 91] on link "Adicionar" at bounding box center [542, 90] width 32 height 11
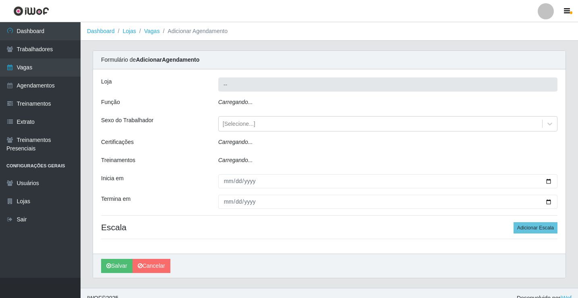
type input "Rede Econômico - Prata"
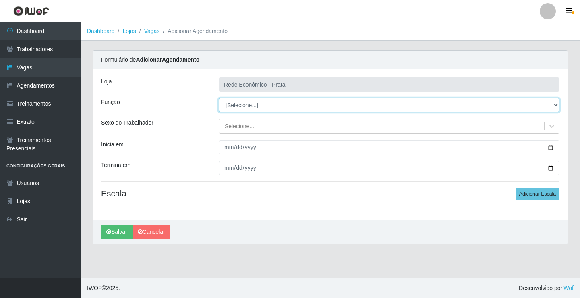
click at [245, 104] on select "[Selecione...] ASG ASG + ASG ++ Embalador Embalador + Embalador ++ Operador de …" at bounding box center [389, 105] width 341 height 14
select select "1"
click at [219, 98] on select "[Selecione...] ASG ASG + ASG ++ Embalador Embalador + Embalador ++ Operador de …" at bounding box center [389, 105] width 341 height 14
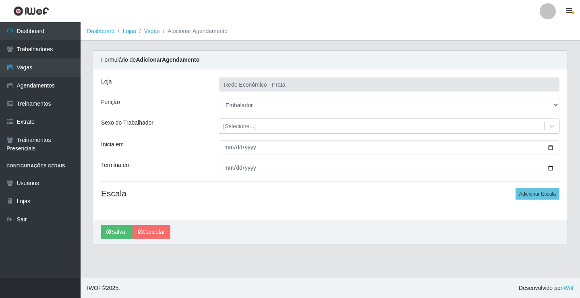
click at [243, 126] on div "[Selecione...]" at bounding box center [239, 126] width 33 height 8
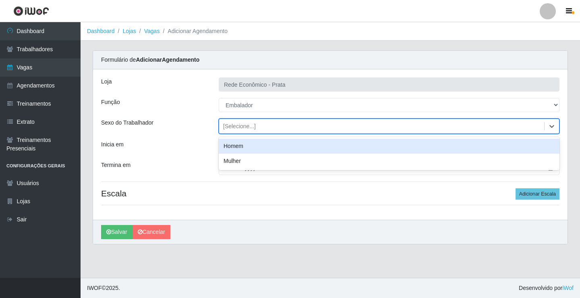
click at [242, 148] on div "Homem" at bounding box center [389, 146] width 341 height 15
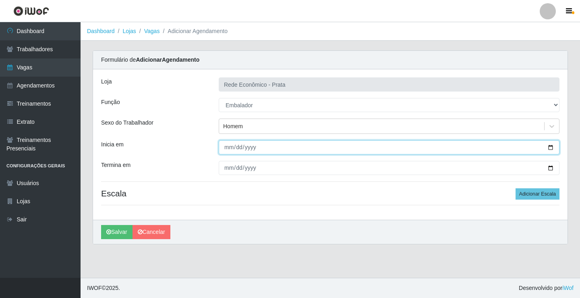
click at [549, 147] on input "Inicia em" at bounding box center [389, 147] width 341 height 14
type input "2025-09-18"
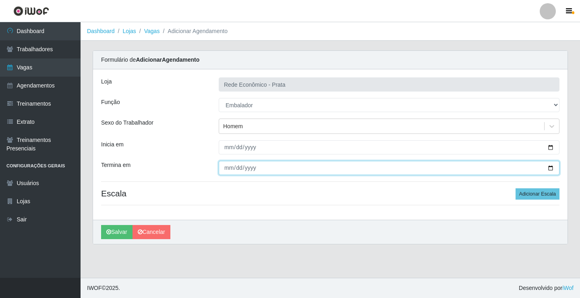
click at [552, 169] on input "Termina em" at bounding box center [389, 168] width 341 height 14
type input "2025-09-18"
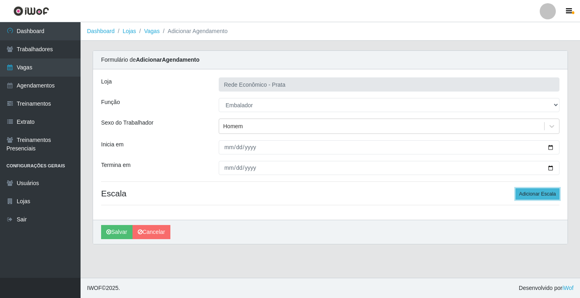
click at [538, 194] on button "Adicionar Escala" at bounding box center [538, 193] width 44 height 11
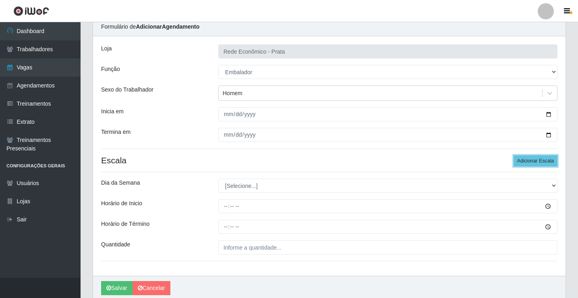
scroll to position [65, 0]
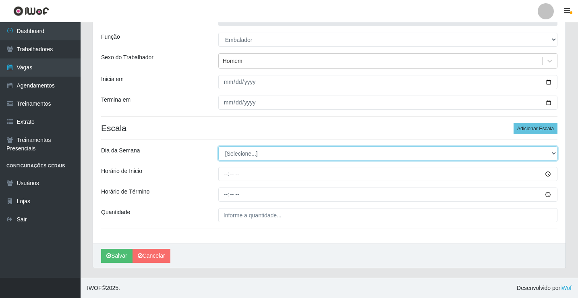
click at [241, 154] on select "[Selecione...] Segunda Terça Quarta Quinta Sexta Sábado Domingo" at bounding box center [387, 153] width 339 height 14
select select "4"
click at [218, 146] on select "[Selecione...] Segunda Terça Quarta Quinta Sexta Sábado Domingo" at bounding box center [387, 153] width 339 height 14
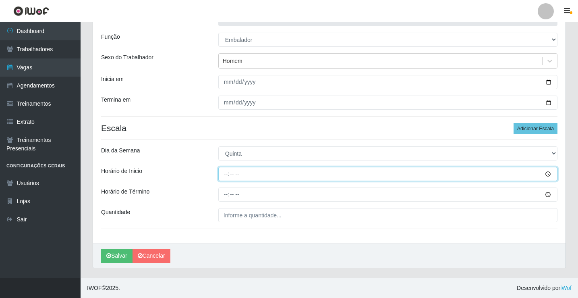
click at [228, 174] on input "Horário de Inicio" at bounding box center [387, 174] width 339 height 14
type input "16:00"
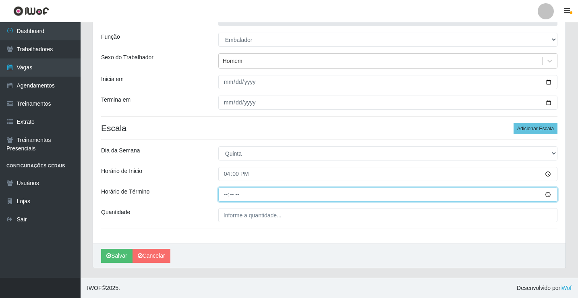
click at [226, 197] on input "Horário de Término" at bounding box center [387, 194] width 339 height 14
type input "20:30"
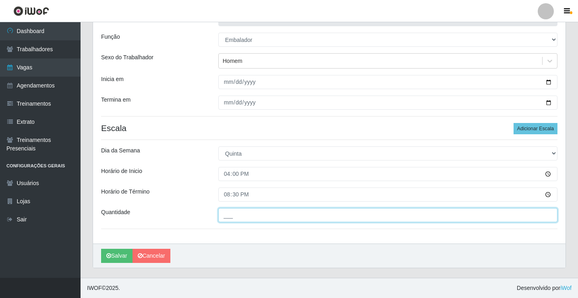
click at [240, 216] on input "___" at bounding box center [387, 215] width 339 height 14
type input "3__"
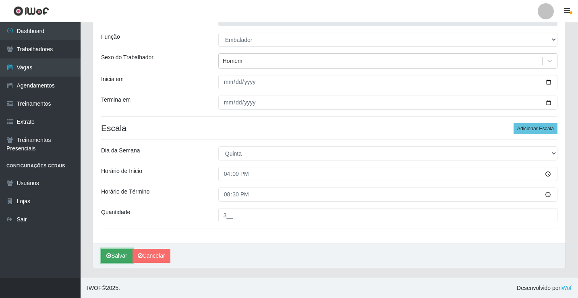
click at [114, 255] on button "Salvar" at bounding box center [116, 256] width 31 height 14
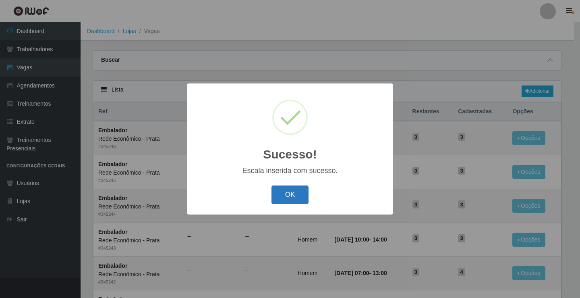
click at [295, 197] on button "OK" at bounding box center [290, 194] width 37 height 19
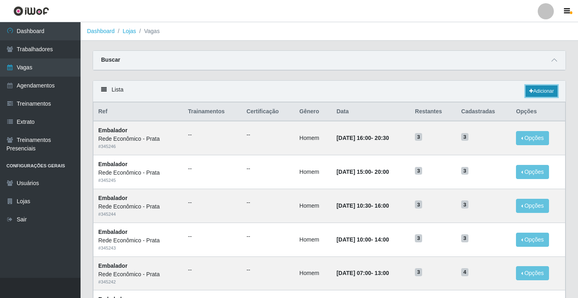
click at [545, 91] on link "Adicionar" at bounding box center [542, 90] width 32 height 11
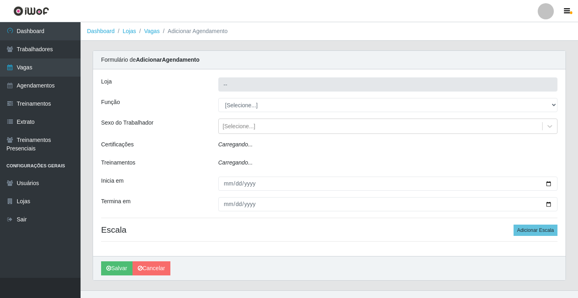
type input "Rede Econômico - Prata"
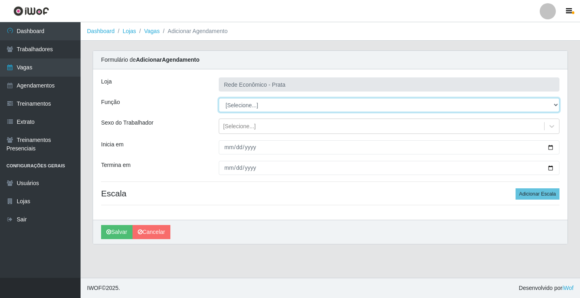
click at [235, 103] on select "[Selecione...] ASG ASG + ASG ++ Embalador Embalador + Embalador ++ Operador de …" at bounding box center [389, 105] width 341 height 14
select select "1"
click at [219, 98] on select "[Selecione...] ASG ASG + ASG ++ Embalador Embalador + Embalador ++ Operador de …" at bounding box center [389, 105] width 341 height 14
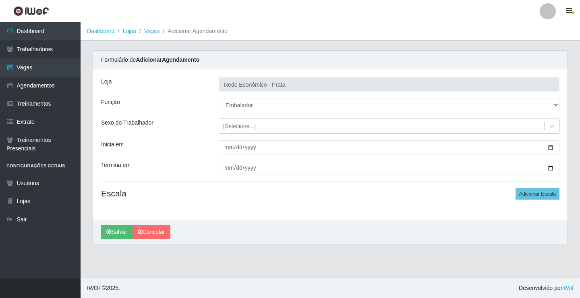
click at [240, 128] on div "[Selecione...]" at bounding box center [239, 126] width 33 height 8
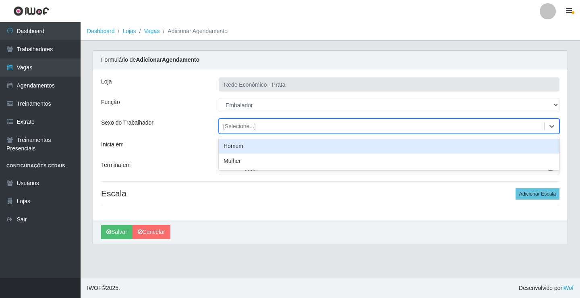
click at [247, 145] on div "Homem" at bounding box center [389, 146] width 341 height 15
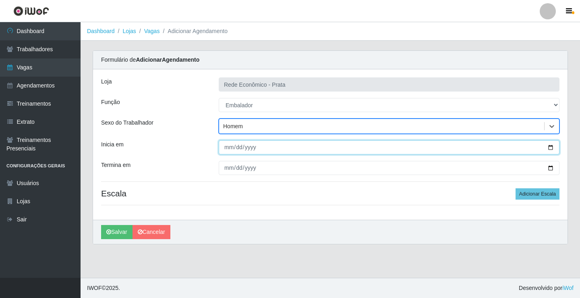
click at [551, 147] on input "Inicia em" at bounding box center [389, 147] width 341 height 14
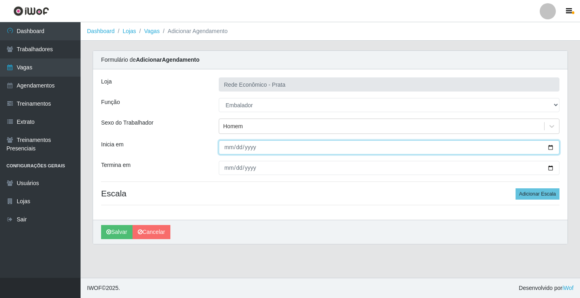
type input "2025-09-19"
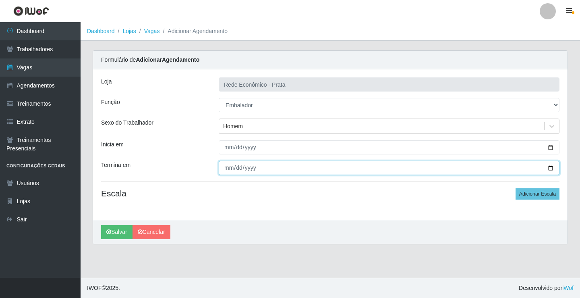
click at [550, 167] on input "Termina em" at bounding box center [389, 168] width 341 height 14
type input "2025-09-19"
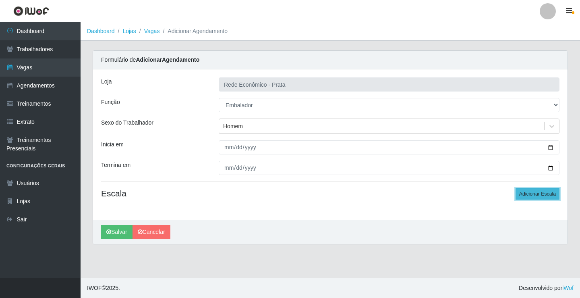
click at [544, 193] on button "Adicionar Escala" at bounding box center [538, 193] width 44 height 11
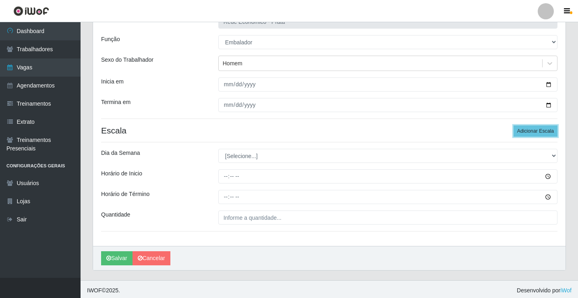
scroll to position [65, 0]
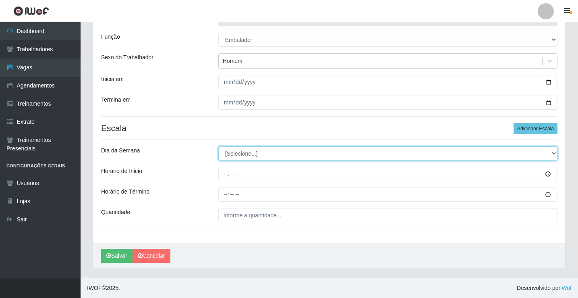
click at [244, 154] on select "[Selecione...] Segunda Terça Quarta Quinta Sexta Sábado Domingo" at bounding box center [387, 153] width 339 height 14
select select "5"
click at [218, 146] on select "[Selecione...] Segunda Terça Quarta Quinta Sexta Sábado Domingo" at bounding box center [387, 153] width 339 height 14
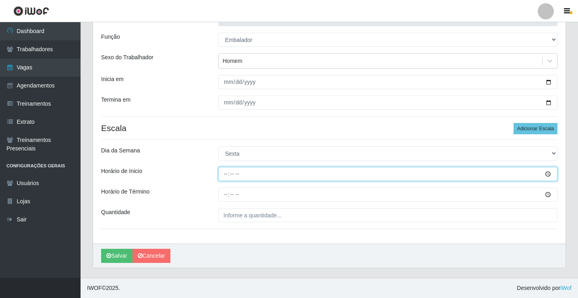
click at [226, 174] on input "Horário de Inicio" at bounding box center [387, 174] width 339 height 14
type input "07:00"
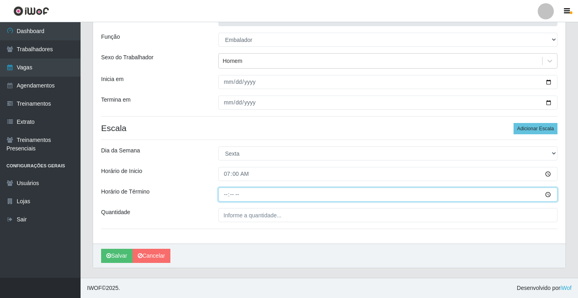
click at [225, 195] on input "Horário de Término" at bounding box center [387, 194] width 339 height 14
type input "13:00"
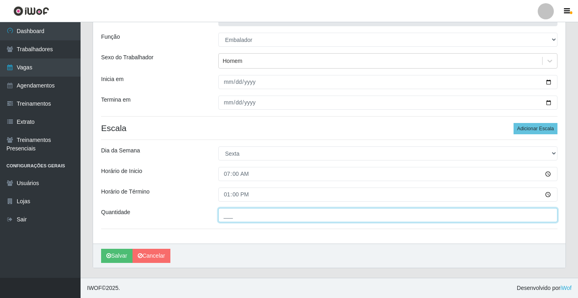
click at [235, 217] on input "___" at bounding box center [387, 215] width 339 height 14
type input "4__"
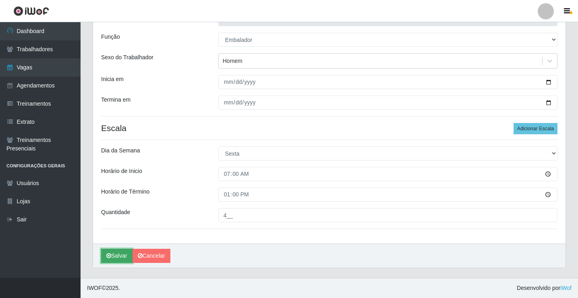
click at [118, 257] on button "Salvar" at bounding box center [116, 256] width 31 height 14
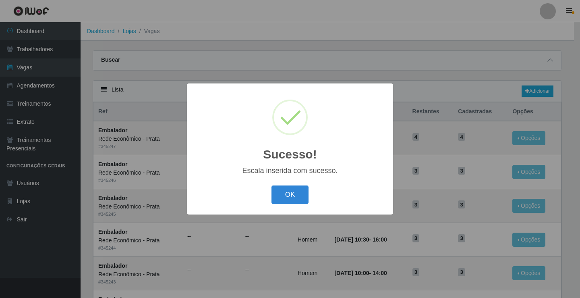
click at [282, 194] on button "OK" at bounding box center [290, 194] width 37 height 19
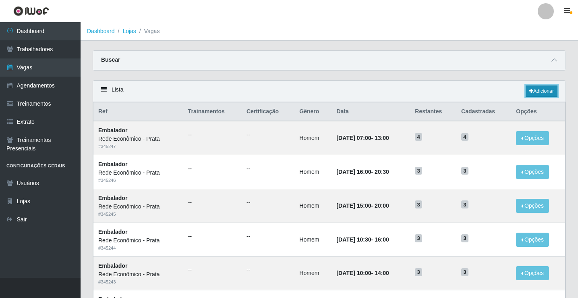
click at [544, 91] on link "Adicionar" at bounding box center [542, 90] width 32 height 11
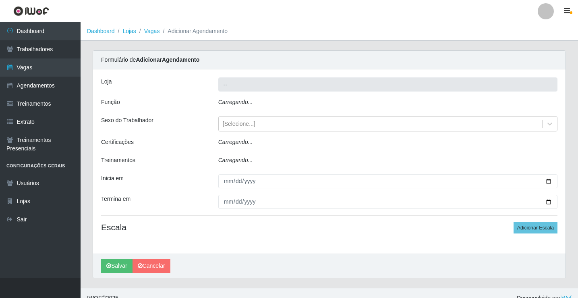
type input "Rede Econômico - Prata"
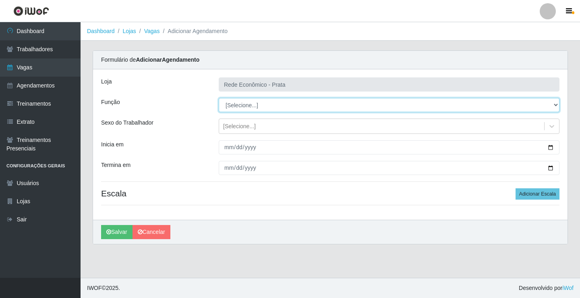
click at [240, 104] on select "[Selecione...] ASG ASG + ASG ++ Embalador Embalador + Embalador ++ Operador de …" at bounding box center [389, 105] width 341 height 14
select select "1"
click at [219, 98] on select "[Selecione...] ASG ASG + ASG ++ Embalador Embalador + Embalador ++ Operador de …" at bounding box center [389, 105] width 341 height 14
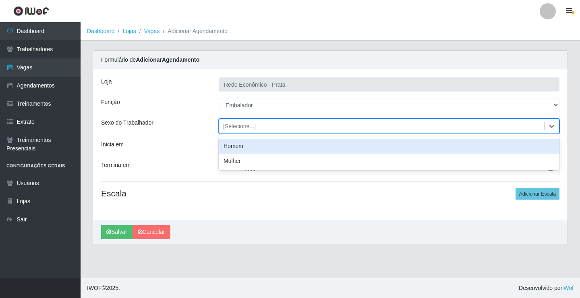
click at [243, 127] on div "[Selecione...]" at bounding box center [239, 126] width 33 height 8
drag, startPoint x: 251, startPoint y: 149, endPoint x: 263, endPoint y: 150, distance: 12.2
click at [251, 148] on div "Homem" at bounding box center [389, 146] width 341 height 15
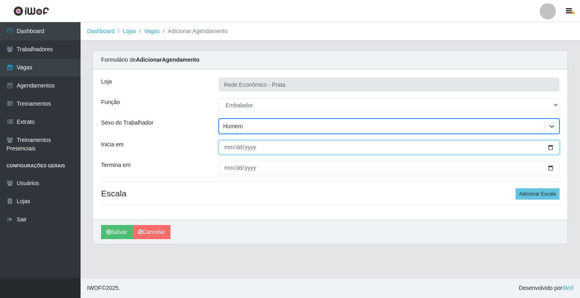
drag, startPoint x: 552, startPoint y: 147, endPoint x: 545, endPoint y: 148, distance: 6.9
click at [552, 147] on input "Inicia em" at bounding box center [389, 147] width 341 height 14
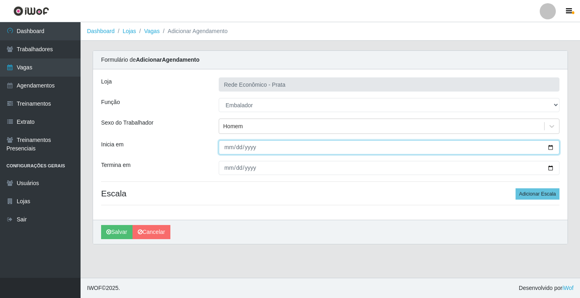
type input "2025-09-19"
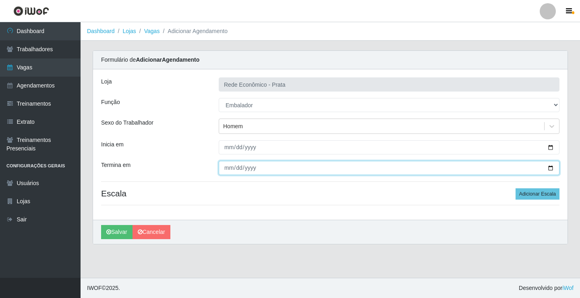
click at [551, 167] on input "Termina em" at bounding box center [389, 168] width 341 height 14
type input "2025-09-19"
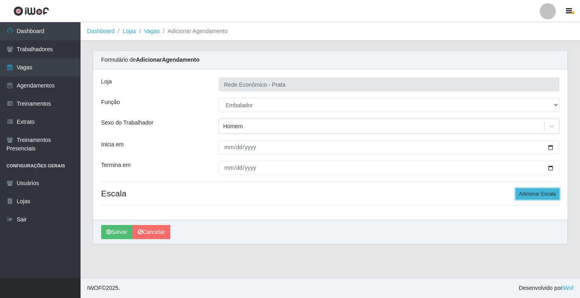
click at [534, 190] on button "Adicionar Escala" at bounding box center [538, 193] width 44 height 11
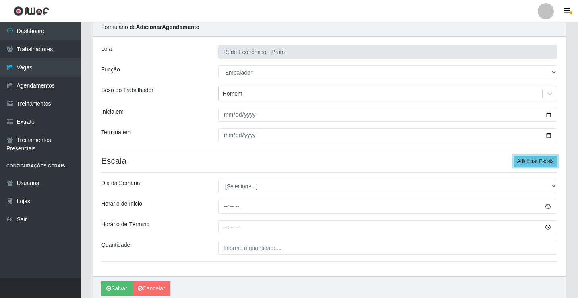
scroll to position [65, 0]
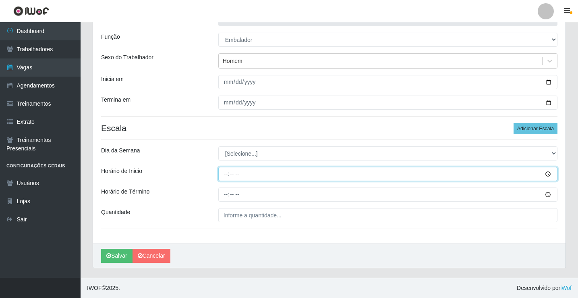
click at [226, 175] on input "Horário de Inicio" at bounding box center [387, 174] width 339 height 14
type input "10:00"
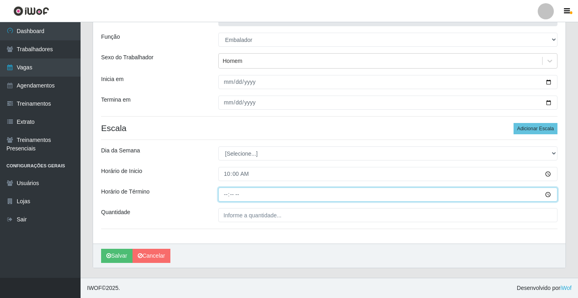
click at [224, 195] on input "Horário de Término" at bounding box center [387, 194] width 339 height 14
type input "14:00"
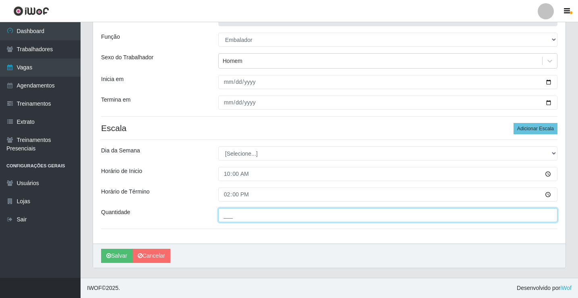
click at [232, 214] on input "___" at bounding box center [387, 215] width 339 height 14
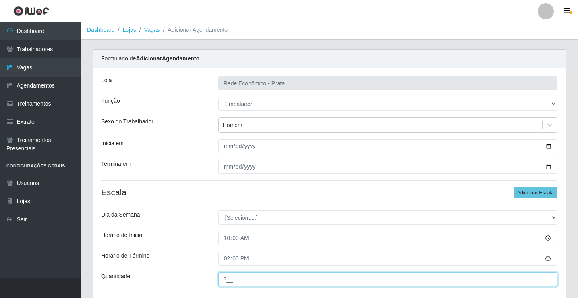
scroll to position [0, 0]
type input "3__"
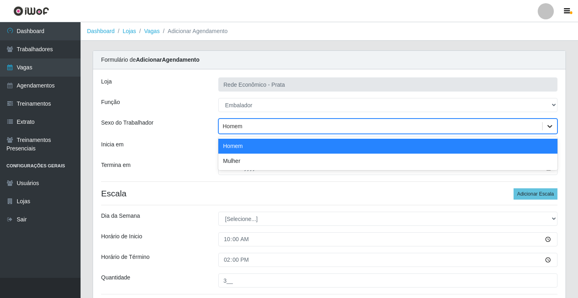
click at [551, 125] on icon at bounding box center [550, 126] width 8 height 8
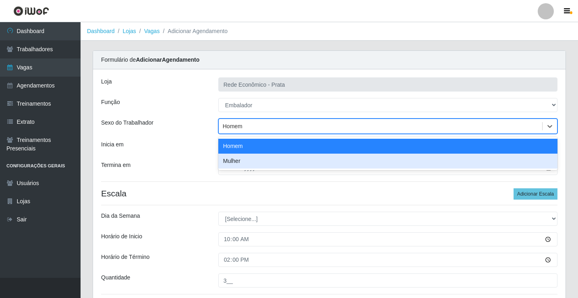
click at [257, 162] on div "Mulher" at bounding box center [387, 161] width 339 height 15
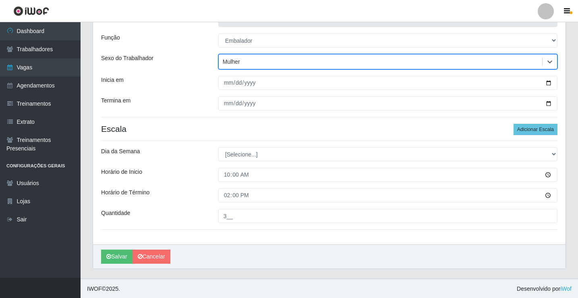
scroll to position [65, 0]
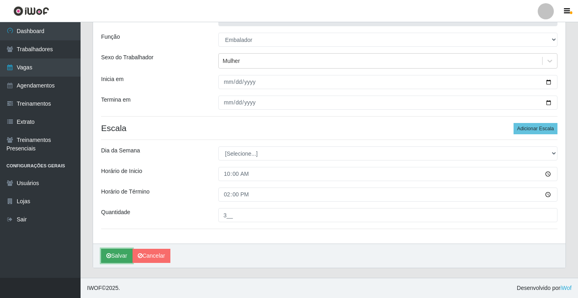
click at [120, 253] on button "Salvar" at bounding box center [116, 256] width 31 height 14
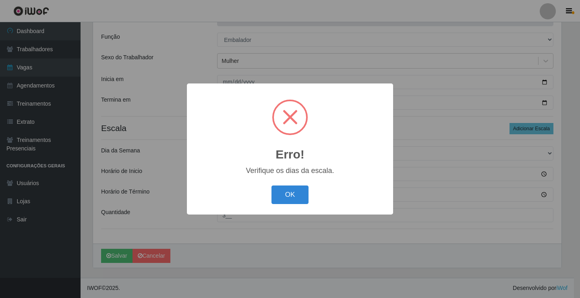
click at [293, 192] on button "OK" at bounding box center [290, 194] width 37 height 19
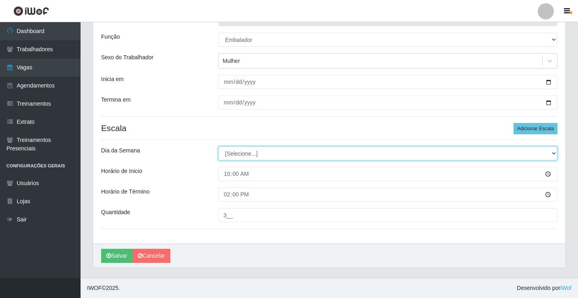
click at [246, 153] on select "[Selecione...] Segunda Terça Quarta Quinta Sexta Sábado Domingo" at bounding box center [387, 153] width 339 height 14
select select "5"
click at [218, 146] on select "[Selecione...] Segunda Terça Quarta Quinta Sexta Sábado Domingo" at bounding box center [387, 153] width 339 height 14
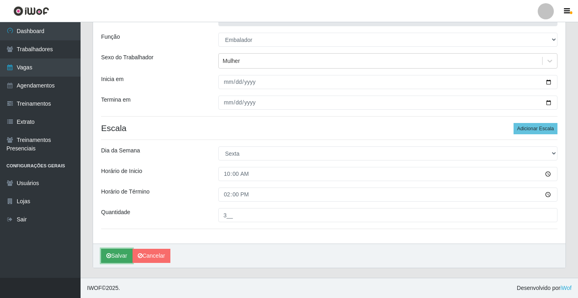
click at [122, 252] on button "Salvar" at bounding box center [116, 256] width 31 height 14
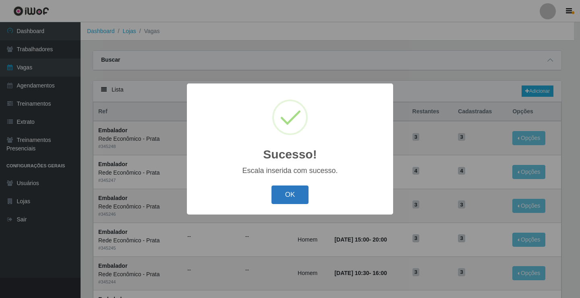
click at [296, 199] on button "OK" at bounding box center [290, 194] width 37 height 19
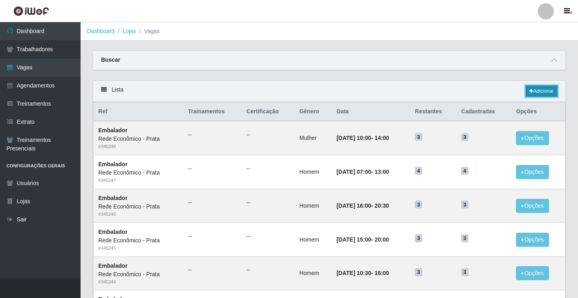
click at [540, 88] on link "Adicionar" at bounding box center [542, 90] width 32 height 11
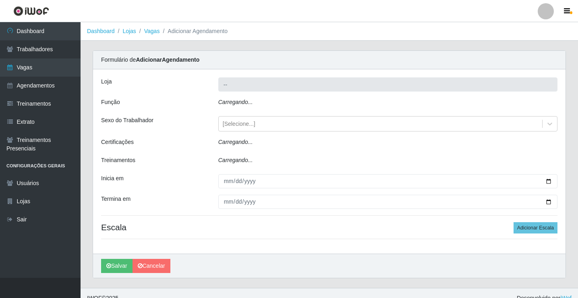
type input "Rede Econômico - Prata"
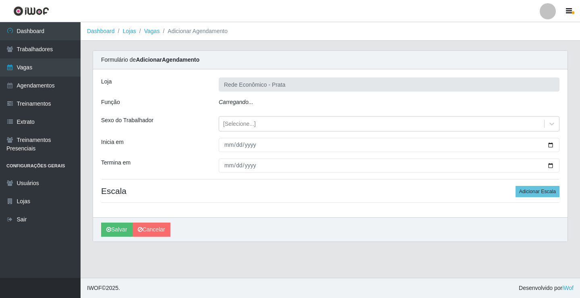
click at [240, 104] on icon "Carregando..." at bounding box center [236, 102] width 35 height 6
click at [241, 125] on div "[Selecione...]" at bounding box center [239, 124] width 33 height 8
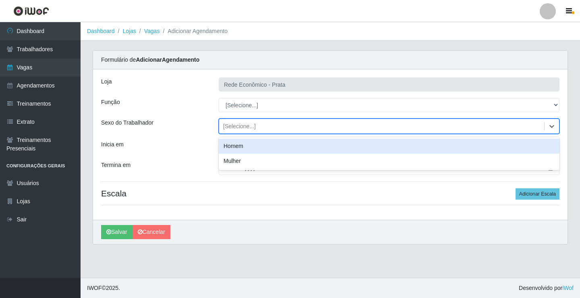
click at [241, 147] on div "Homem" at bounding box center [389, 146] width 341 height 15
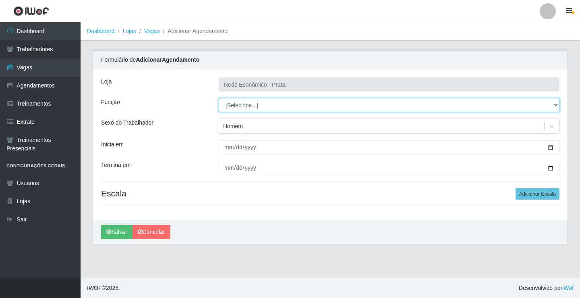
click at [248, 103] on select "[Selecione...] ASG ASG + ASG ++ Embalador Embalador + Embalador ++ Operador de …" at bounding box center [389, 105] width 341 height 14
select select "1"
click at [219, 98] on select "[Selecione...] ASG ASG + ASG ++ Embalador Embalador + Embalador ++ Operador de …" at bounding box center [389, 105] width 341 height 14
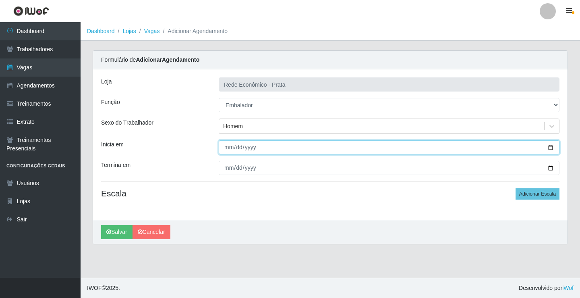
click at [551, 146] on input "Inicia em" at bounding box center [389, 147] width 341 height 14
type input "2025-09-19"
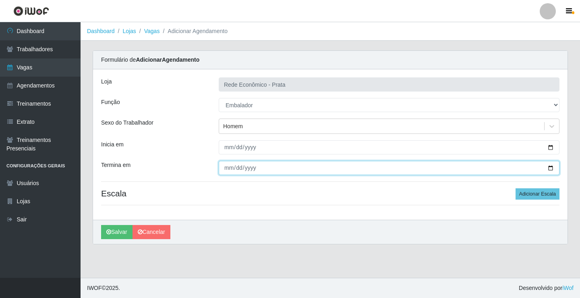
click at [551, 167] on input "Termina em" at bounding box center [389, 168] width 341 height 14
type input "2025-09-19"
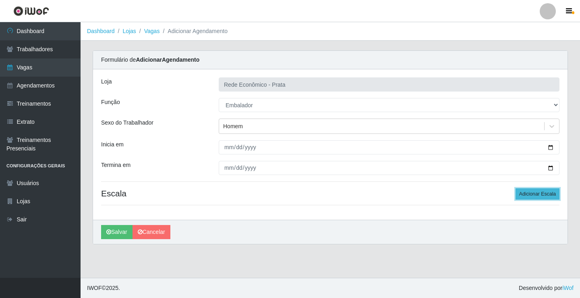
click at [535, 191] on button "Adicionar Escala" at bounding box center [538, 193] width 44 height 11
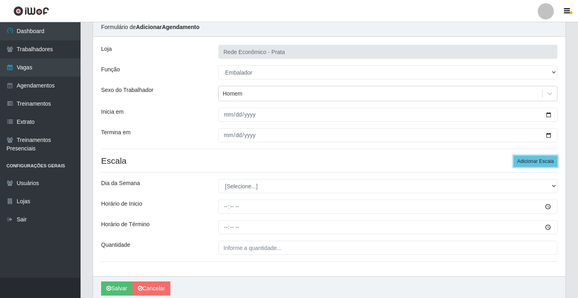
scroll to position [65, 0]
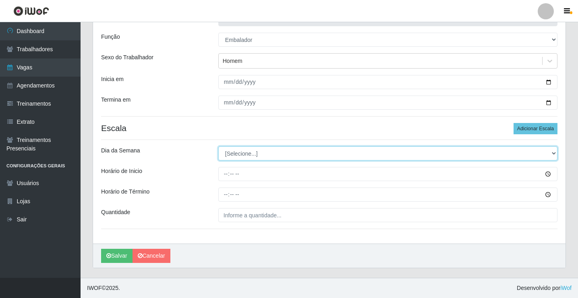
click at [237, 154] on select "[Selecione...] Segunda Terça Quarta Quinta Sexta Sábado Domingo" at bounding box center [387, 153] width 339 height 14
select select "5"
click at [218, 146] on select "[Selecione...] Segunda Terça Quarta Quinta Sexta Sábado Domingo" at bounding box center [387, 153] width 339 height 14
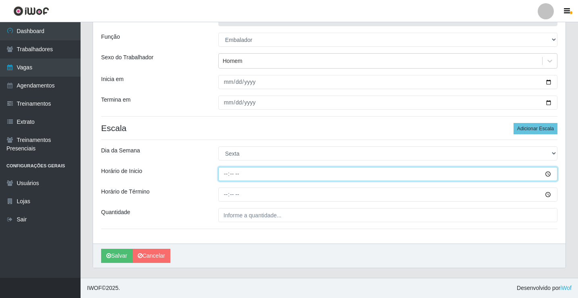
click at [226, 174] on input "Horário de Inicio" at bounding box center [387, 174] width 339 height 14
type input "10:30"
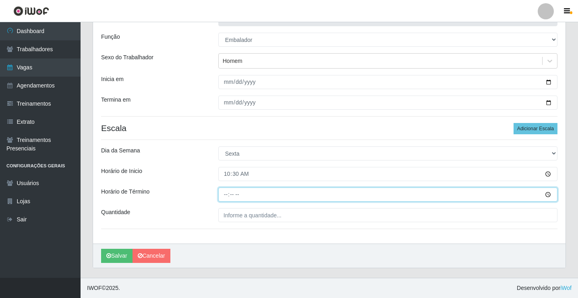
click at [227, 194] on input "Horário de Término" at bounding box center [387, 194] width 339 height 14
type input "16:00"
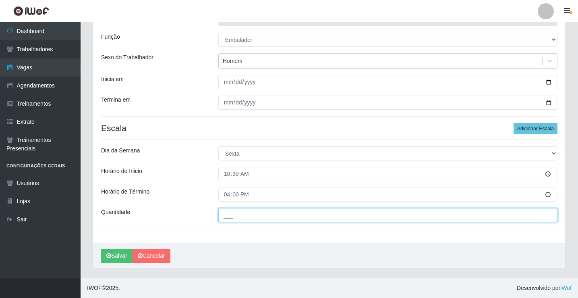
click at [228, 217] on input "___" at bounding box center [387, 215] width 339 height 14
type input "3__"
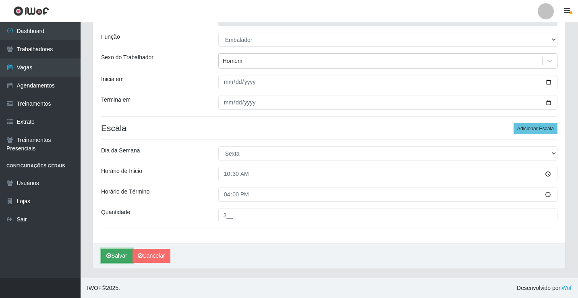
click at [121, 255] on button "Salvar" at bounding box center [116, 256] width 31 height 14
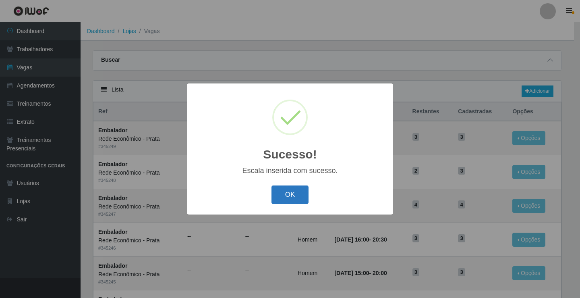
click at [297, 195] on button "OK" at bounding box center [290, 194] width 37 height 19
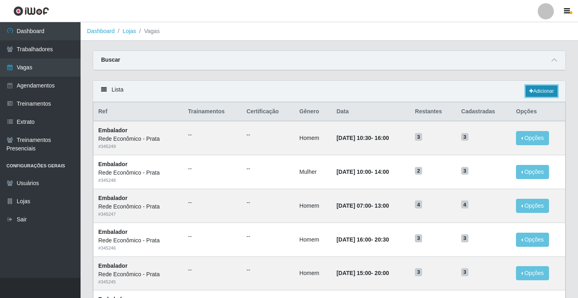
click at [542, 93] on link "Adicionar" at bounding box center [542, 90] width 32 height 11
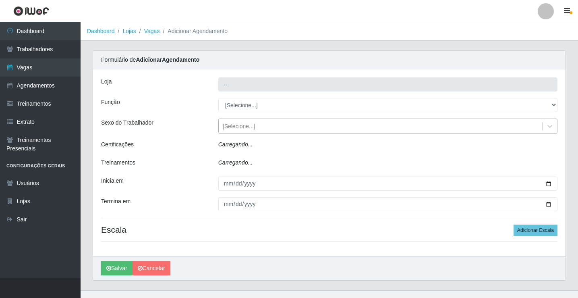
type input "Rede Econômico - Prata"
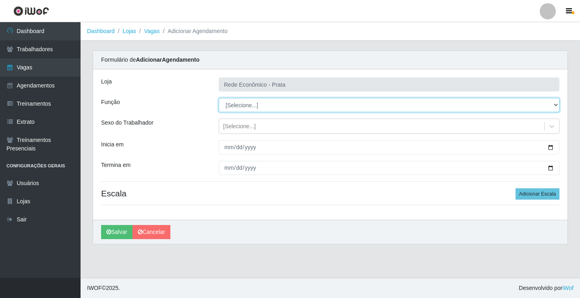
click at [243, 102] on select "[Selecione...] ASG ASG + ASG ++ Embalador Embalador + Embalador ++ Operador de …" at bounding box center [389, 105] width 341 height 14
select select "1"
click at [219, 98] on select "[Selecione...] ASG ASG + ASG ++ Embalador Embalador + Embalador ++ Operador de …" at bounding box center [389, 105] width 341 height 14
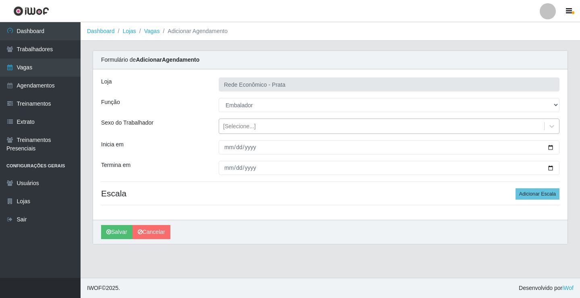
click at [235, 127] on div "[Selecione...]" at bounding box center [239, 126] width 33 height 8
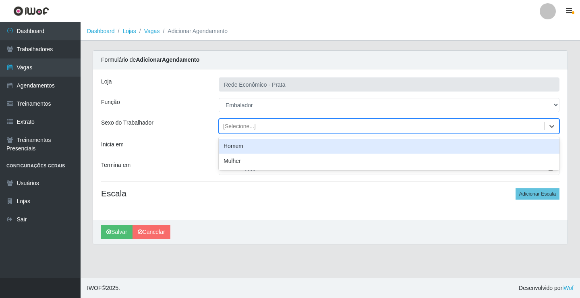
click at [247, 148] on div "Homem" at bounding box center [389, 146] width 341 height 15
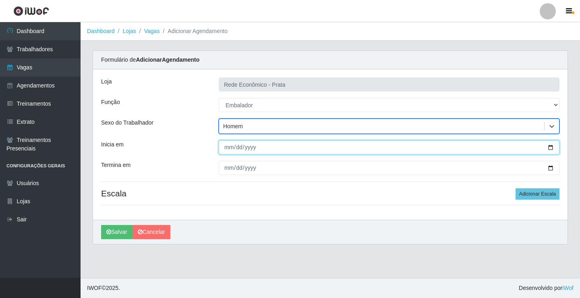
click at [552, 146] on input "Inicia em" at bounding box center [389, 147] width 341 height 14
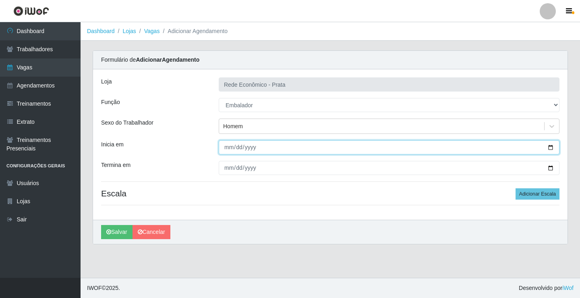
type input "2025-09-19"
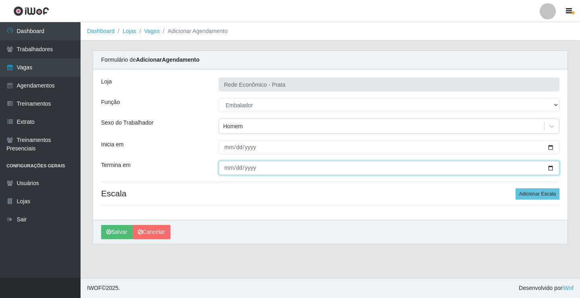
click at [550, 168] on input "Termina em" at bounding box center [389, 168] width 341 height 14
type input "2025-09-19"
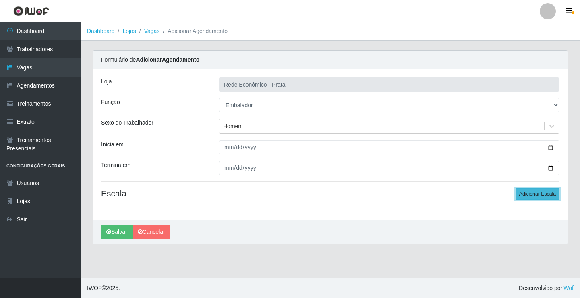
click at [546, 193] on button "Adicionar Escala" at bounding box center [538, 193] width 44 height 11
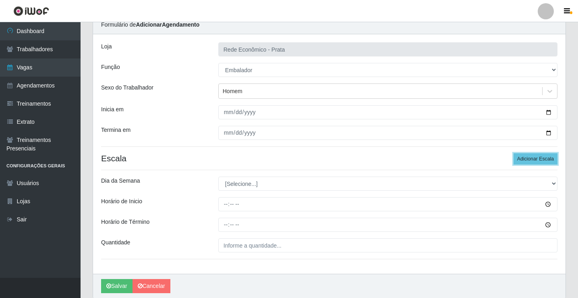
scroll to position [65, 0]
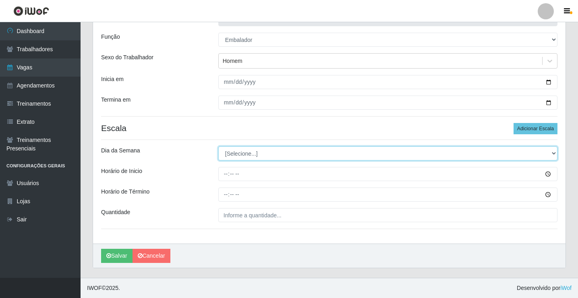
click at [240, 151] on select "[Selecione...] Segunda Terça Quarta Quinta Sexta Sábado Domingo" at bounding box center [387, 153] width 339 height 14
select select "5"
click at [218, 146] on select "[Selecione...] Segunda Terça Quarta Quinta Sexta Sábado Domingo" at bounding box center [387, 153] width 339 height 14
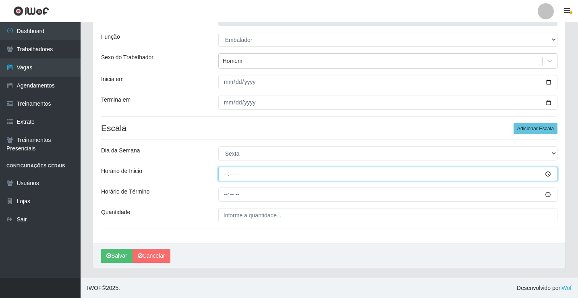
click at [226, 175] on input "Horário de Inicio" at bounding box center [387, 174] width 339 height 14
type input "15:00"
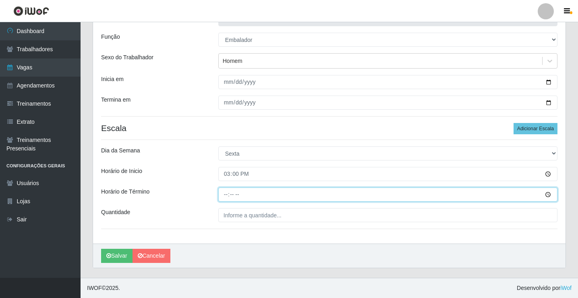
click at [226, 193] on input "Horário de Término" at bounding box center [387, 194] width 339 height 14
type input "20:00"
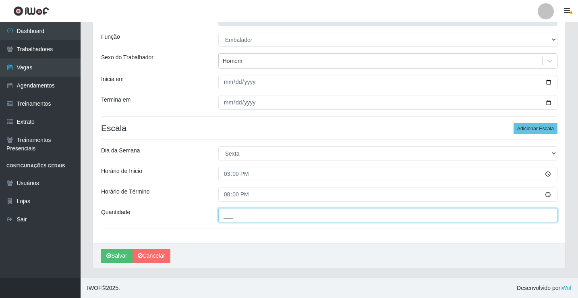
click at [233, 218] on input "___" at bounding box center [387, 215] width 339 height 14
type input "4__"
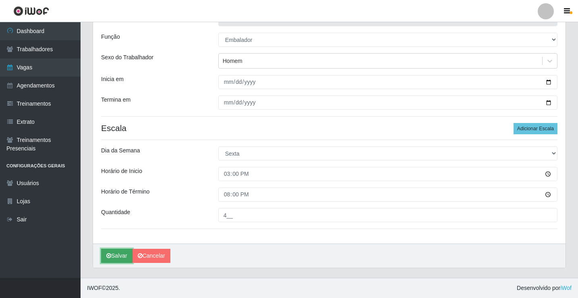
click at [120, 255] on button "Salvar" at bounding box center [116, 256] width 31 height 14
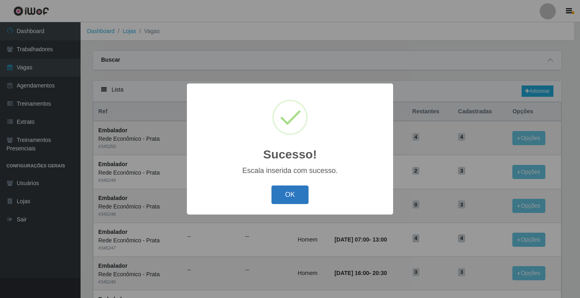
click at [284, 193] on button "OK" at bounding box center [290, 194] width 37 height 19
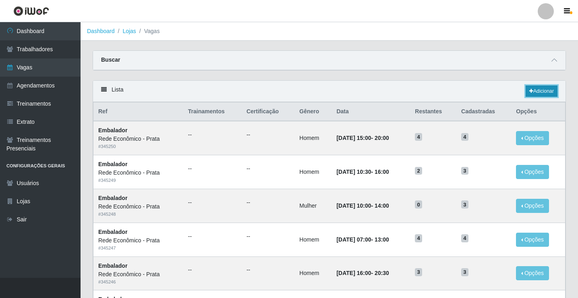
click at [540, 90] on link "Adicionar" at bounding box center [542, 90] width 32 height 11
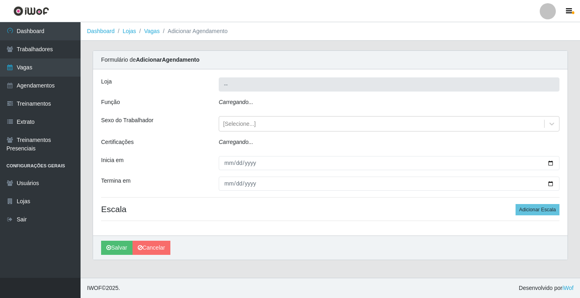
type input "Rede Econômico - Prata"
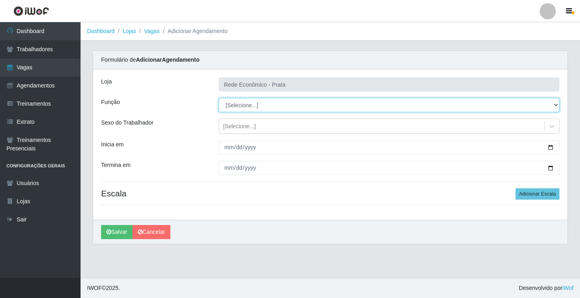
click at [242, 105] on select "[Selecione...] ASG ASG + ASG ++ Embalador Embalador + Embalador ++ Operador de …" at bounding box center [389, 105] width 341 height 14
select select "1"
click at [219, 98] on select "[Selecione...] ASG ASG + ASG ++ Embalador Embalador + Embalador ++ Operador de …" at bounding box center [389, 105] width 341 height 14
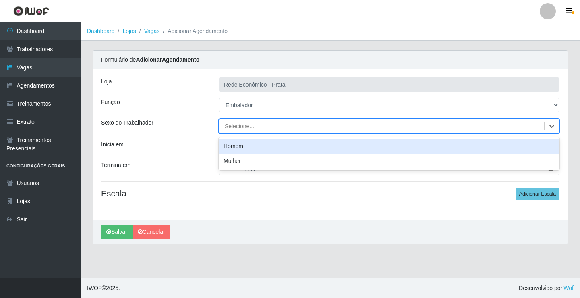
click at [239, 123] on div "[Selecione...]" at bounding box center [239, 126] width 33 height 8
click at [248, 147] on div "Homem" at bounding box center [389, 146] width 341 height 15
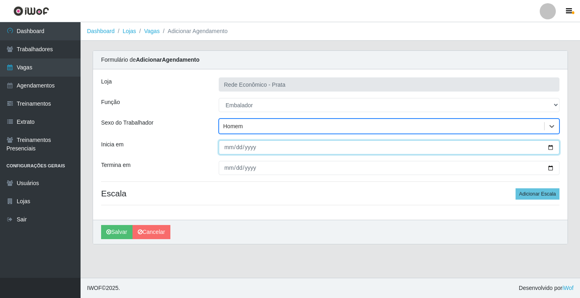
click at [554, 147] on input "Inicia em" at bounding box center [389, 147] width 341 height 14
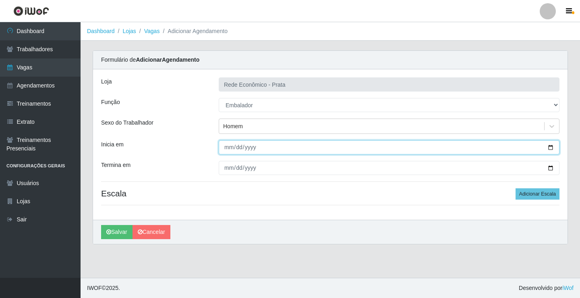
click at [551, 148] on input "Inicia em" at bounding box center [389, 147] width 341 height 14
type input "2025-09-19"
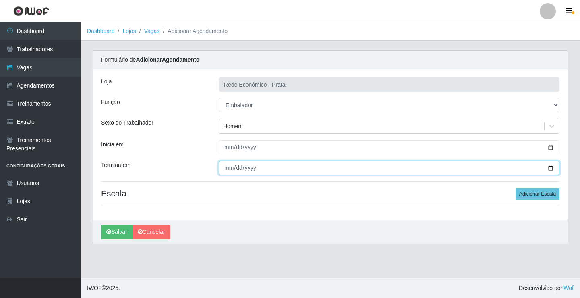
click at [549, 168] on input "Termina em" at bounding box center [389, 168] width 341 height 14
type input "2025-09-19"
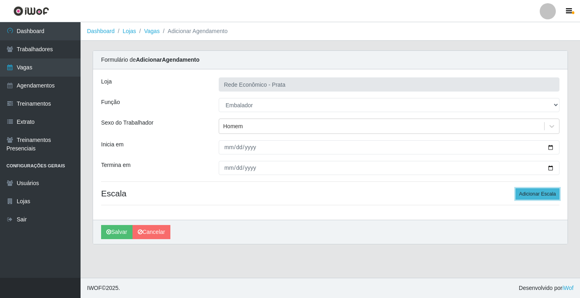
click at [534, 196] on button "Adicionar Escala" at bounding box center [538, 193] width 44 height 11
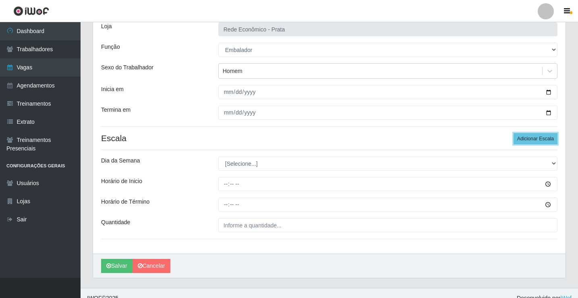
scroll to position [65, 0]
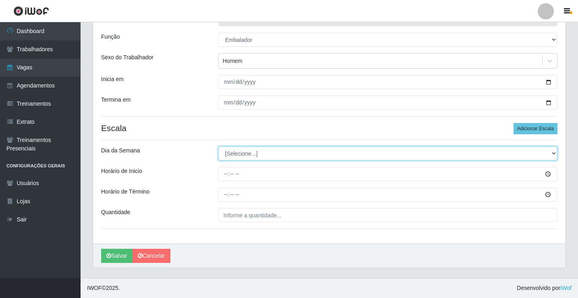
click at [249, 153] on select "[Selecione...] Segunda Terça Quarta Quinta Sexta Sábado Domingo" at bounding box center [387, 153] width 339 height 14
select select "5"
click at [218, 146] on select "[Selecione...] Segunda Terça Quarta Quinta Sexta Sábado Domingo" at bounding box center [387, 153] width 339 height 14
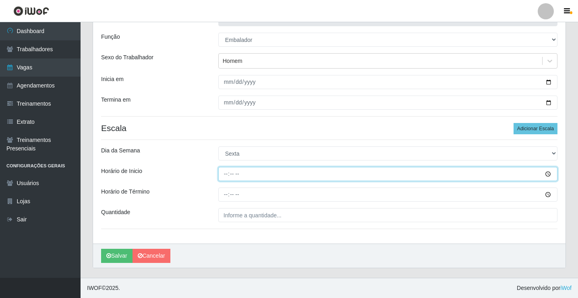
click at [225, 172] on input "Horário de Inicio" at bounding box center [387, 174] width 339 height 14
type input "16:00"
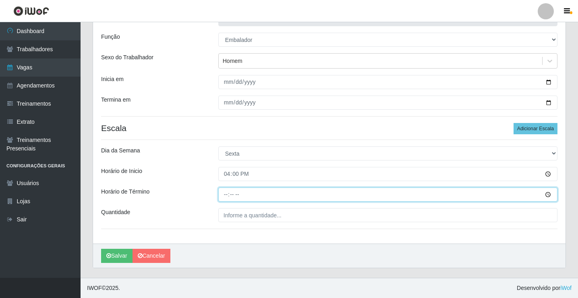
click at [228, 193] on input "Horário de Término" at bounding box center [387, 194] width 339 height 14
type input "20:30"
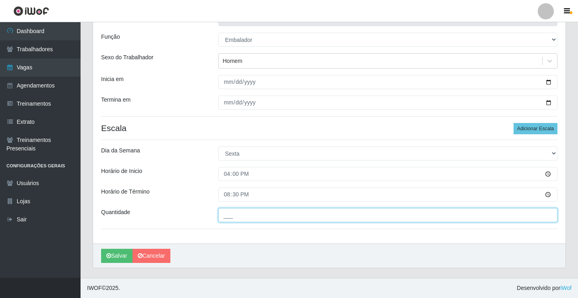
click at [231, 218] on input "___" at bounding box center [387, 215] width 339 height 14
type input "3__"
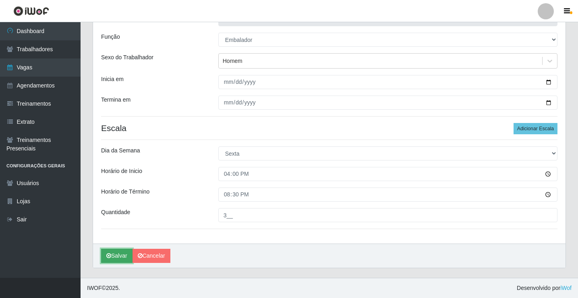
click at [117, 253] on button "Salvar" at bounding box center [116, 256] width 31 height 14
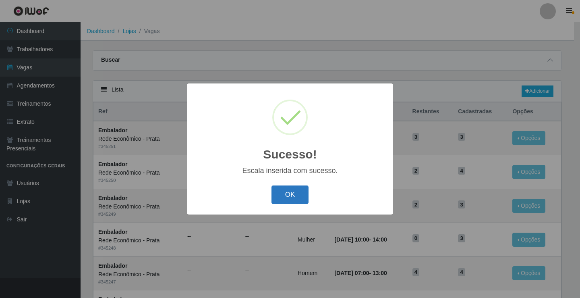
click at [286, 195] on button "OK" at bounding box center [290, 194] width 37 height 19
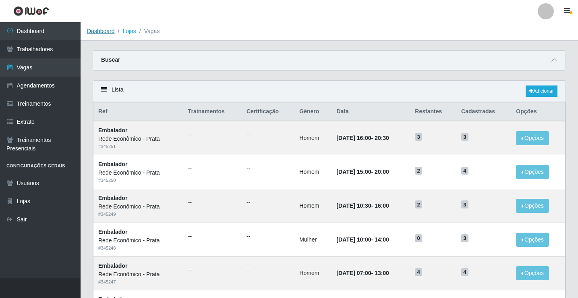
click at [106, 30] on link "Dashboard" at bounding box center [101, 31] width 28 height 6
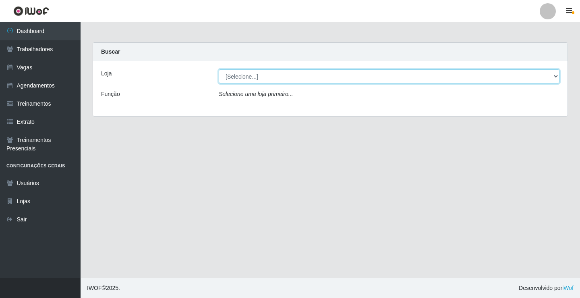
click at [244, 78] on select "[Selecione...] Rede Econômico - Prata" at bounding box center [389, 76] width 341 height 14
select select "192"
click at [219, 69] on select "[Selecione...] Rede Econômico - Prata" at bounding box center [389, 76] width 341 height 14
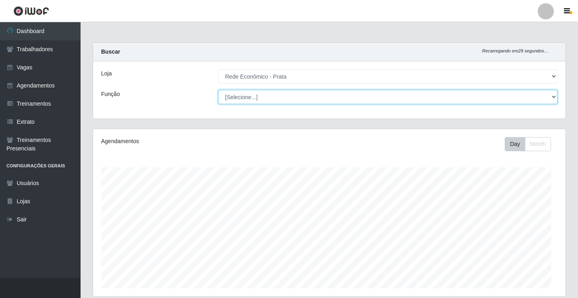
click at [244, 96] on select "[Selecione...] ASG ASG + ASG ++ Embalador Embalador + Embalador ++ Operador de …" at bounding box center [387, 97] width 339 height 14
select select "1"
click at [218, 90] on select "[Selecione...] ASG ASG + ASG ++ Embalador Embalador + Embalador ++ Operador de …" at bounding box center [387, 97] width 339 height 14
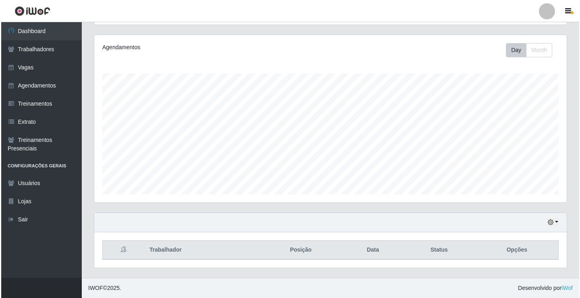
scroll to position [551, 0]
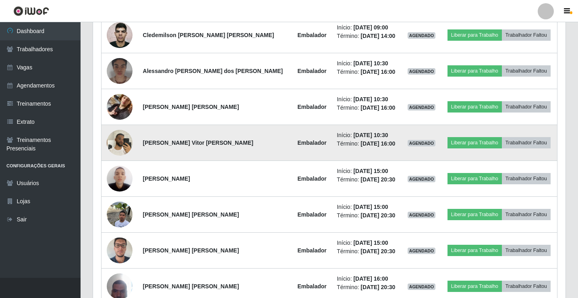
click at [119, 142] on img at bounding box center [120, 142] width 26 height 34
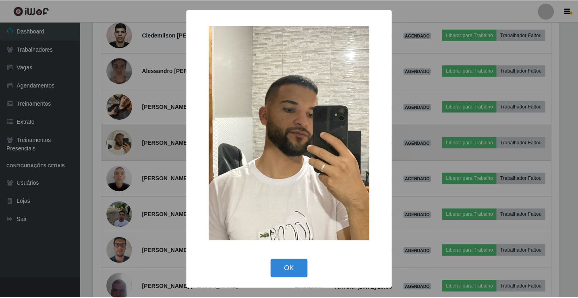
scroll to position [167, 469]
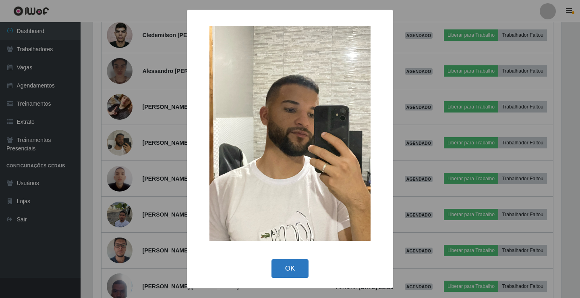
click at [296, 272] on button "OK" at bounding box center [290, 268] width 37 height 19
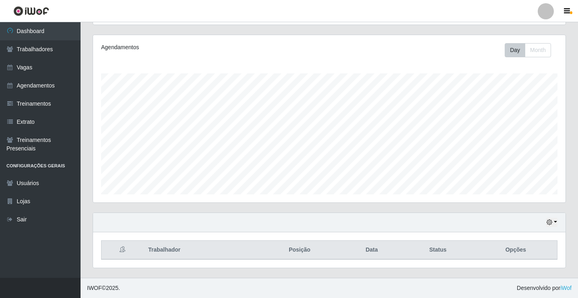
scroll to position [94, 0]
click at [558, 220] on div "Hoje 1 dia 3 dias 1 Semana Não encerrados" at bounding box center [329, 222] width 473 height 19
click at [557, 221] on button "button" at bounding box center [551, 222] width 11 height 9
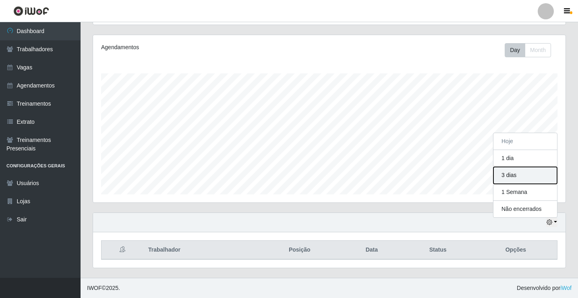
click at [525, 175] on button "3 dias" at bounding box center [526, 175] width 64 height 17
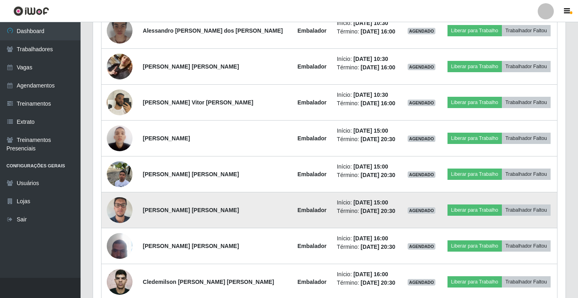
scroll to position [632, 0]
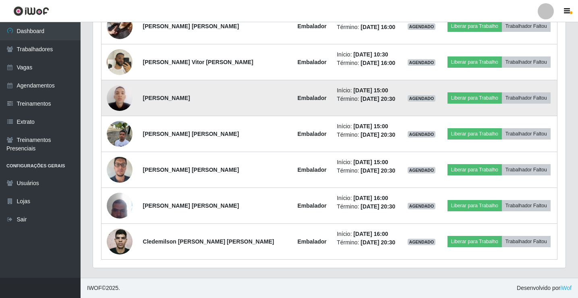
click at [122, 97] on img at bounding box center [120, 98] width 26 height 34
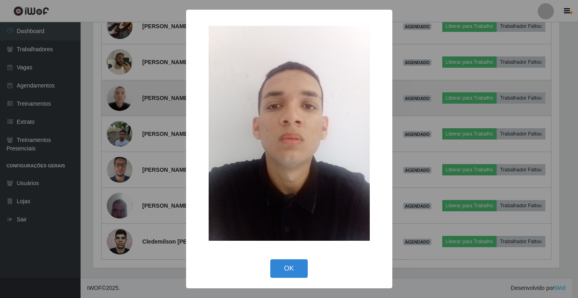
scroll to position [167, 469]
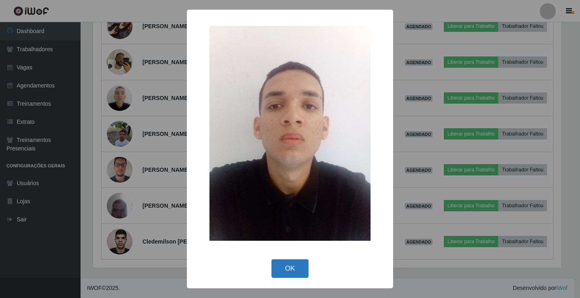
drag, startPoint x: 283, startPoint y: 266, endPoint x: 279, endPoint y: 267, distance: 4.5
click at [283, 266] on button "OK" at bounding box center [290, 268] width 37 height 19
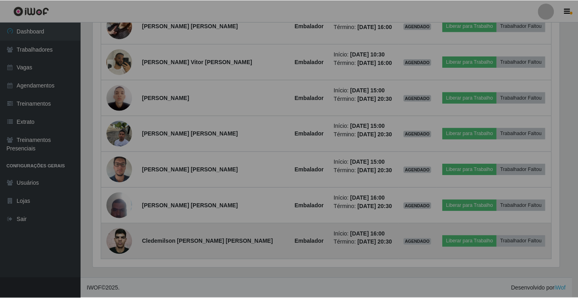
scroll to position [167, 473]
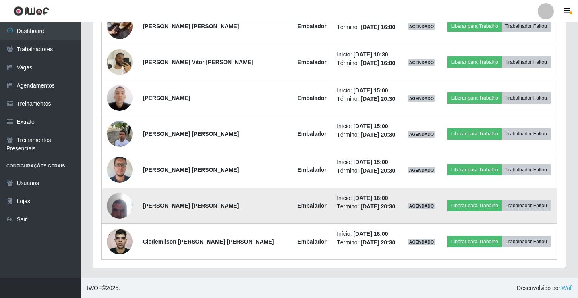
click at [113, 211] on img at bounding box center [120, 205] width 26 height 34
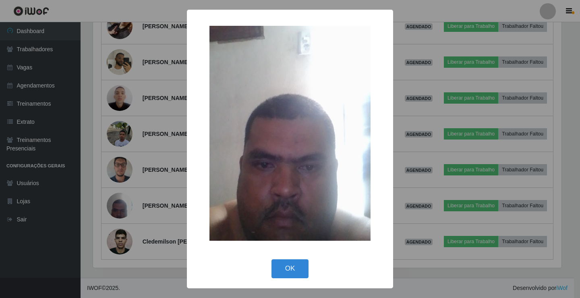
click at [299, 266] on button "OK" at bounding box center [290, 268] width 37 height 19
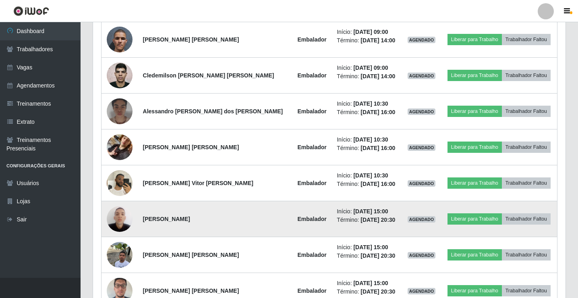
scroll to position [471, 0]
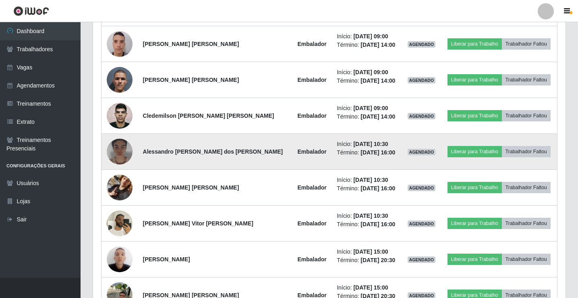
click at [118, 154] on img at bounding box center [120, 151] width 26 height 32
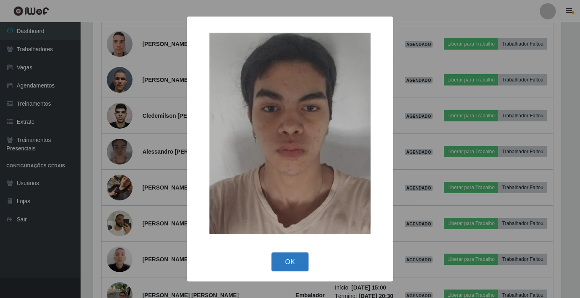
click at [288, 259] on button "OK" at bounding box center [290, 261] width 37 height 19
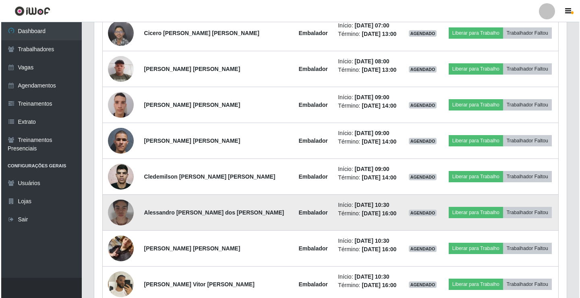
scroll to position [390, 0]
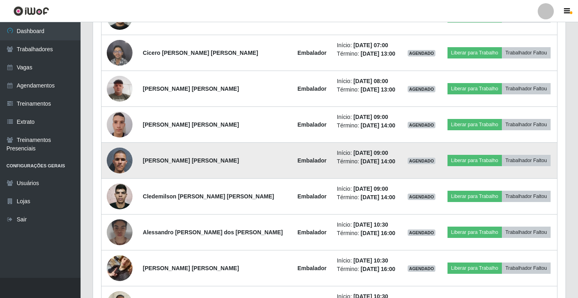
click at [125, 166] on img at bounding box center [120, 160] width 26 height 46
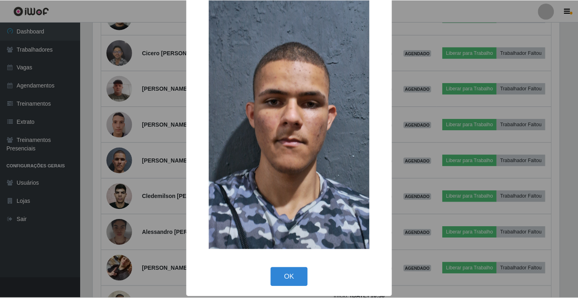
scroll to position [59, 0]
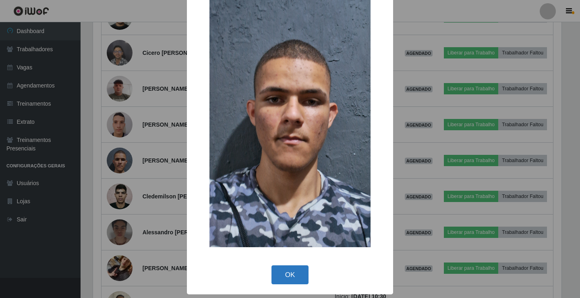
click at [289, 272] on button "OK" at bounding box center [290, 274] width 37 height 19
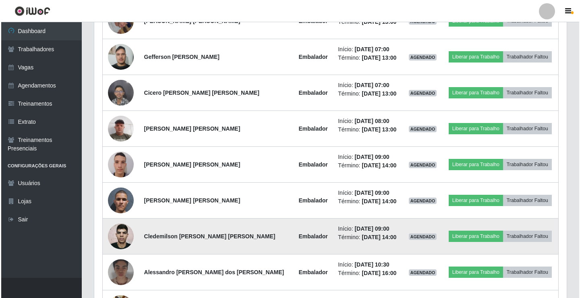
scroll to position [350, 0]
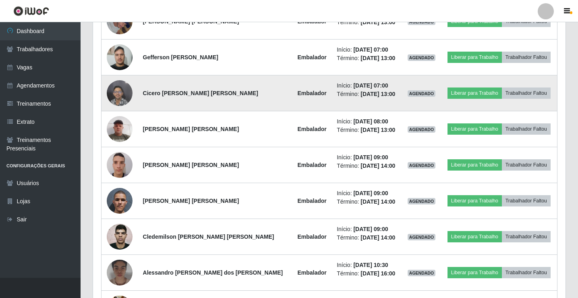
click at [118, 96] on img at bounding box center [120, 93] width 26 height 34
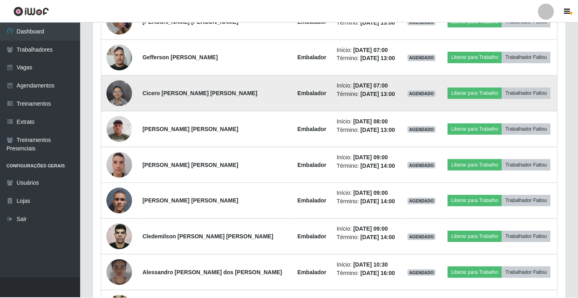
scroll to position [167, 469]
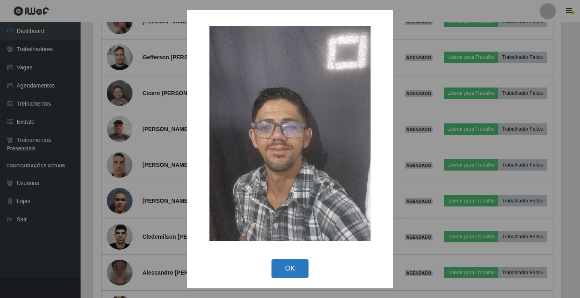
click at [287, 269] on button "OK" at bounding box center [290, 268] width 37 height 19
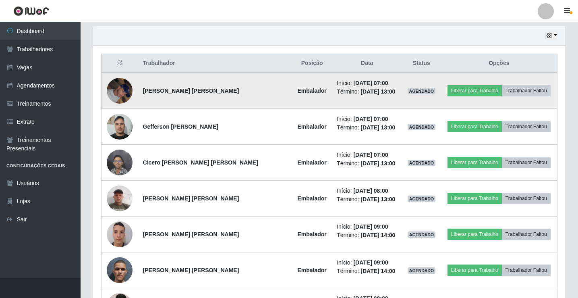
scroll to position [269, 0]
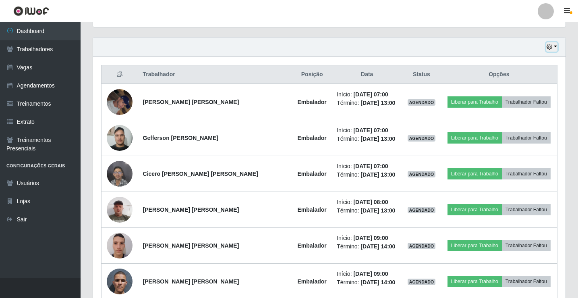
click at [557, 46] on button "button" at bounding box center [551, 46] width 11 height 9
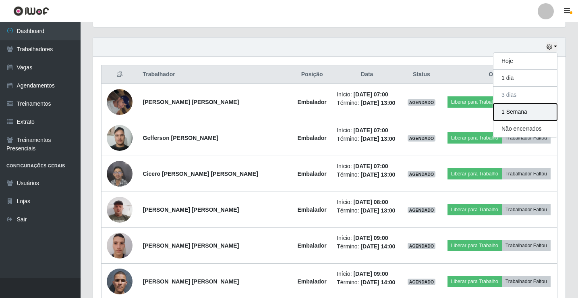
click at [527, 112] on button "1 Semana" at bounding box center [526, 112] width 64 height 17
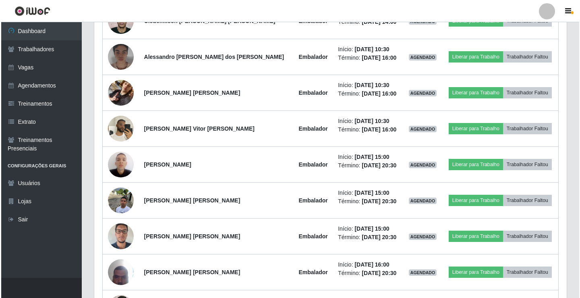
scroll to position [551, 0]
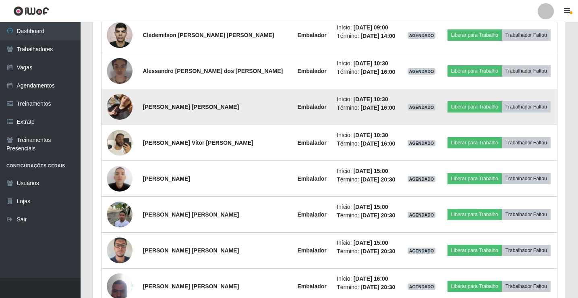
click at [115, 110] on img at bounding box center [120, 107] width 26 height 46
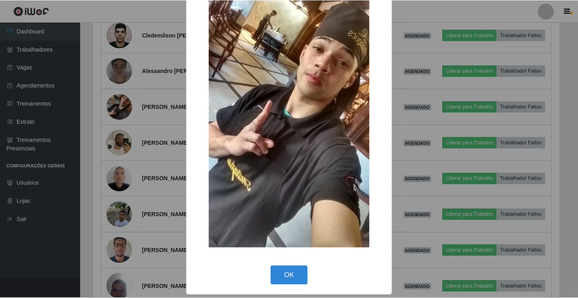
scroll to position [59, 0]
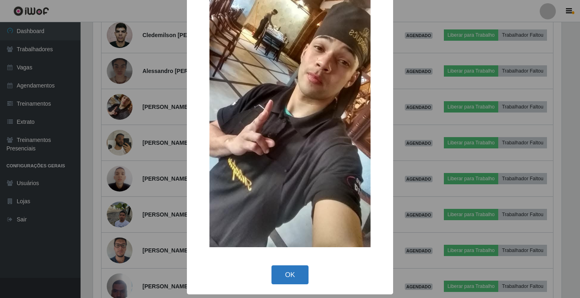
click at [289, 279] on button "OK" at bounding box center [290, 274] width 37 height 19
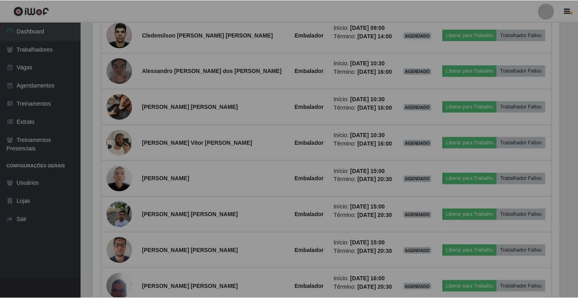
scroll to position [167, 473]
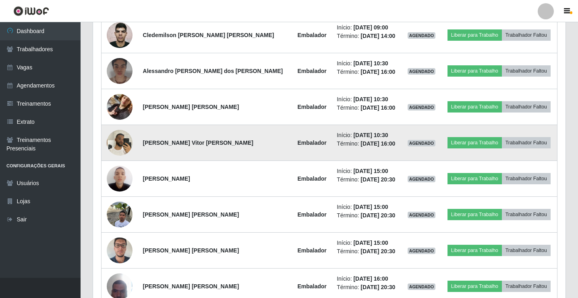
click at [124, 140] on img at bounding box center [120, 142] width 26 height 34
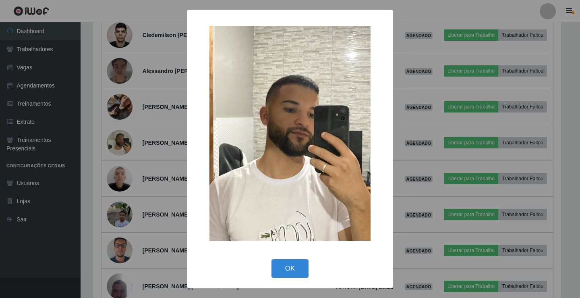
click at [288, 256] on div "× OK Cancel" at bounding box center [290, 149] width 206 height 278
click at [288, 261] on button "OK" at bounding box center [290, 268] width 37 height 19
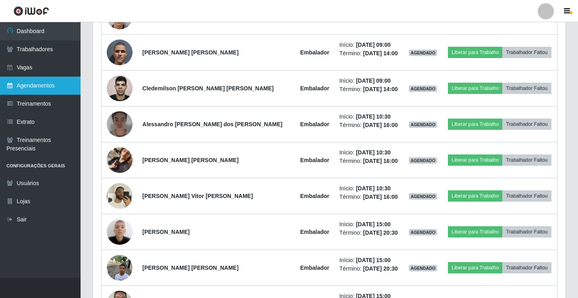
scroll to position [390, 0]
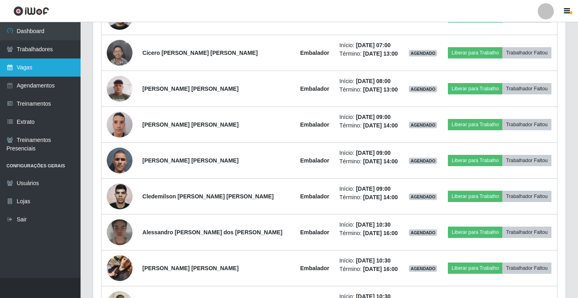
click at [34, 62] on link "Vagas" at bounding box center [40, 67] width 81 height 18
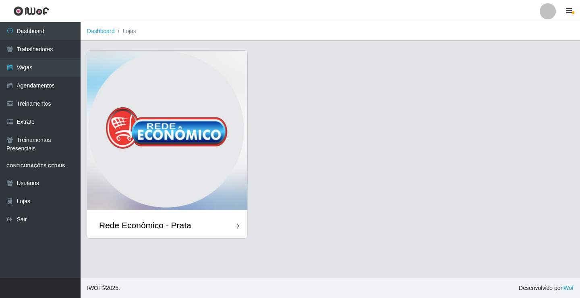
click at [199, 224] on div "Rede Econômico - Prata" at bounding box center [167, 225] width 160 height 26
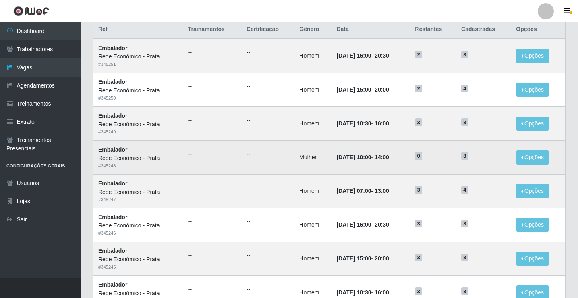
scroll to position [81, 0]
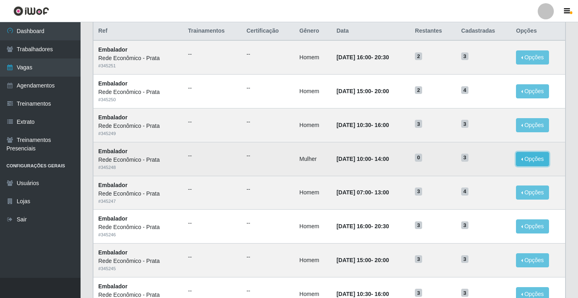
click at [528, 161] on button "Opções" at bounding box center [532, 159] width 33 height 14
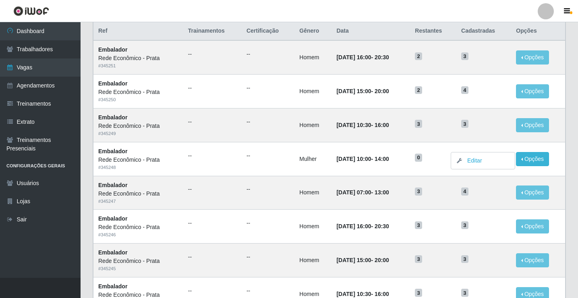
click at [575, 148] on div "Carregando... Buscar Início em Término em Função [Selecione...] ASG ASG + ASG +…" at bounding box center [330, 276] width 498 height 612
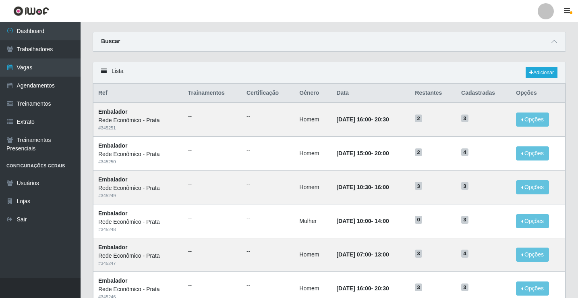
scroll to position [0, 0]
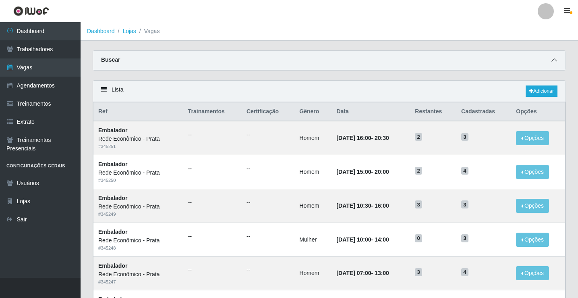
click at [556, 60] on icon at bounding box center [555, 60] width 6 height 6
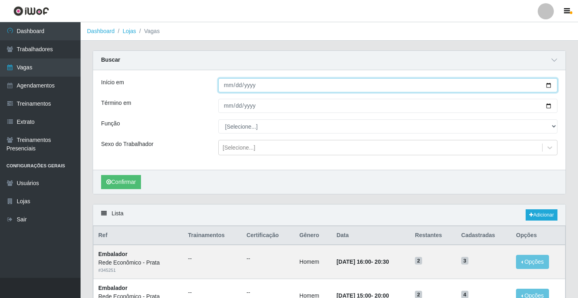
click at [548, 86] on input "Início em" at bounding box center [387, 85] width 339 height 14
type input "2025-09-17"
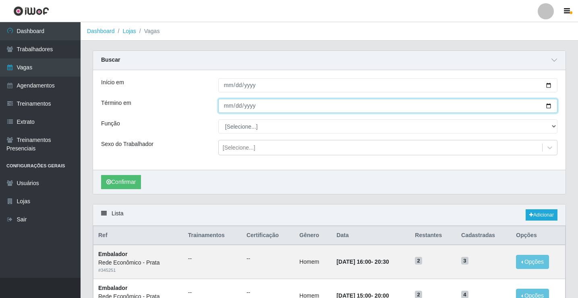
click at [548, 106] on input "Término em" at bounding box center [387, 106] width 339 height 14
type input "2025-09-17"
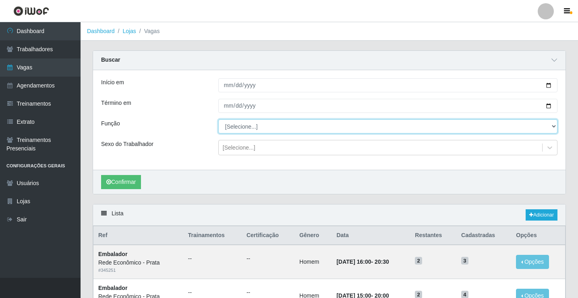
click at [244, 126] on select "[Selecione...] ASG ASG + ASG ++ Embalador Embalador + Embalador ++ Operador de …" at bounding box center [387, 126] width 339 height 14
select select "1"
click at [218, 120] on select "[Selecione...] ASG ASG + ASG ++ Embalador Embalador + Embalador ++ Operador de …" at bounding box center [387, 126] width 339 height 14
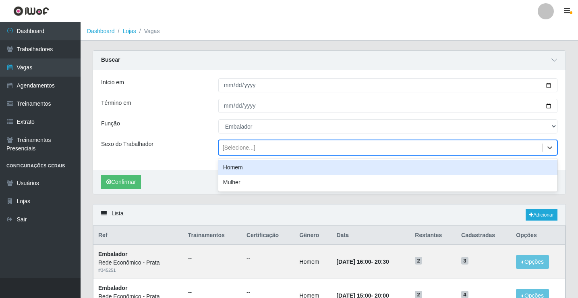
click at [232, 147] on div "[Selecione...]" at bounding box center [239, 147] width 33 height 8
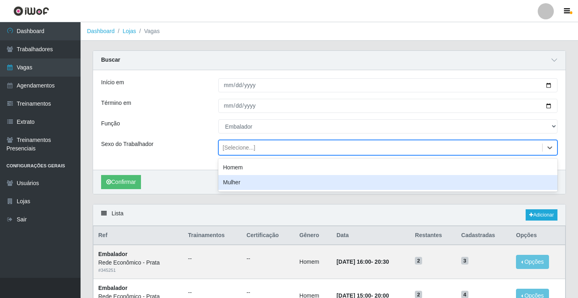
click at [236, 180] on div "Mulher" at bounding box center [387, 182] width 339 height 15
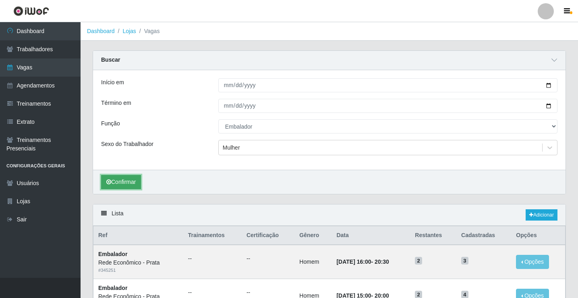
click at [115, 184] on button "Confirmar" at bounding box center [121, 182] width 40 height 14
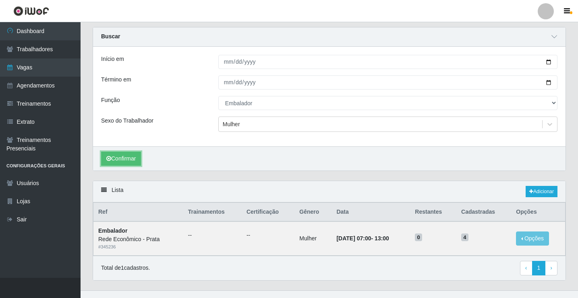
scroll to position [36, 0]
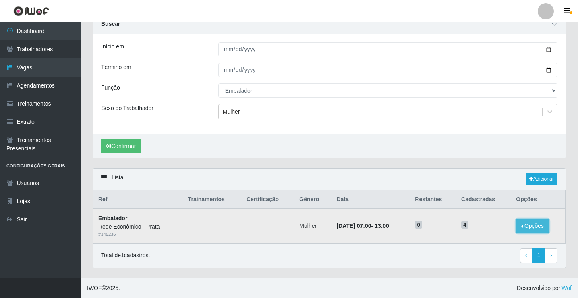
click at [531, 227] on button "Opções" at bounding box center [532, 226] width 33 height 14
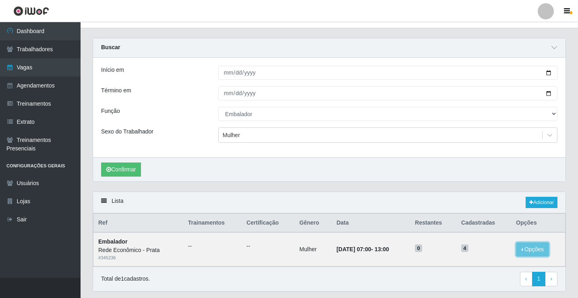
scroll to position [0, 0]
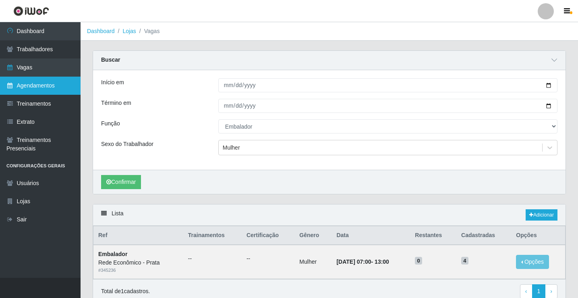
click at [60, 82] on link "Agendamentos" at bounding box center [40, 86] width 81 height 18
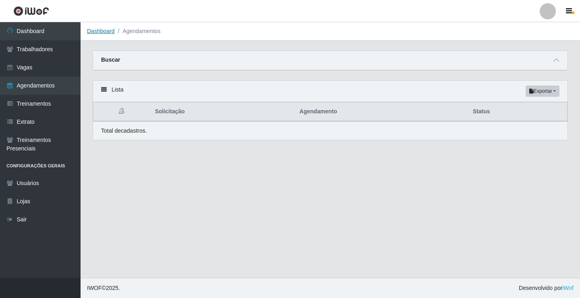
click at [102, 31] on link "Dashboard" at bounding box center [101, 31] width 28 height 6
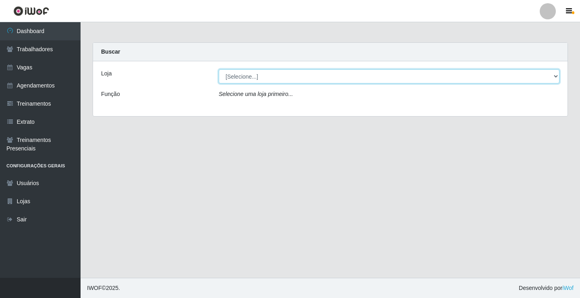
click at [235, 77] on select "[Selecione...] Rede Econômico - Prata" at bounding box center [389, 76] width 341 height 14
select select "192"
click at [219, 69] on select "[Selecione...] Rede Econômico - Prata" at bounding box center [389, 76] width 341 height 14
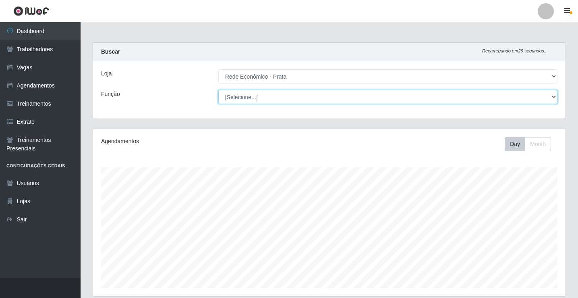
click at [243, 96] on select "[Selecione...] ASG ASG + ASG ++ Embalador Embalador + Embalador ++ Operador de …" at bounding box center [387, 97] width 339 height 14
select select "1"
click at [218, 90] on select "[Selecione...] ASG ASG + ASG ++ Embalador Embalador + Embalador ++ Operador de …" at bounding box center [387, 97] width 339 height 14
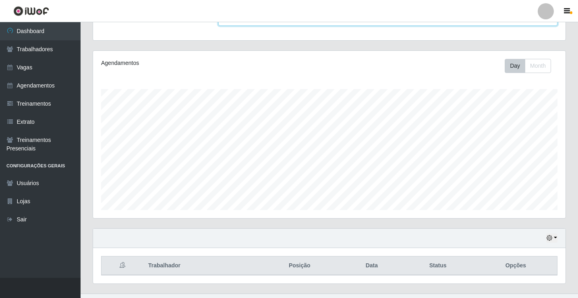
scroll to position [94, 0]
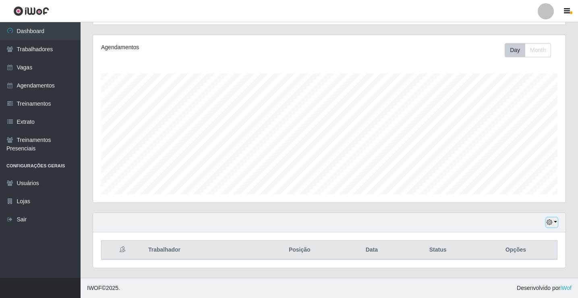
click at [554, 220] on button "button" at bounding box center [551, 222] width 11 height 9
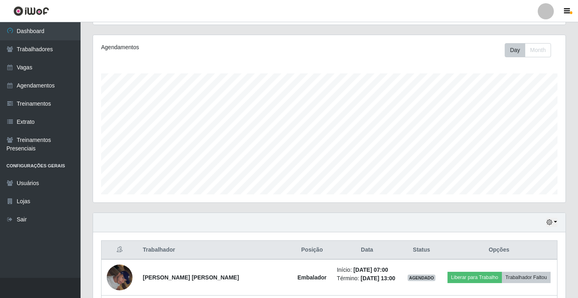
scroll to position [632, 0]
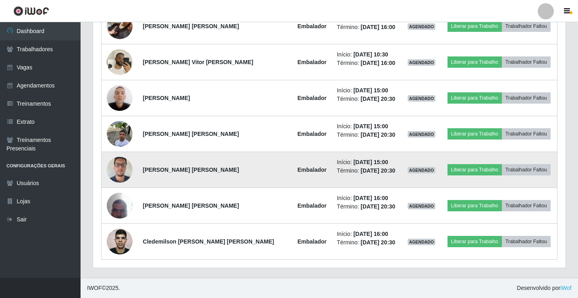
click at [119, 172] on img at bounding box center [120, 169] width 26 height 34
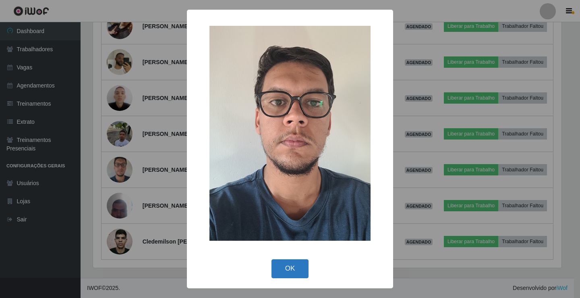
click at [298, 272] on button "OK" at bounding box center [290, 268] width 37 height 19
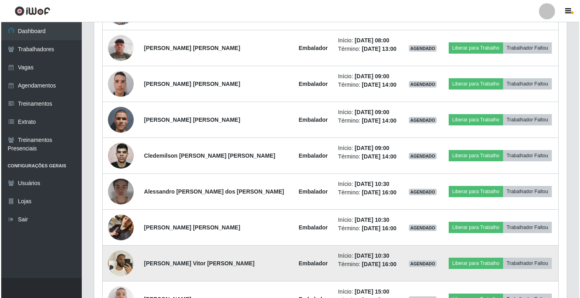
scroll to position [430, 0]
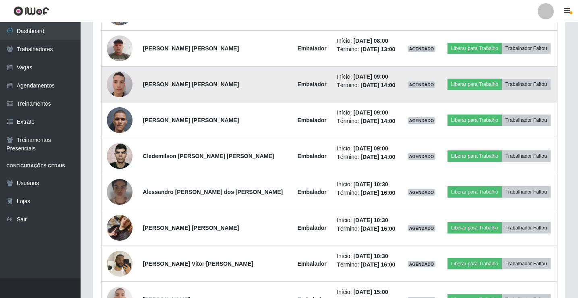
click at [122, 83] on img at bounding box center [120, 84] width 26 height 34
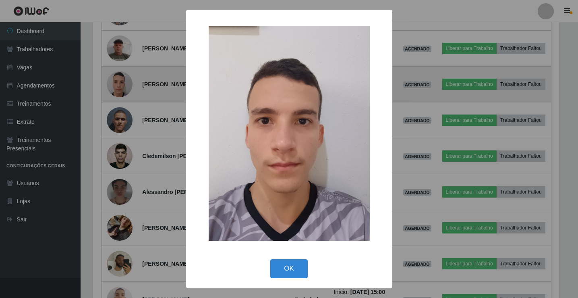
scroll to position [167, 469]
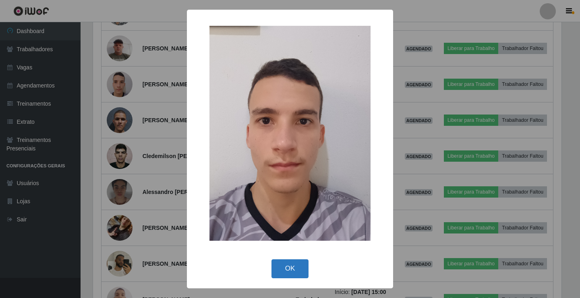
click at [288, 267] on button "OK" at bounding box center [290, 268] width 37 height 19
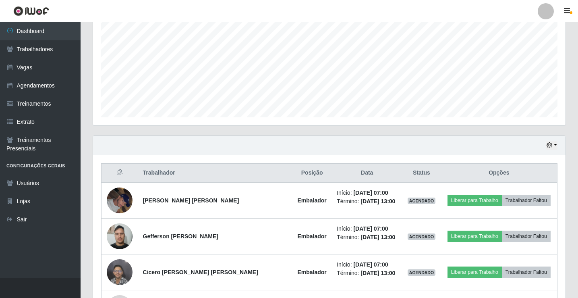
scroll to position [148, 0]
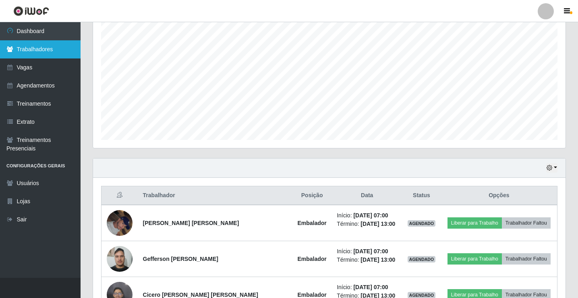
click at [52, 52] on link "Trabalhadores" at bounding box center [40, 49] width 81 height 18
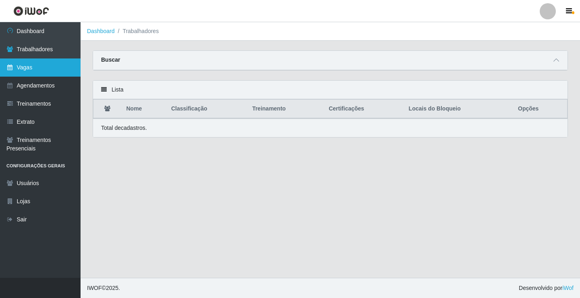
click at [46, 68] on link "Vagas" at bounding box center [40, 67] width 81 height 18
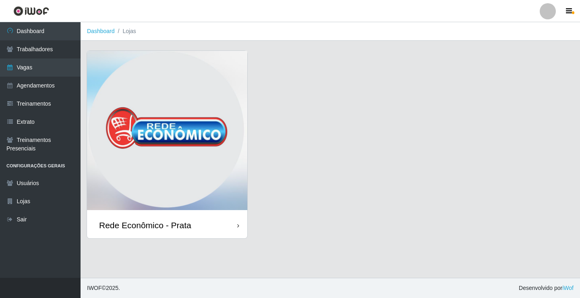
click at [209, 220] on div "Rede Econômico - Prata" at bounding box center [167, 225] width 160 height 26
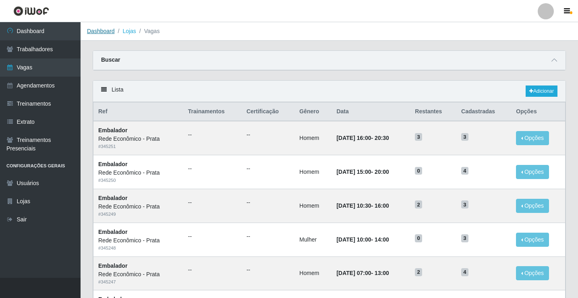
click at [101, 32] on link "Dashboard" at bounding box center [101, 31] width 28 height 6
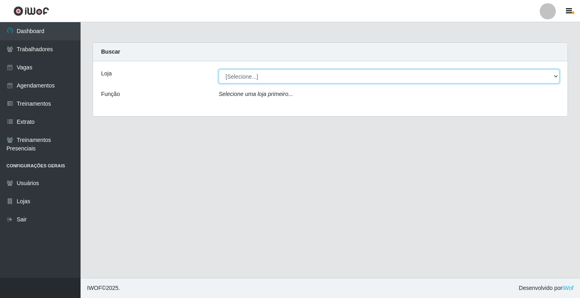
click at [244, 78] on select "[Selecione...] Rede Econômico - Prata" at bounding box center [389, 76] width 341 height 14
select select "192"
click at [219, 69] on select "[Selecione...] Rede Econômico - Prata" at bounding box center [389, 76] width 341 height 14
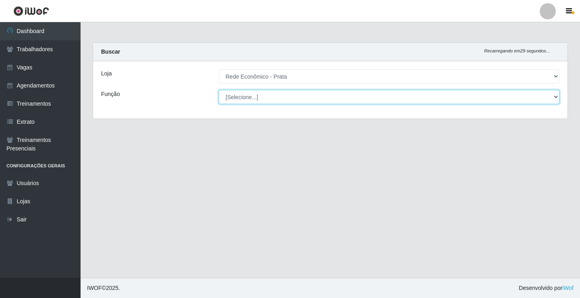
click at [251, 96] on select "[Selecione...] ASG ASG + ASG ++ Embalador Embalador + Embalador ++ Operador de …" at bounding box center [389, 97] width 341 height 14
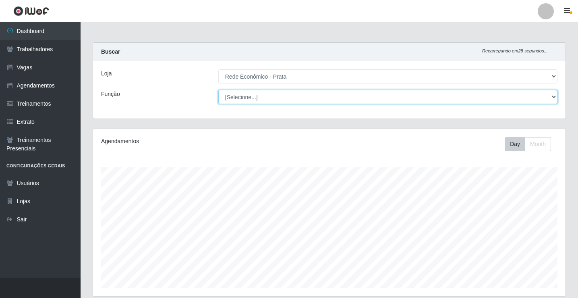
scroll to position [167, 473]
select select "1"
click at [218, 90] on select "[Selecione...] ASG ASG + ASG ++ Embalador Embalador + Embalador ++ Operador de …" at bounding box center [387, 97] width 339 height 14
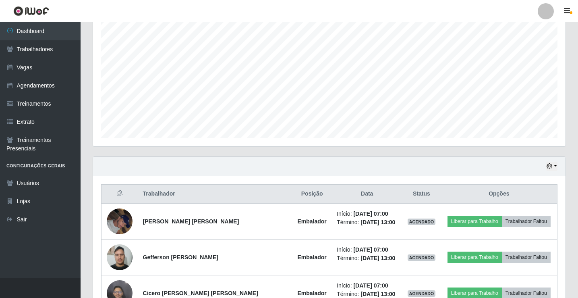
scroll to position [148, 0]
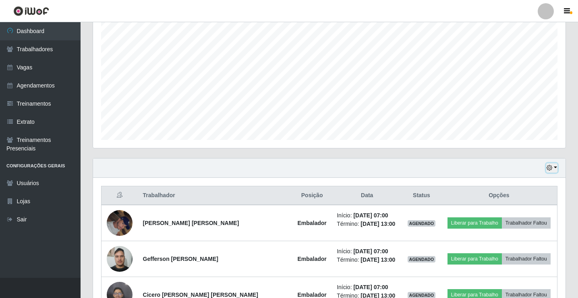
click at [555, 166] on button "button" at bounding box center [551, 167] width 11 height 9
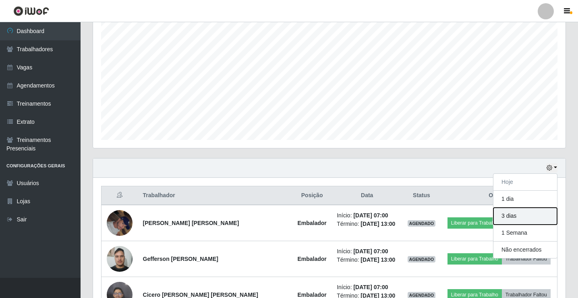
click at [526, 215] on button "3 dias" at bounding box center [526, 216] width 64 height 17
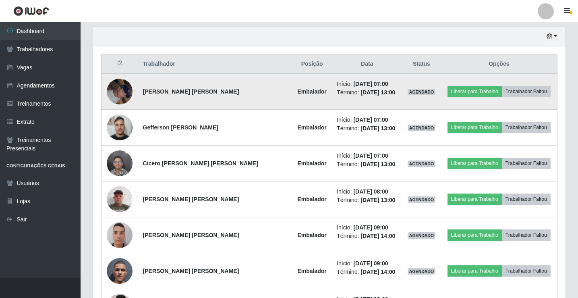
scroll to position [229, 0]
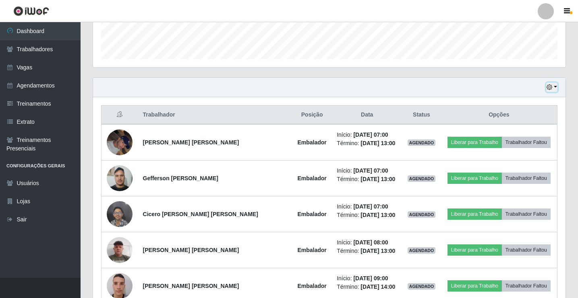
click at [554, 86] on button "button" at bounding box center [551, 87] width 11 height 9
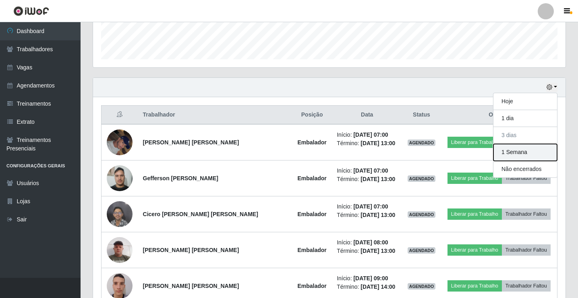
click at [531, 156] on button "1 Semana" at bounding box center [526, 152] width 64 height 17
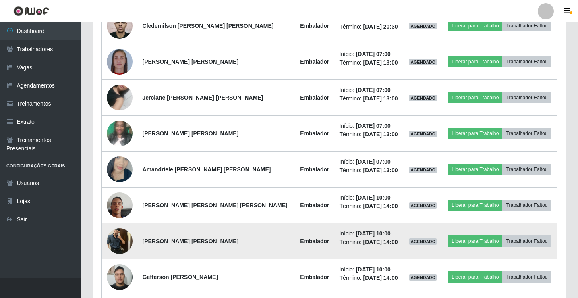
scroll to position [833, 0]
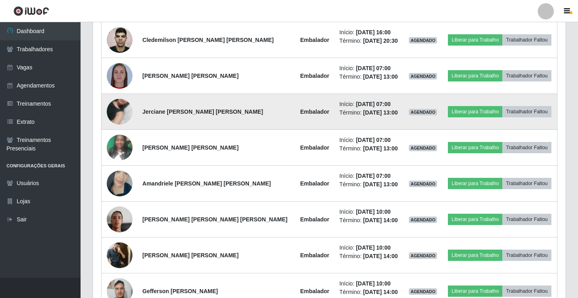
click at [116, 112] on img at bounding box center [120, 112] width 26 height 46
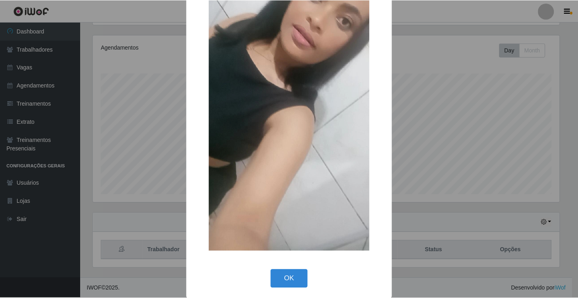
scroll to position [59, 0]
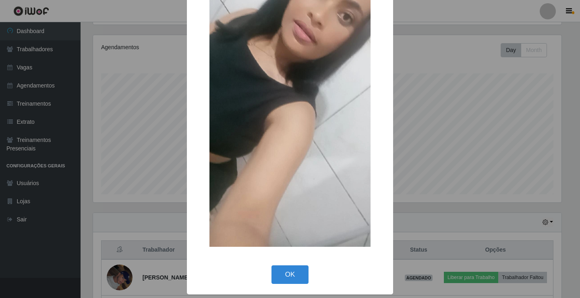
click at [289, 263] on div "OK Cancel" at bounding box center [290, 274] width 190 height 23
click at [288, 271] on button "OK" at bounding box center [290, 274] width 37 height 19
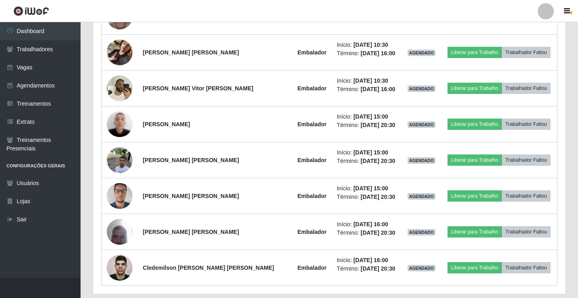
scroll to position [632, 0]
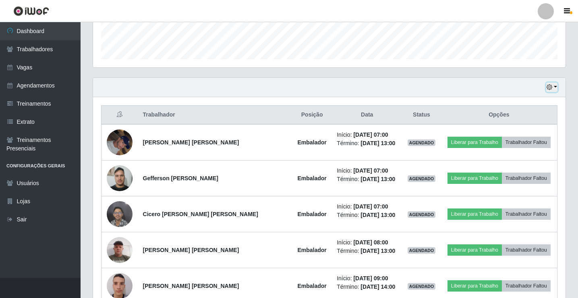
click at [555, 86] on button "button" at bounding box center [551, 87] width 11 height 9
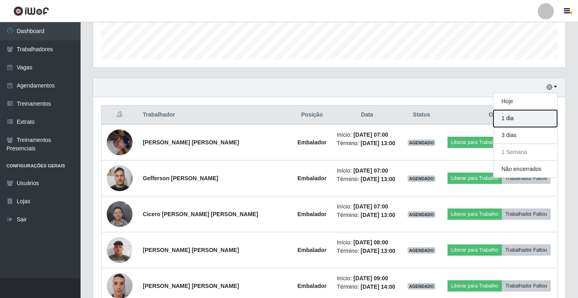
click at [504, 118] on button "1 dia" at bounding box center [526, 118] width 64 height 17
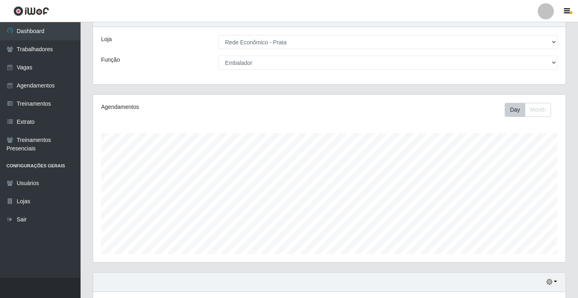
scroll to position [94, 0]
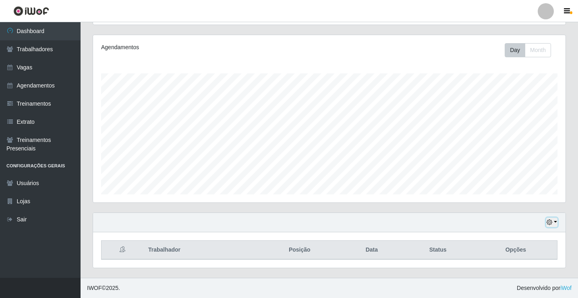
click at [555, 222] on button "button" at bounding box center [551, 222] width 11 height 9
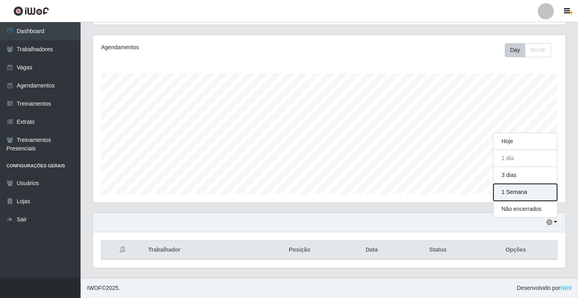
click at [534, 195] on button "1 Semana" at bounding box center [526, 192] width 64 height 17
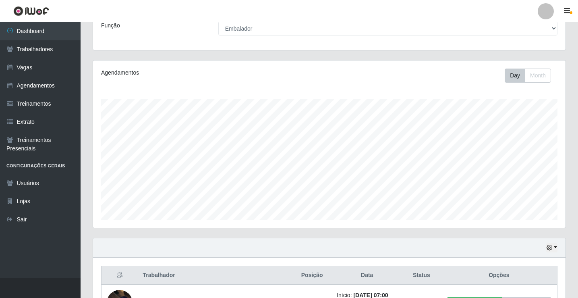
scroll to position [68, 0]
click at [556, 247] on button "button" at bounding box center [551, 248] width 11 height 9
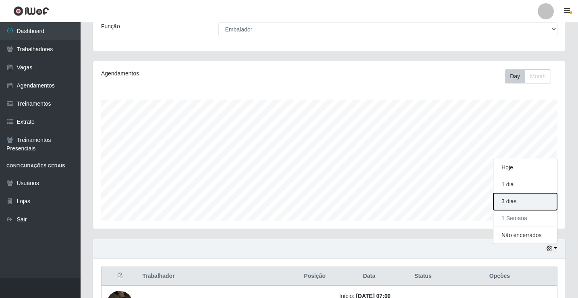
click at [530, 201] on button "3 dias" at bounding box center [526, 201] width 64 height 17
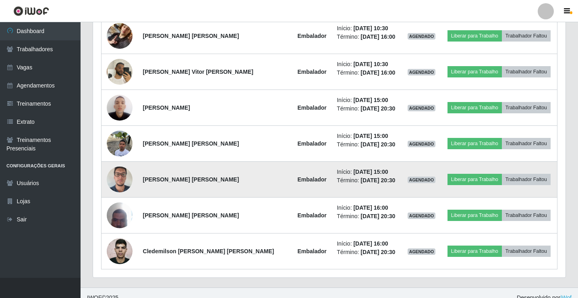
scroll to position [632, 0]
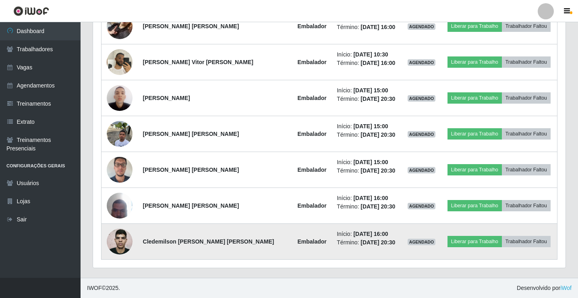
click at [458, 259] on td "Liberar para Trabalho Trabalhador Faltou" at bounding box center [499, 242] width 116 height 36
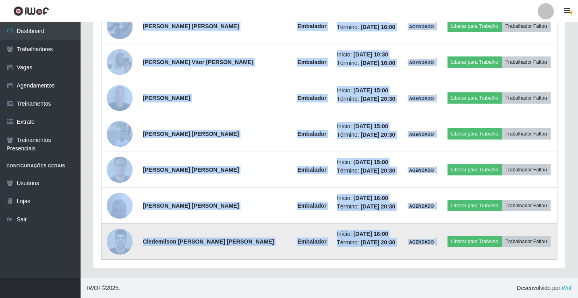
click at [458, 259] on td "Liberar para Trabalho Trabalhador Faltou" at bounding box center [499, 242] width 116 height 36
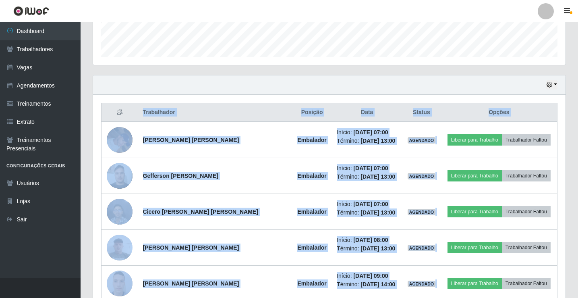
scroll to position [229, 0]
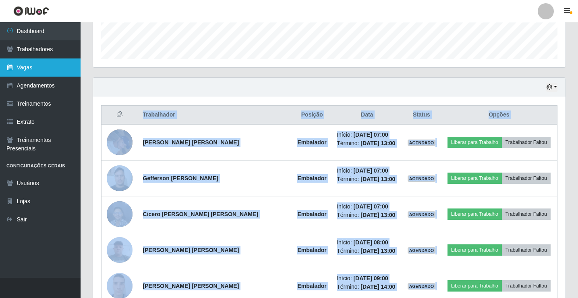
click at [28, 68] on link "Vagas" at bounding box center [40, 67] width 81 height 18
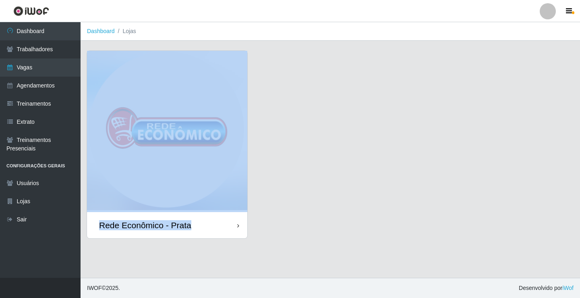
click at [222, 234] on div "Rede Econômico - Prata" at bounding box center [167, 225] width 160 height 26
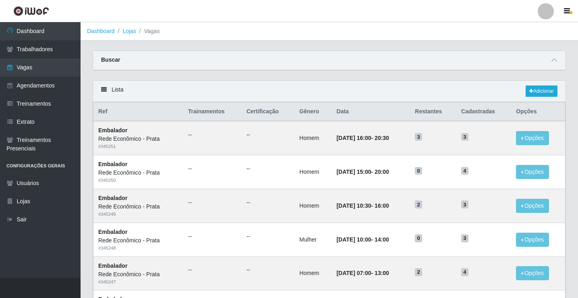
click at [205, 8] on header "Perfil Alterar Senha Sair" at bounding box center [289, 11] width 578 height 22
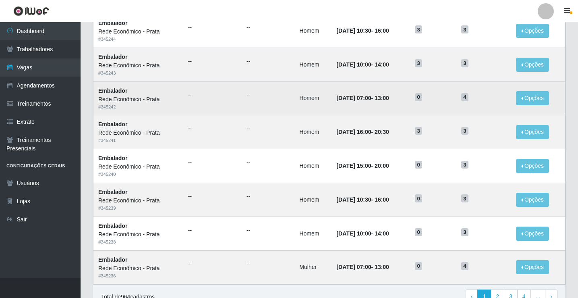
scroll to position [385, 0]
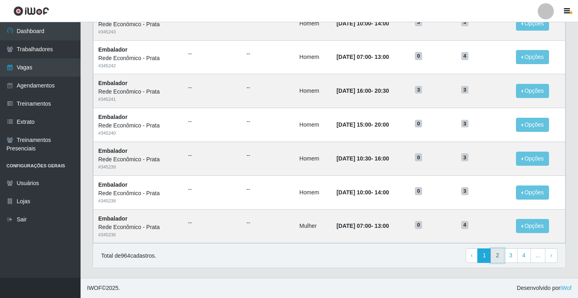
click at [497, 256] on link "2" at bounding box center [498, 255] width 14 height 15
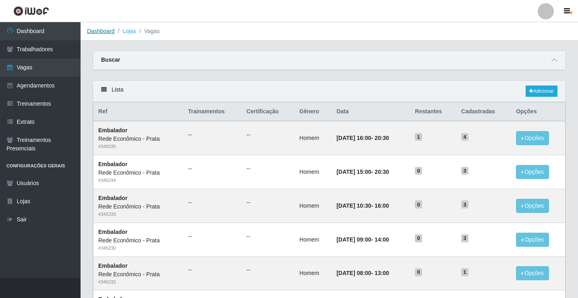
click at [106, 32] on link "Dashboard" at bounding box center [101, 31] width 28 height 6
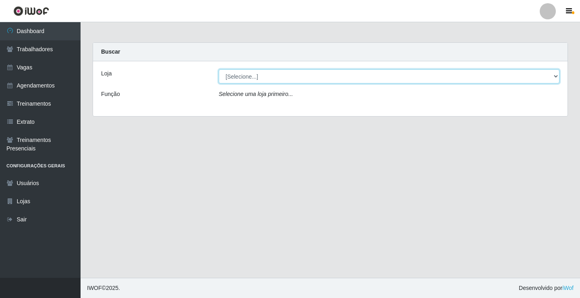
click at [244, 78] on select "[Selecione...] Rede Econômico - Prata" at bounding box center [389, 76] width 341 height 14
select select "192"
click at [219, 69] on select "[Selecione...] Rede Econômico - Prata" at bounding box center [389, 76] width 341 height 14
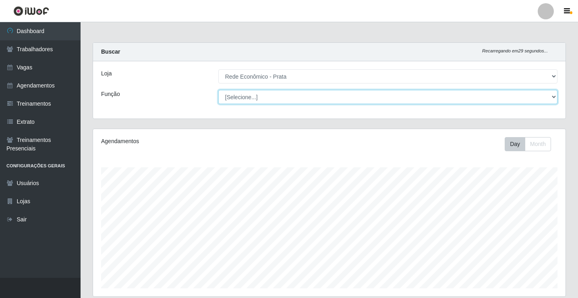
scroll to position [167, 473]
click at [244, 100] on select "[Selecione...] ASG ASG + ASG ++ Embalador Embalador + Embalador ++ Operador de …" at bounding box center [387, 97] width 339 height 14
select select "1"
click at [218, 90] on select "[Selecione...] ASG ASG + ASG ++ Embalador Embalador + Embalador ++ Operador de …" at bounding box center [387, 97] width 339 height 14
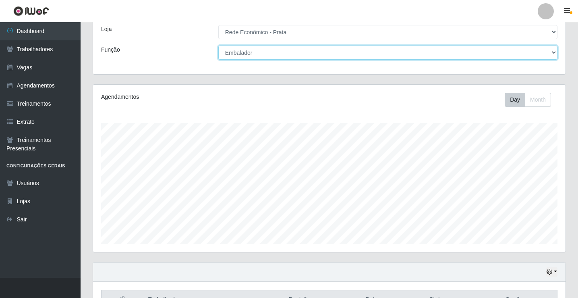
scroll to position [94, 0]
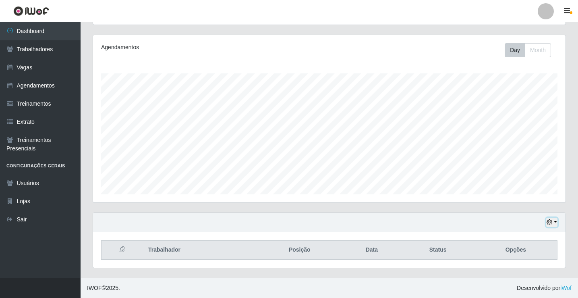
click at [553, 221] on button "button" at bounding box center [551, 222] width 11 height 9
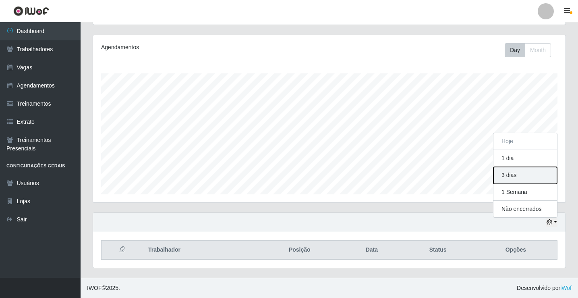
click at [532, 183] on button "3 dias" at bounding box center [526, 175] width 64 height 17
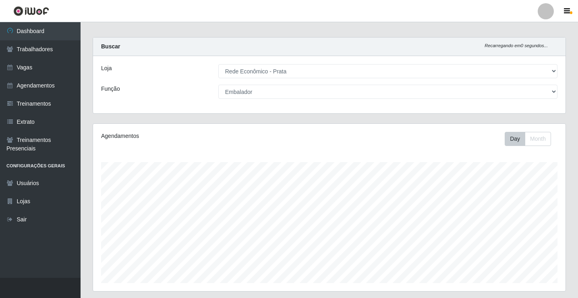
scroll to position [0, 0]
